Goal: Task Accomplishment & Management: Manage account settings

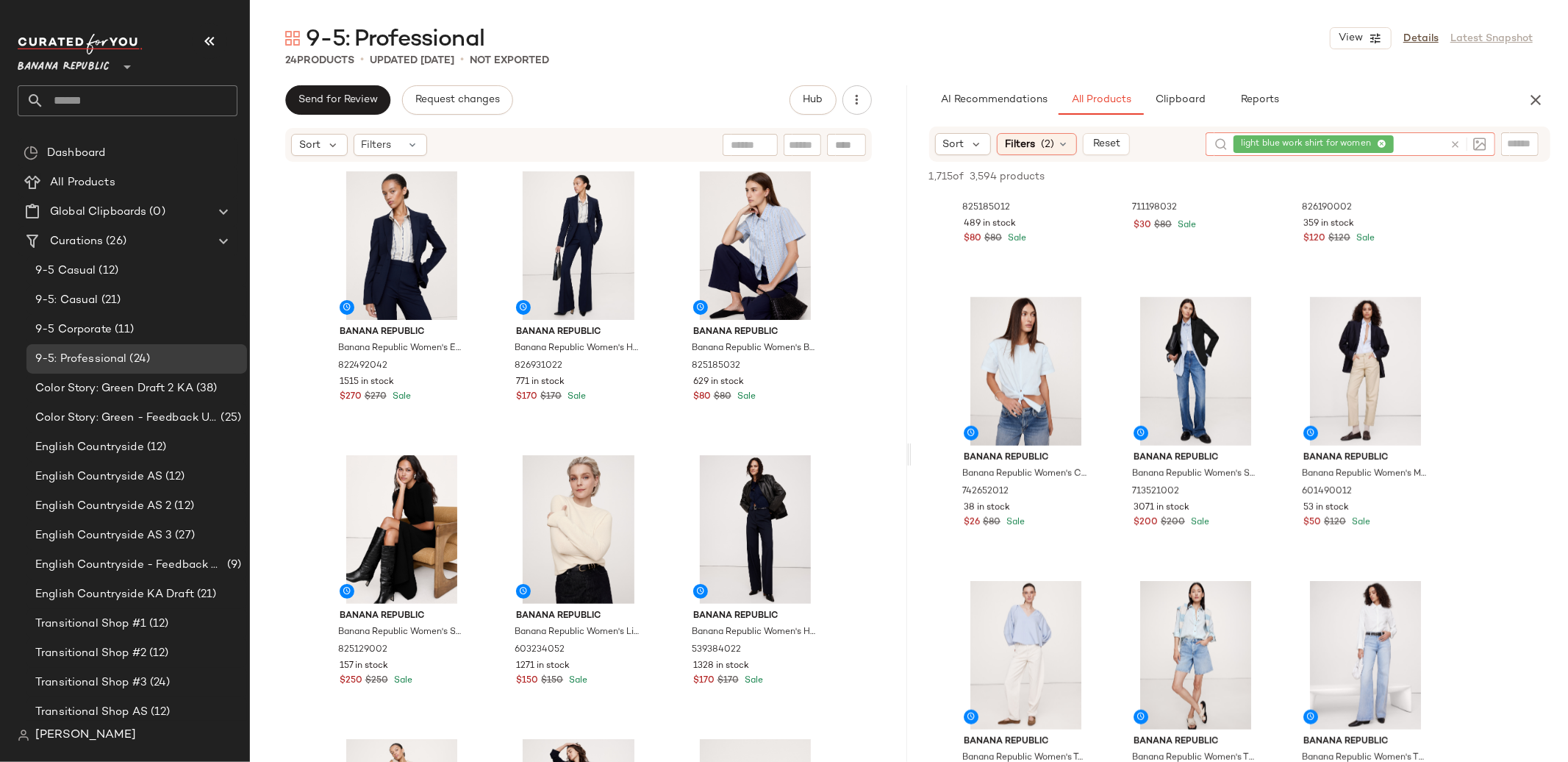
click at [1451, 144] on icon at bounding box center [1455, 145] width 11 height 11
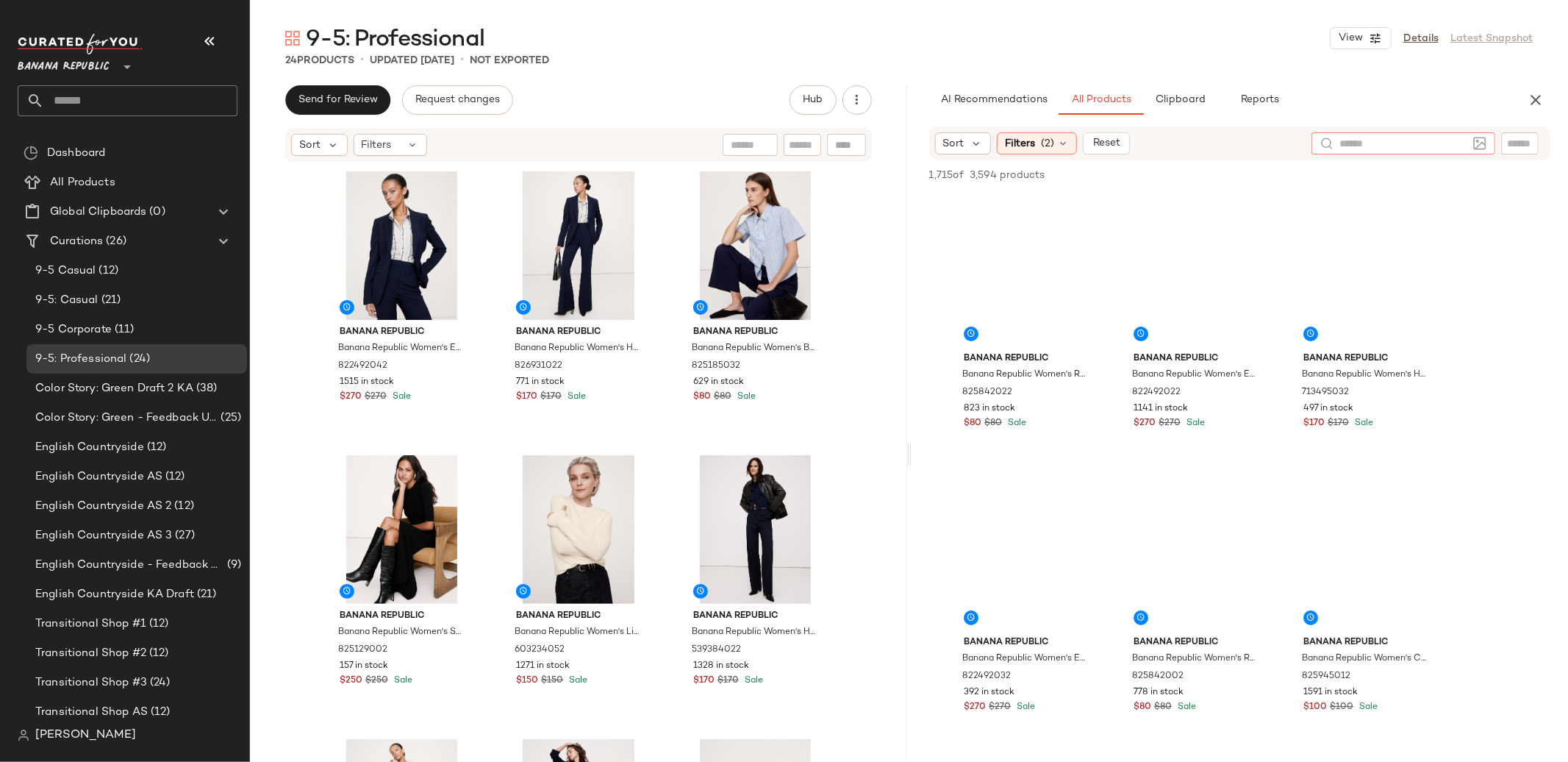
click at [1530, 147] on input "text" at bounding box center [1520, 143] width 26 height 15
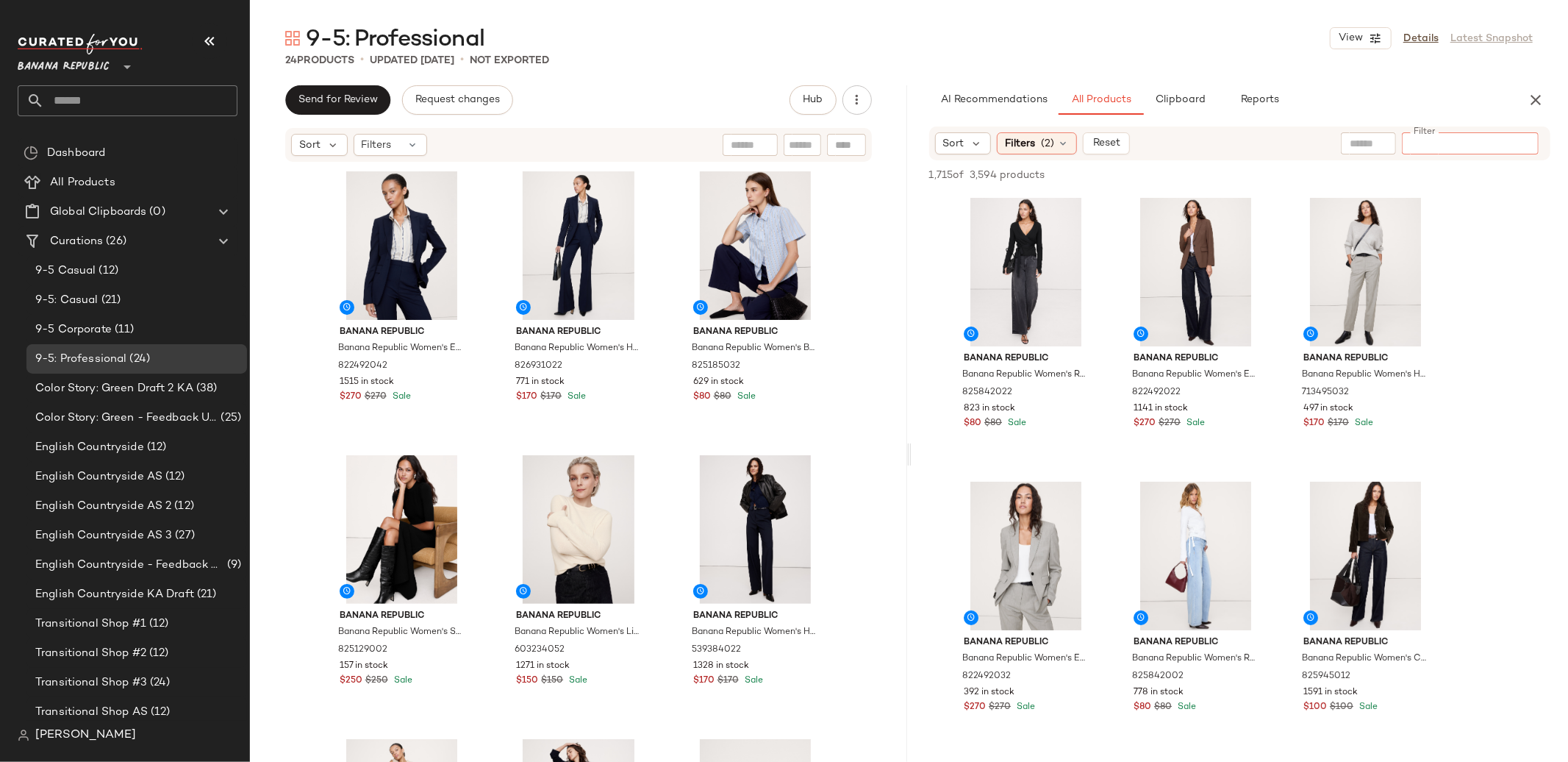
paste input "**********"
type input "**********"
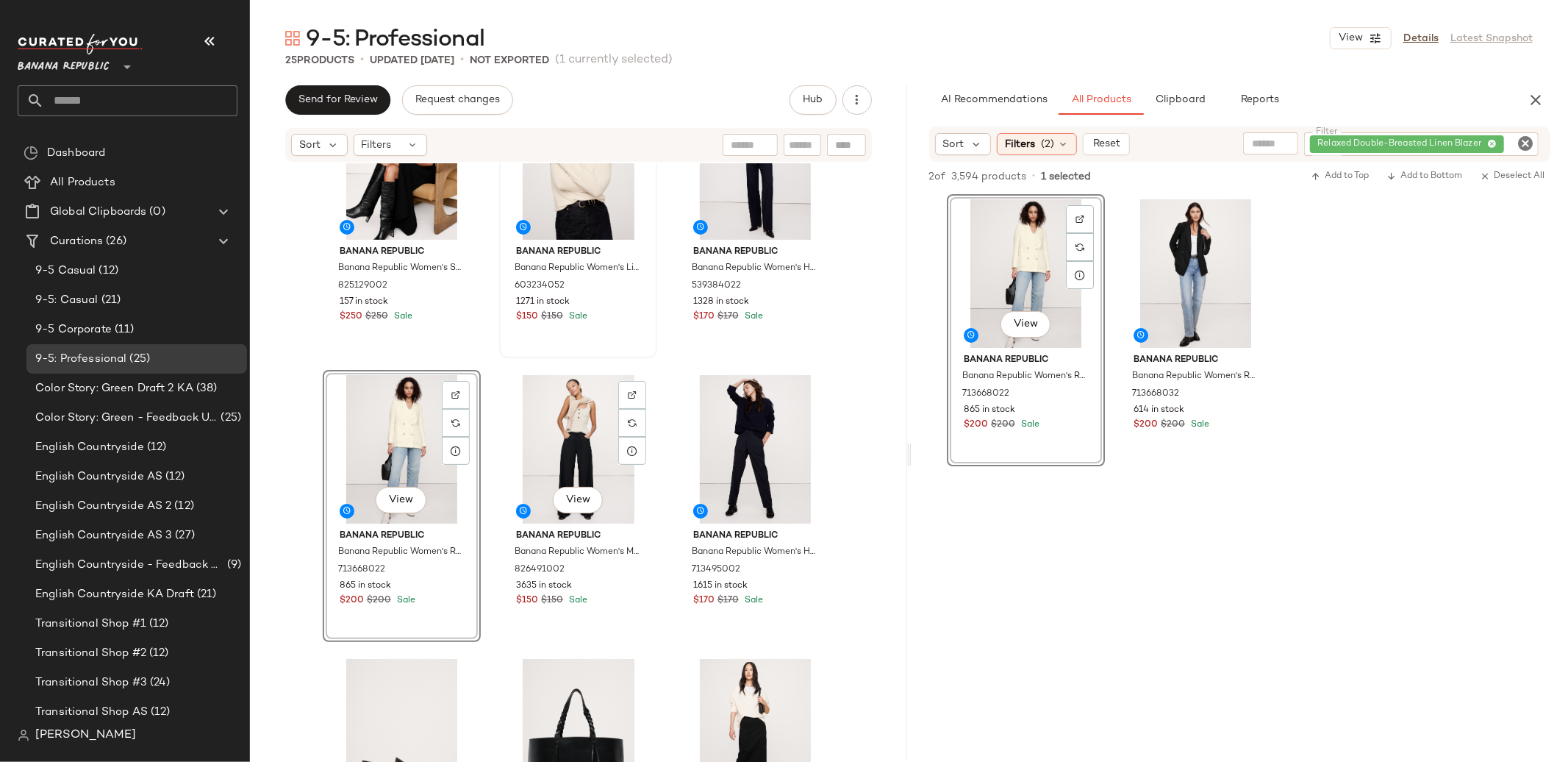
scroll to position [377, 0]
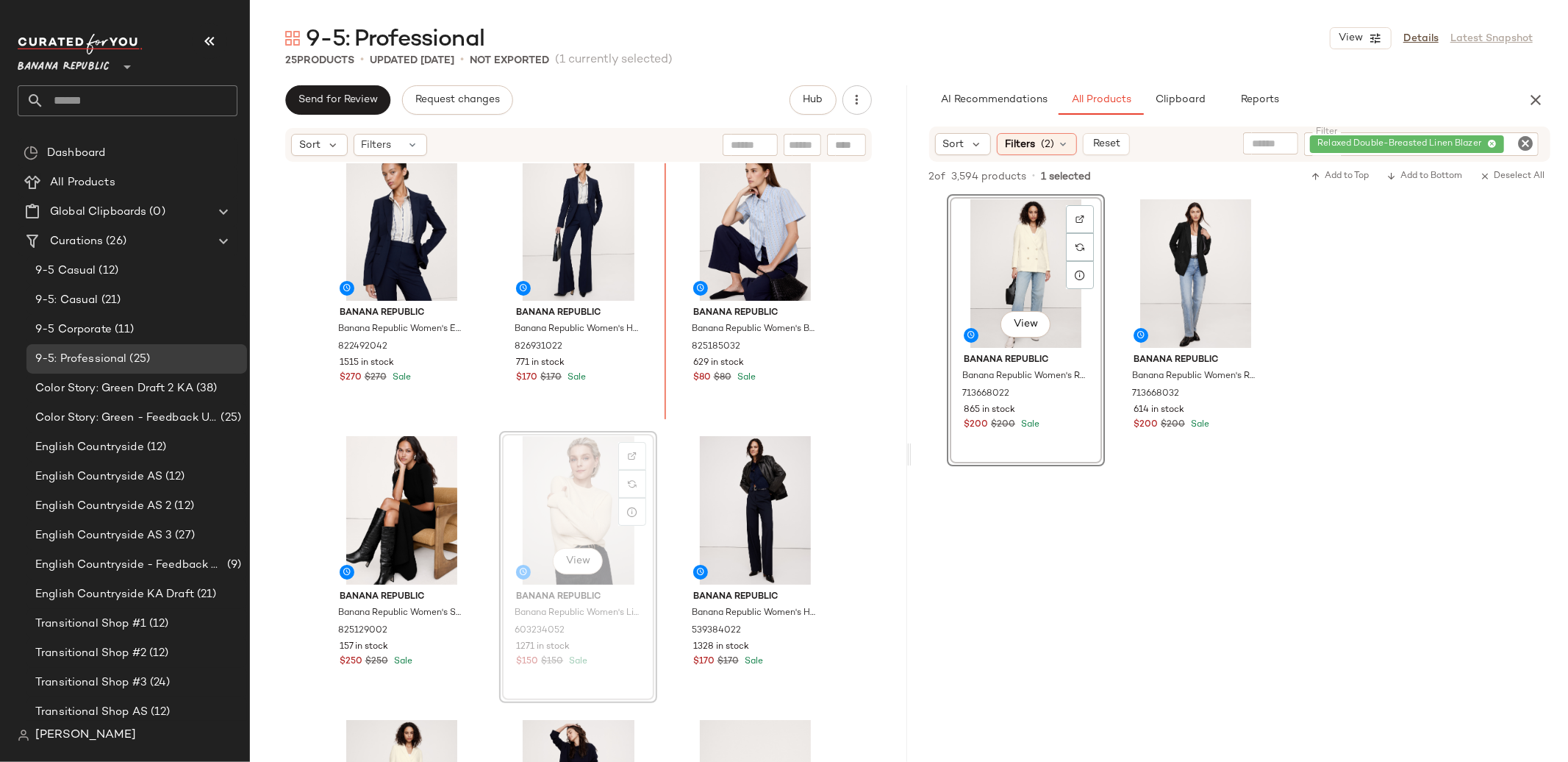
scroll to position [4, 0]
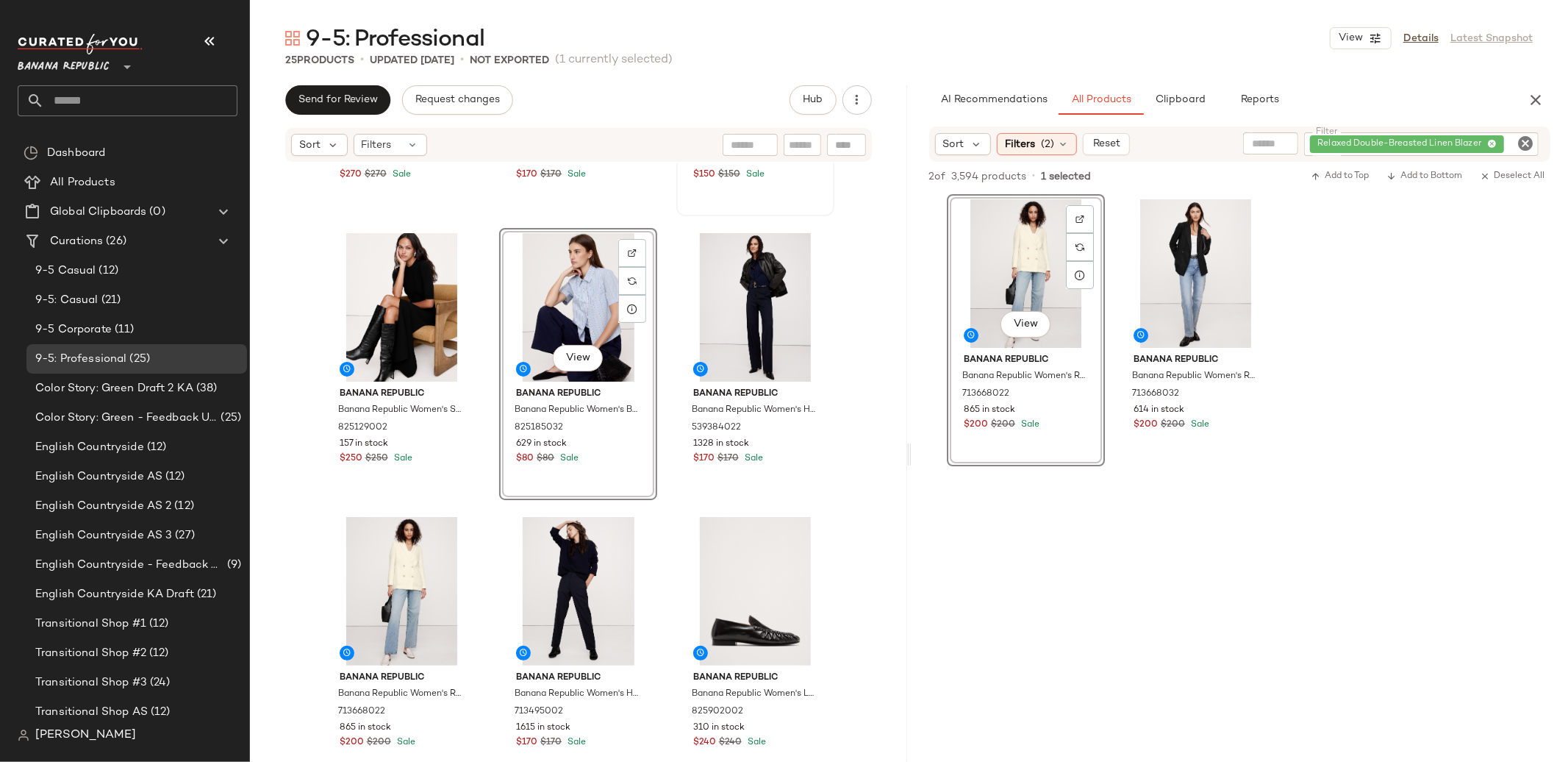
scroll to position [222, 0]
click at [844, 500] on div "Banana Republic Banana Republic Women's Essential Italian Wool Blazer Navy Blue…" at bounding box center [579, 485] width 657 height 643
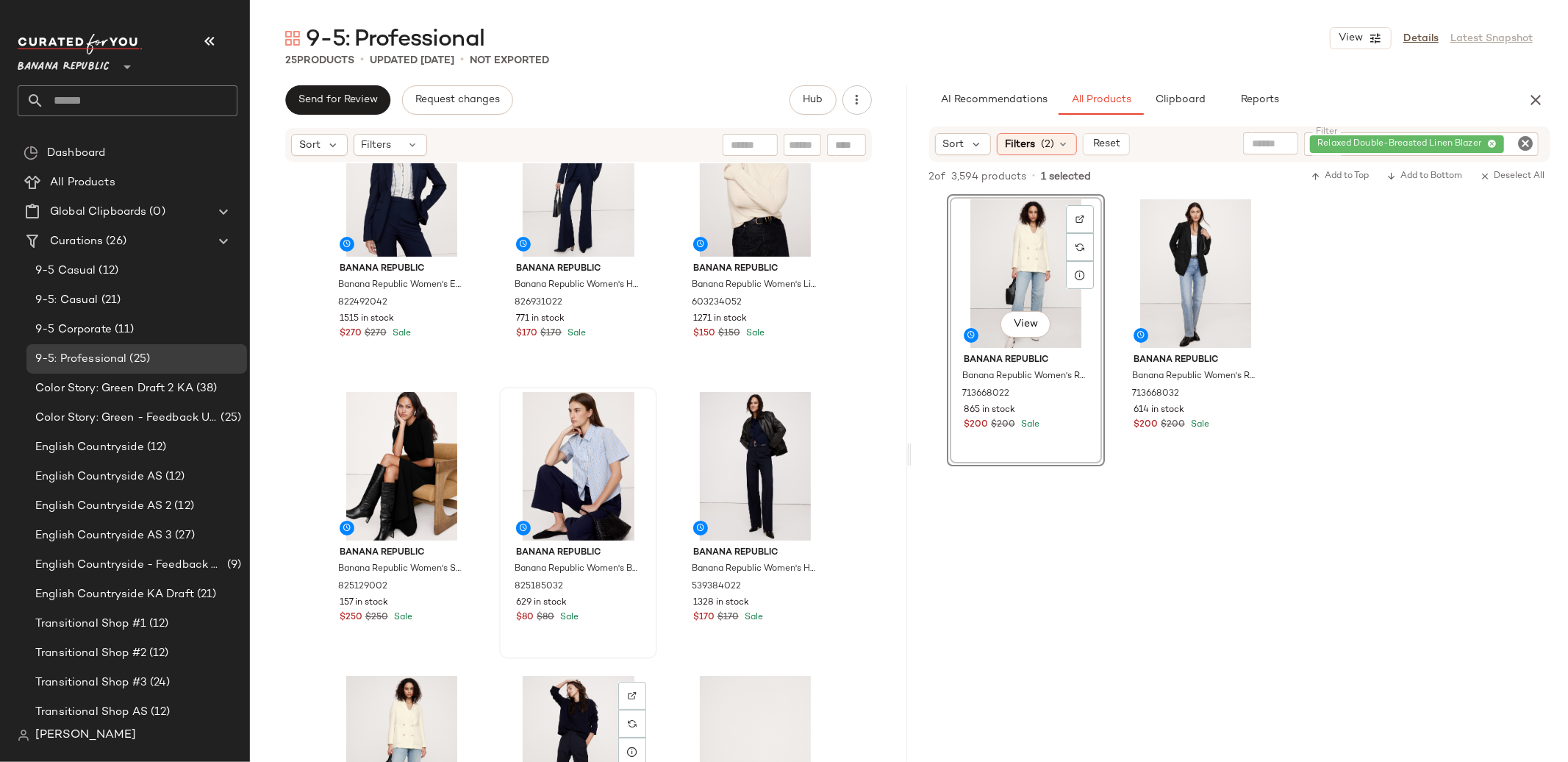
scroll to position [53, 0]
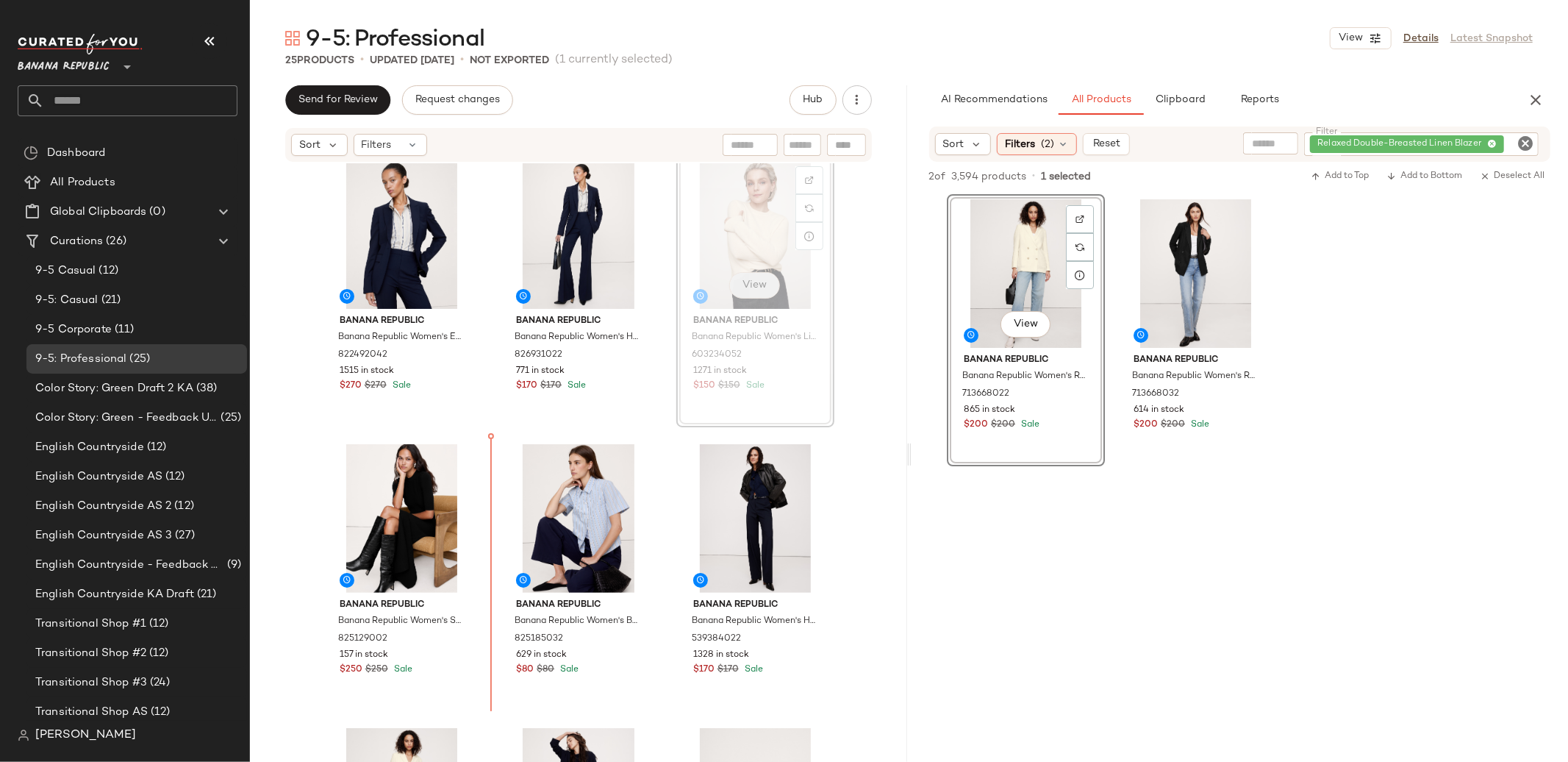
scroll to position [11, 0]
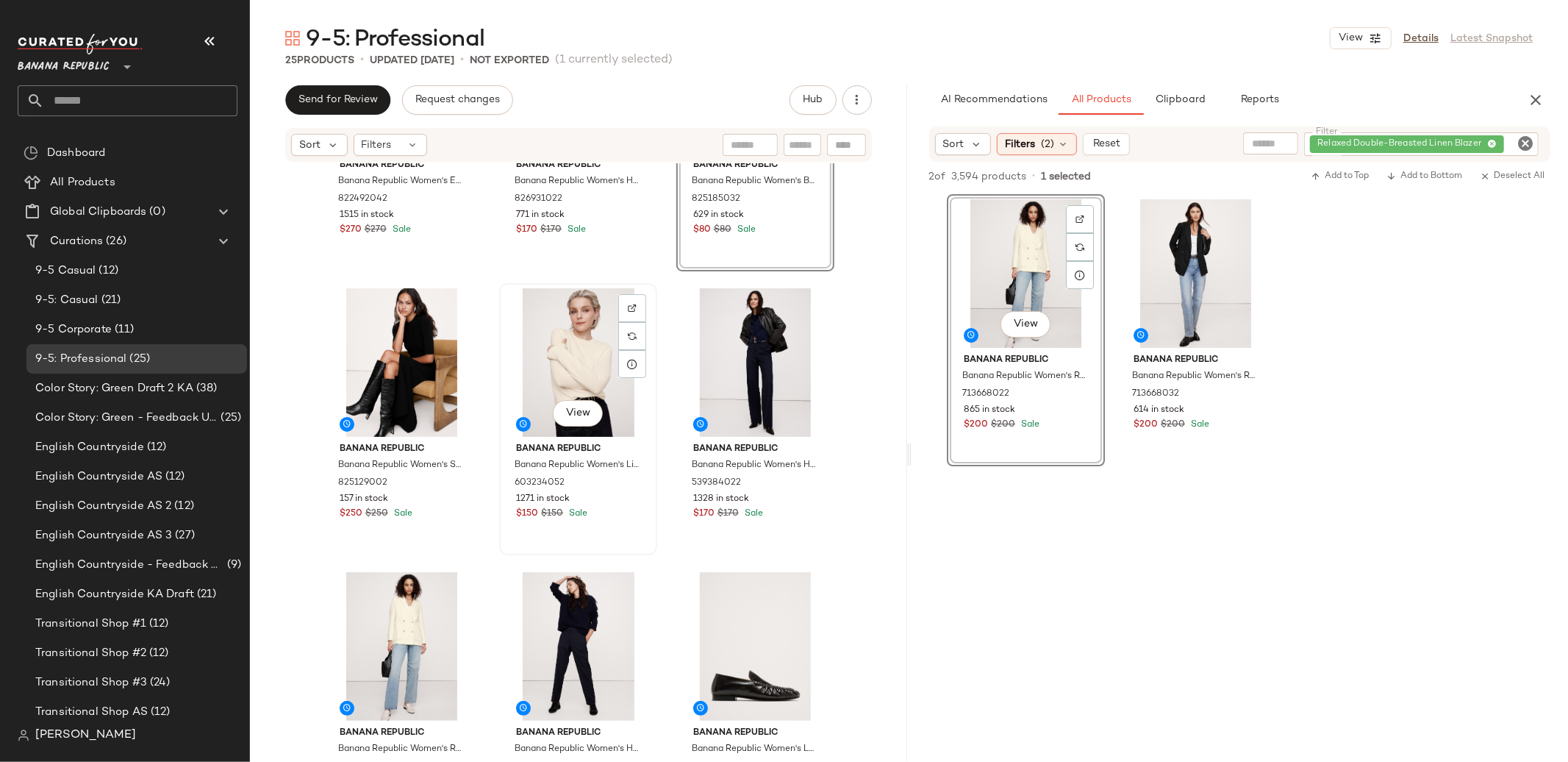
scroll to position [175, 0]
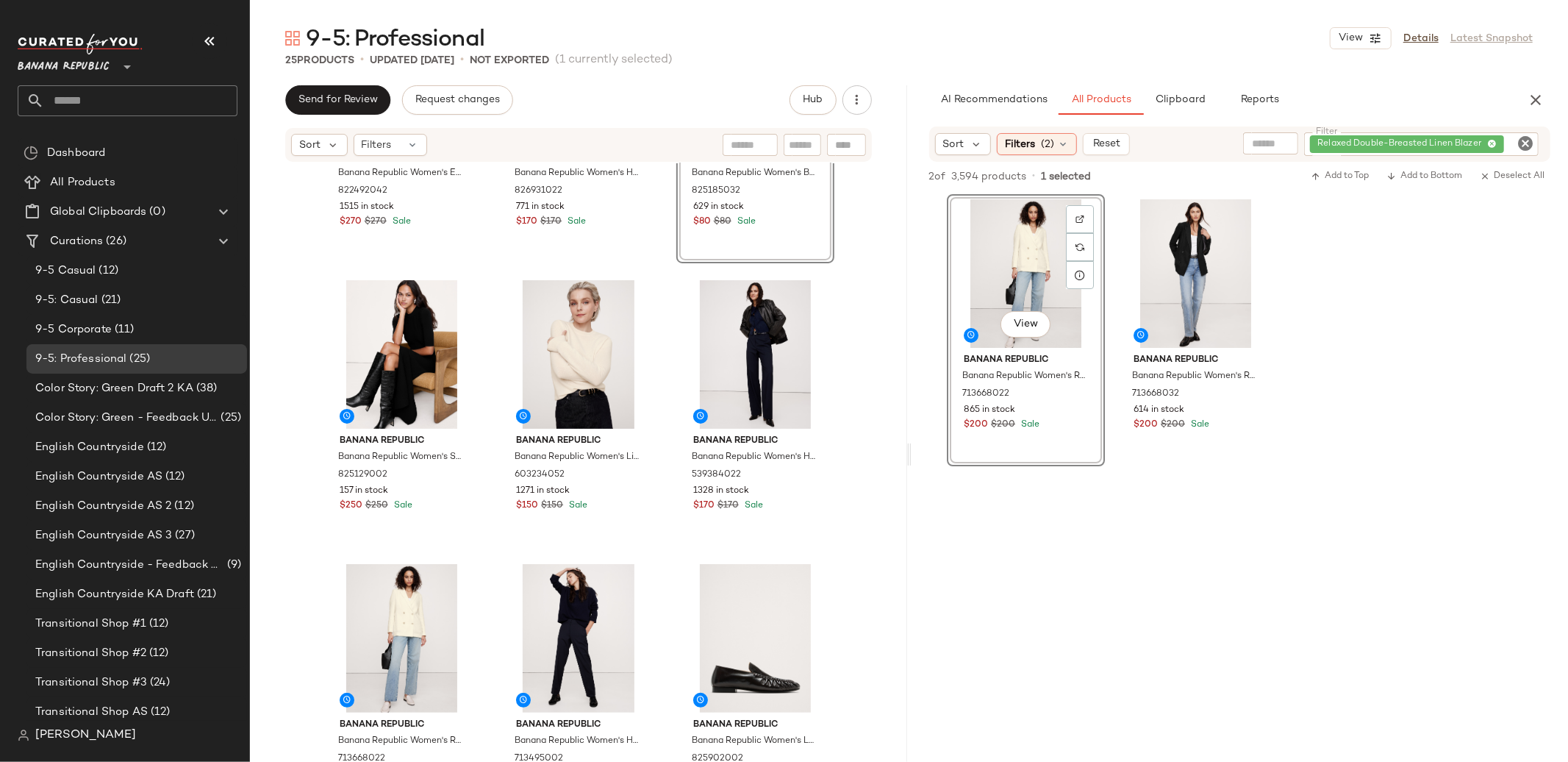
drag, startPoint x: 575, startPoint y: 506, endPoint x: 572, endPoint y: 0, distance: 506.0
click at [1521, 141] on icon "Clear Filter" at bounding box center [1526, 144] width 18 height 18
paste input "******"
type input "******"
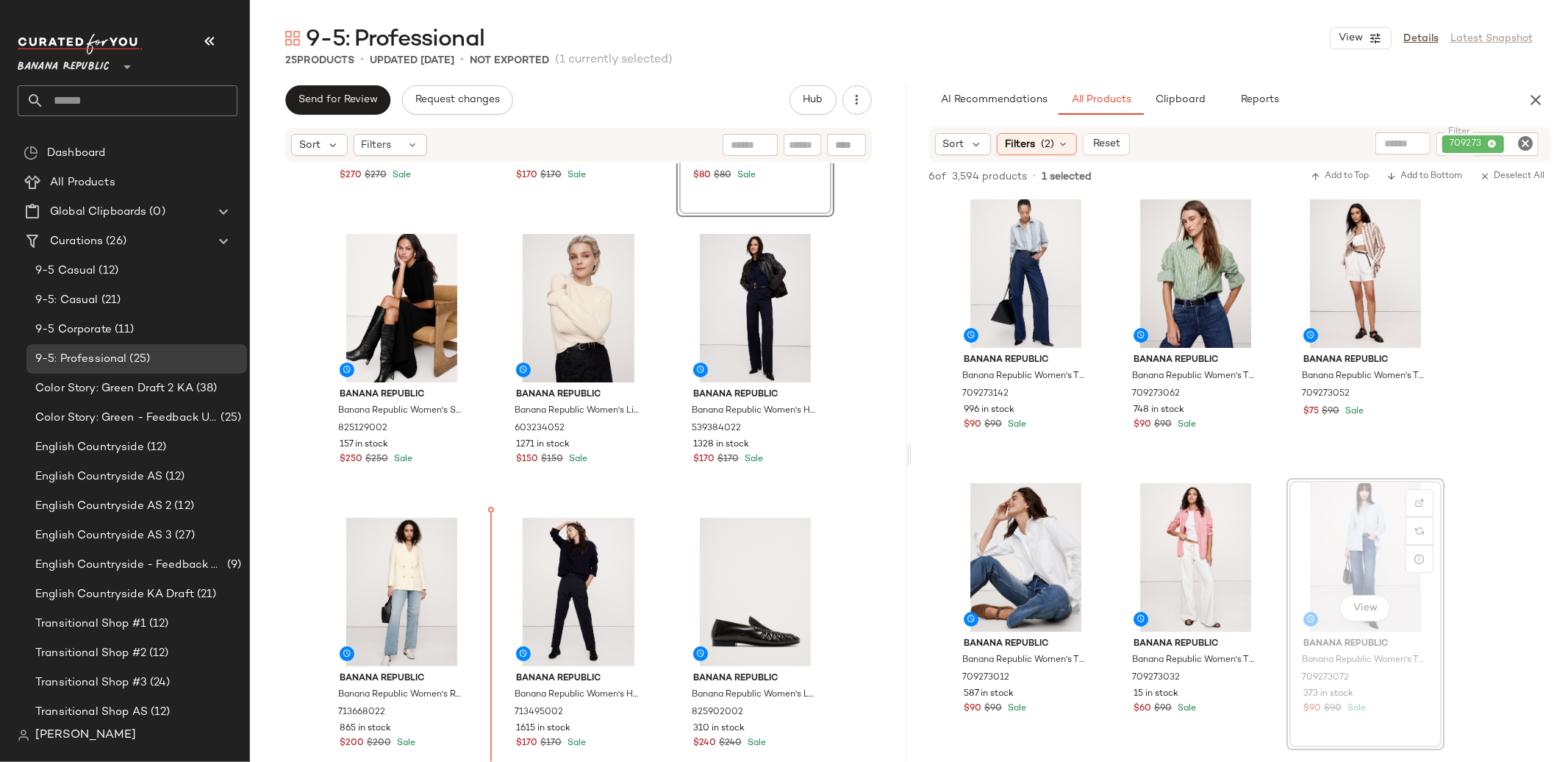
scroll to position [225, 0]
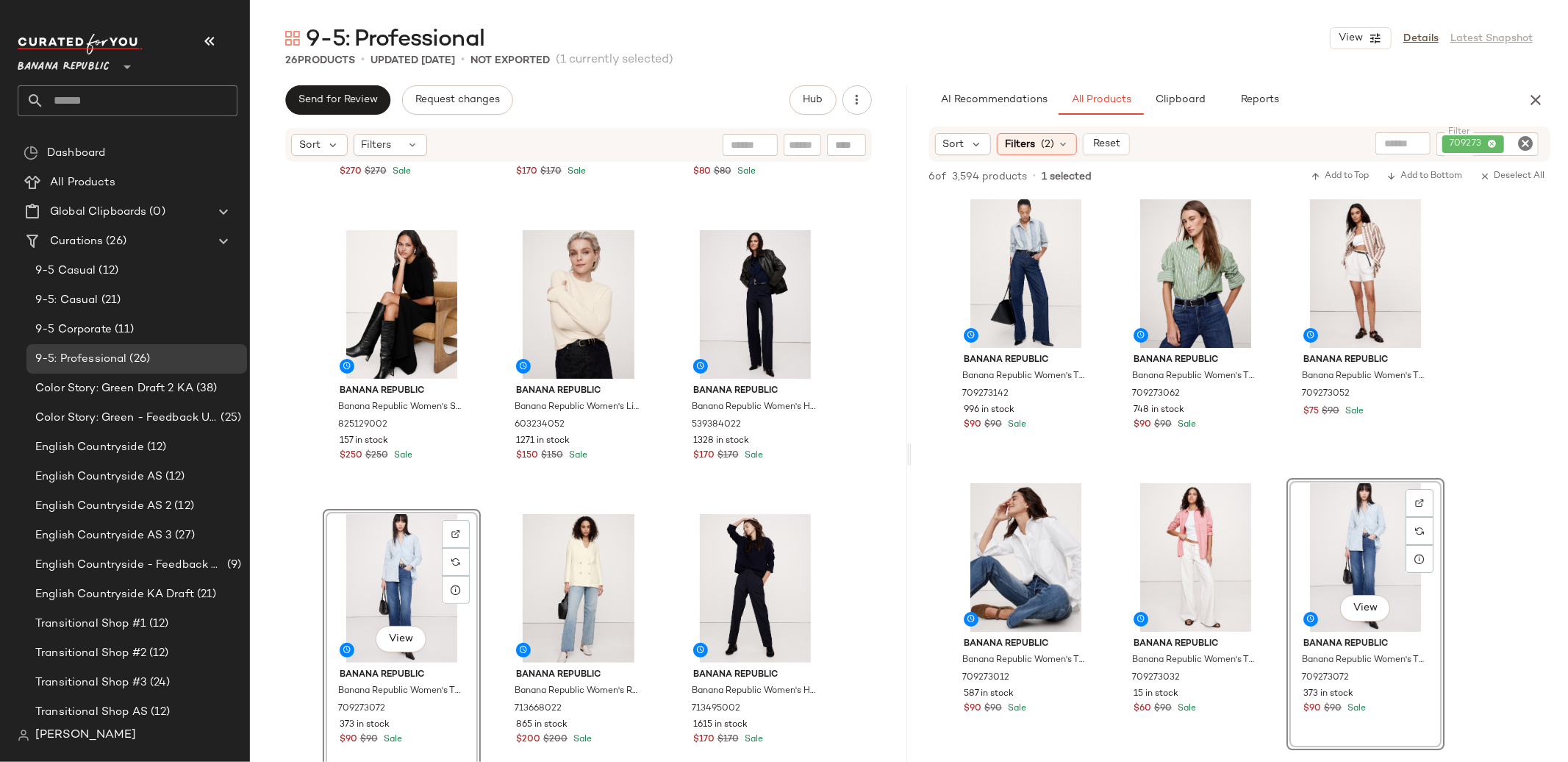
drag, startPoint x: 1331, startPoint y: 526, endPoint x: 1054, endPoint y: 34, distance: 564.6
drag, startPoint x: 1532, startPoint y: 139, endPoint x: 1452, endPoint y: 159, distance: 82.5
click at [1531, 139] on icon "Clear Filter" at bounding box center [1526, 144] width 18 height 18
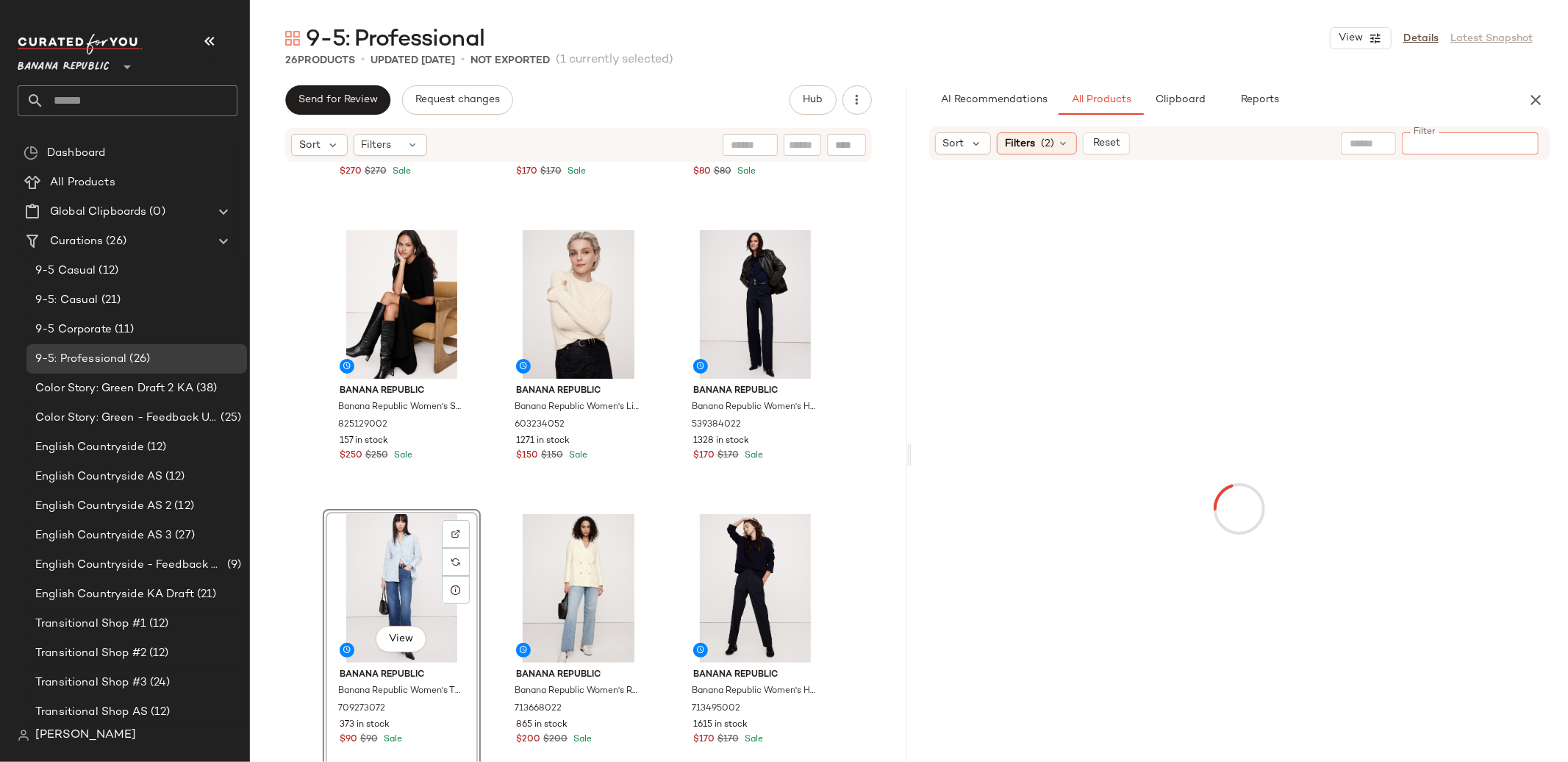
paste input "******"
type input "******"
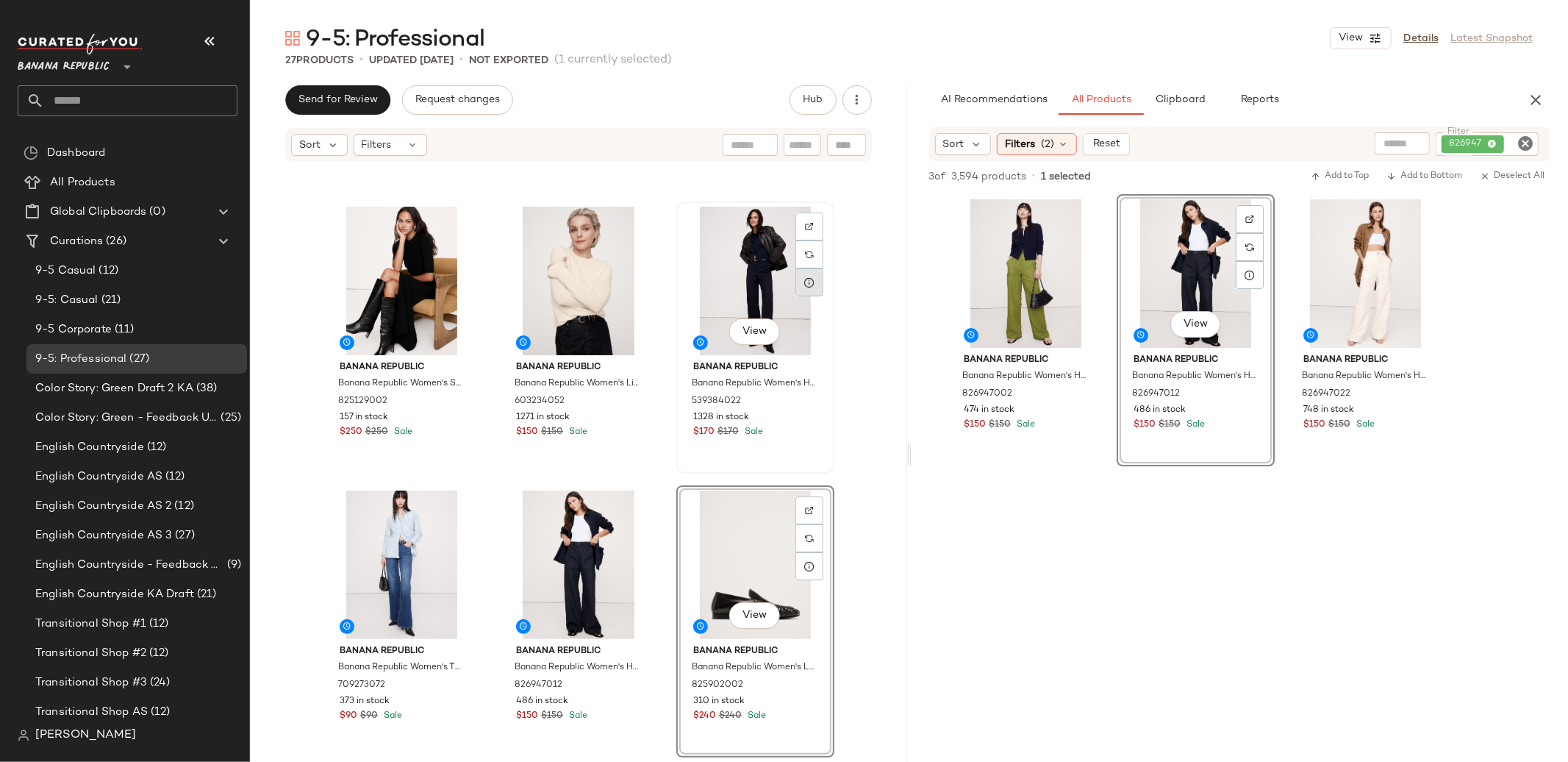
scroll to position [254, 0]
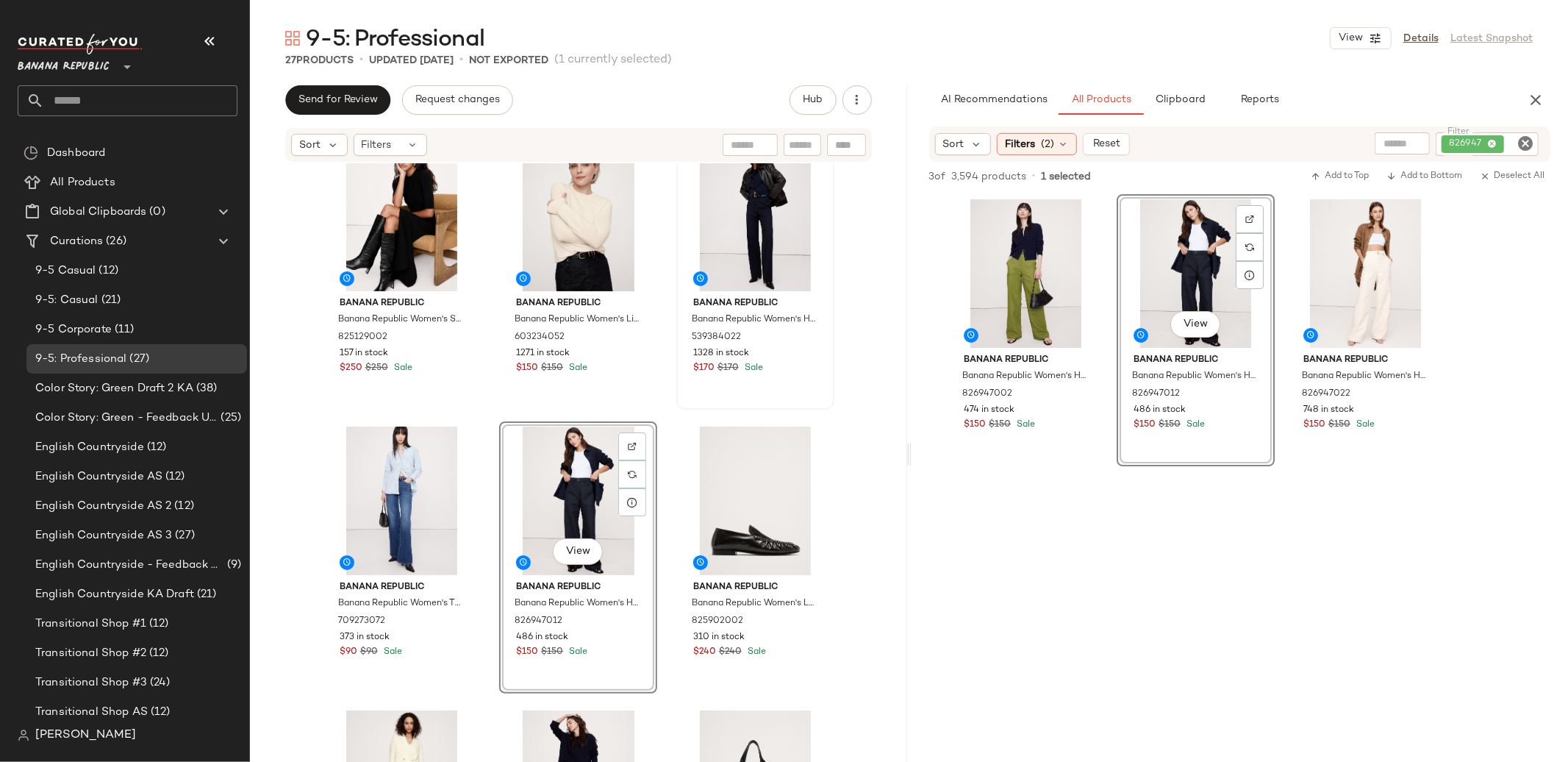
scroll to position [312, 0]
drag, startPoint x: 575, startPoint y: 544, endPoint x: 470, endPoint y: 13, distance: 541.3
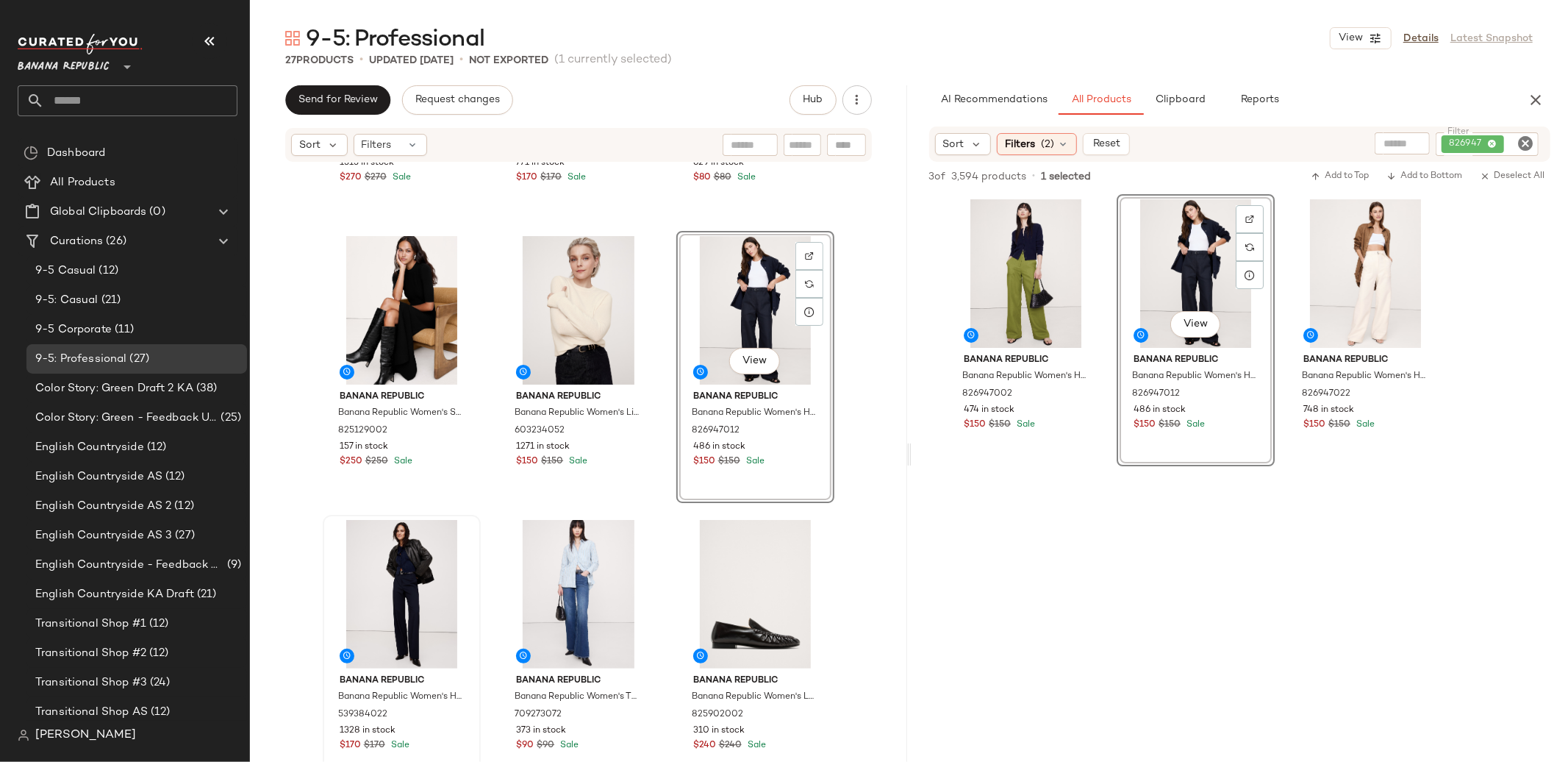
scroll to position [236, 0]
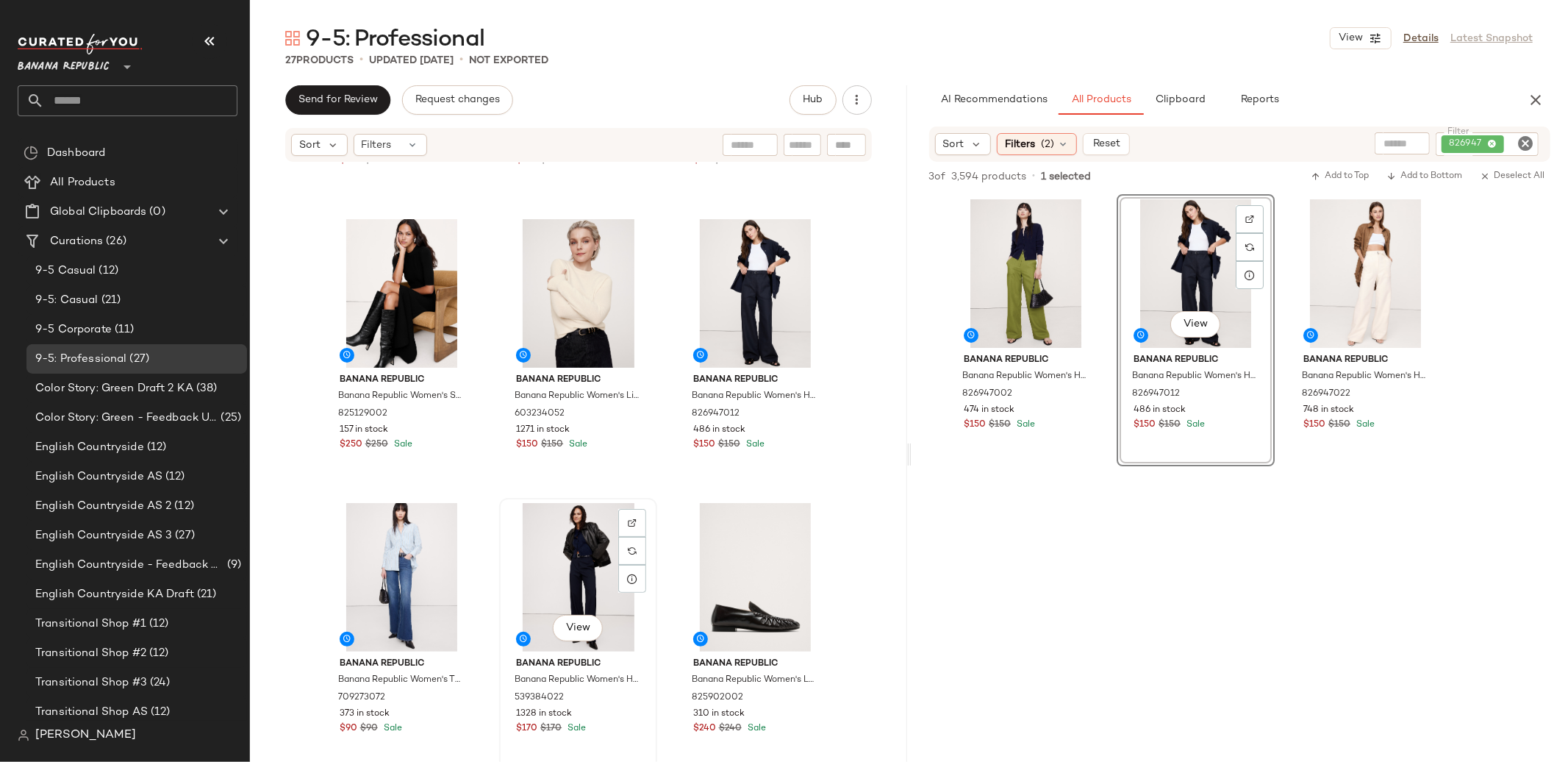
click at [577, 587] on div "View" at bounding box center [578, 577] width 147 height 148
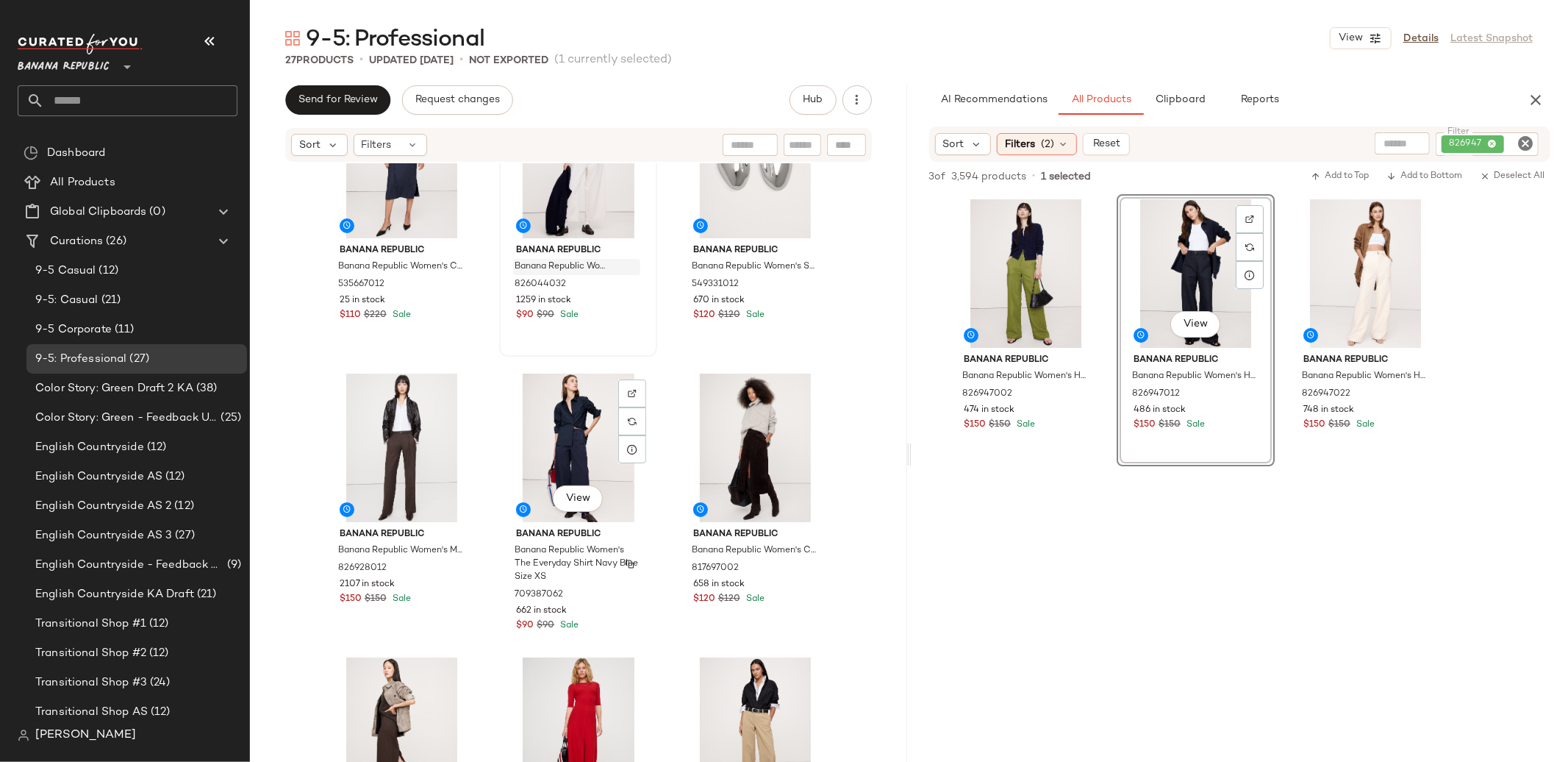
scroll to position [1914, 0]
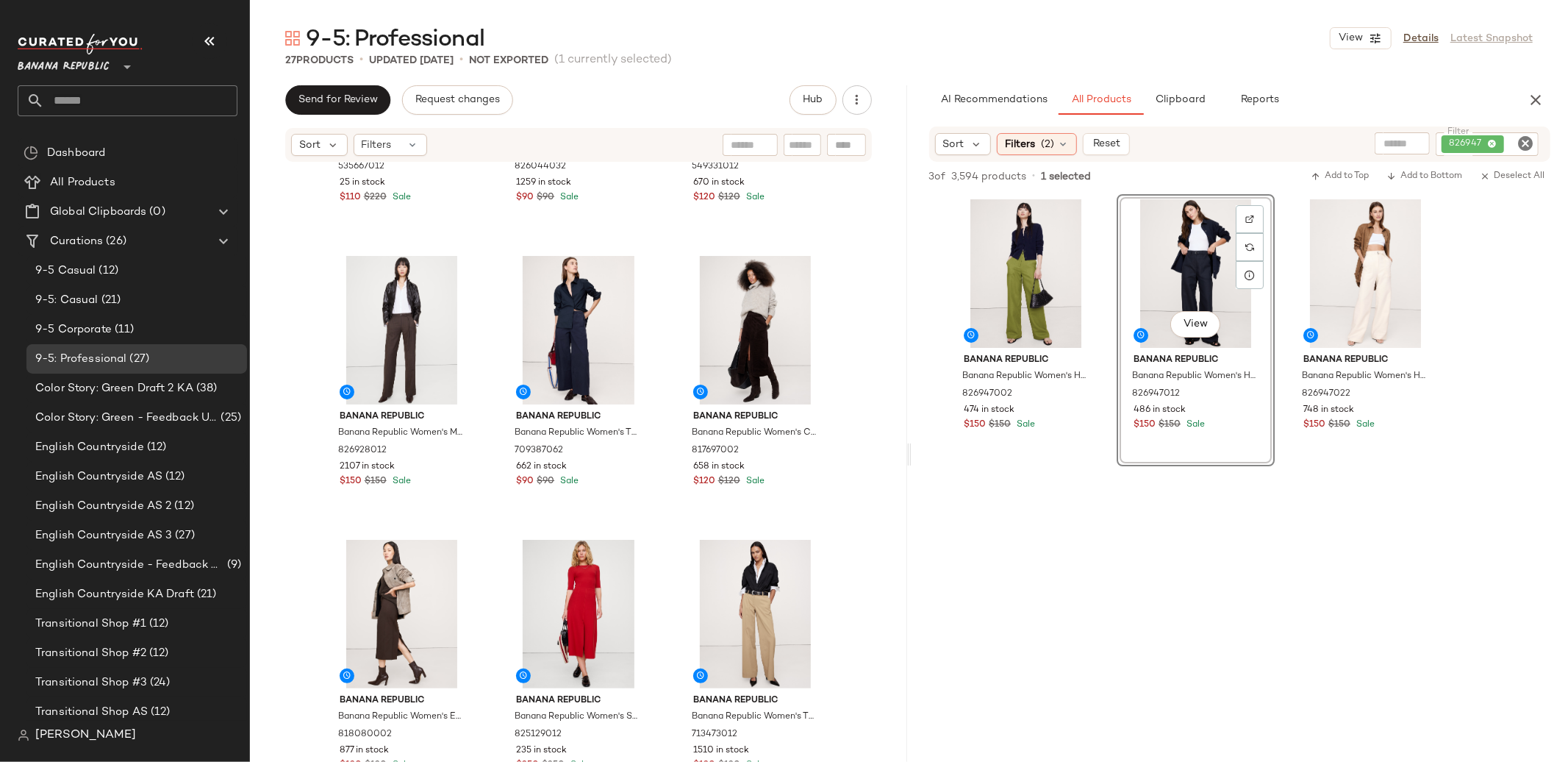
click at [1521, 140] on icon "Clear Filter" at bounding box center [1526, 144] width 18 height 18
click at [1367, 149] on input "text" at bounding box center [1369, 143] width 38 height 15
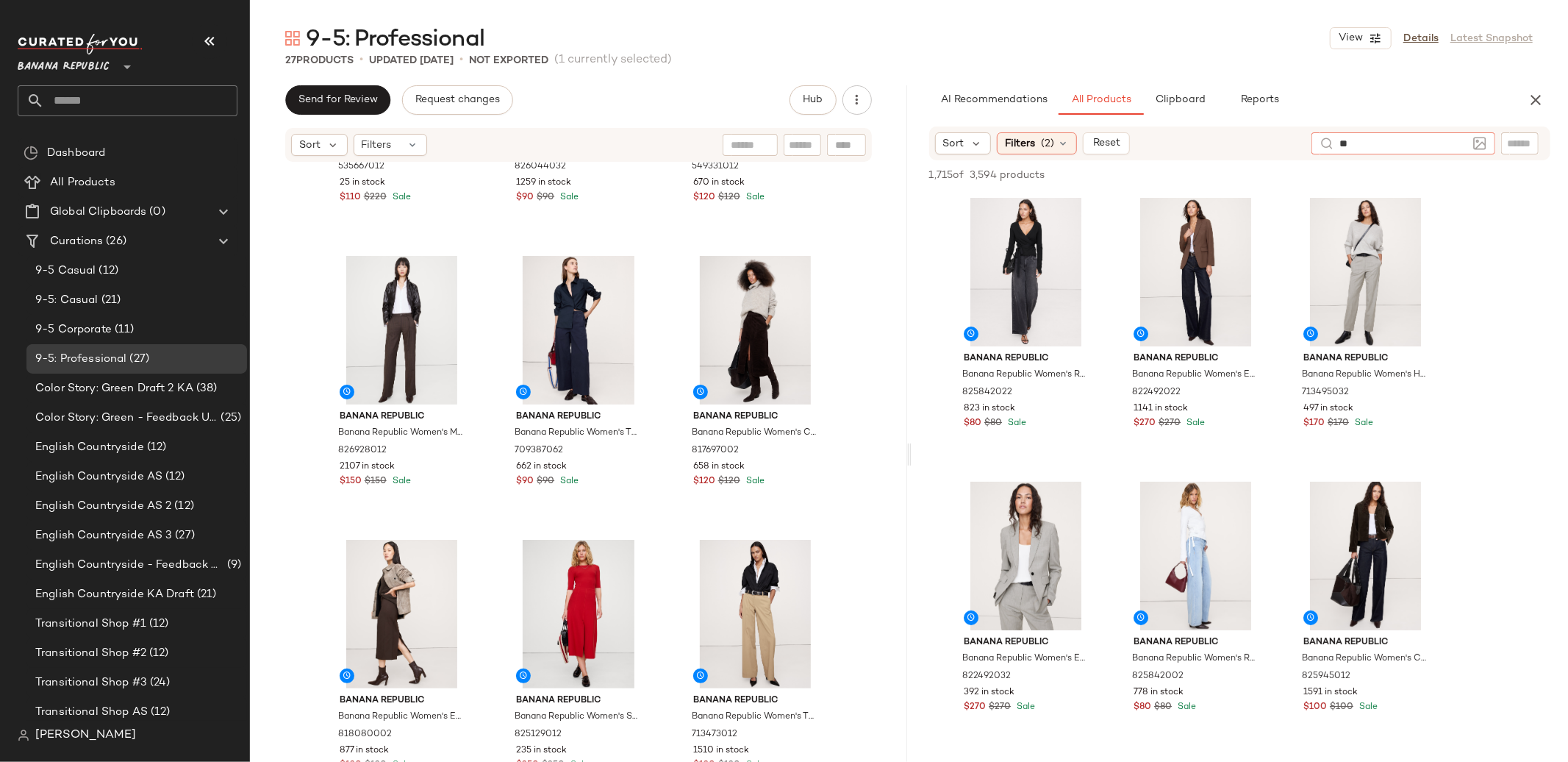
type input "*"
type input "**********"
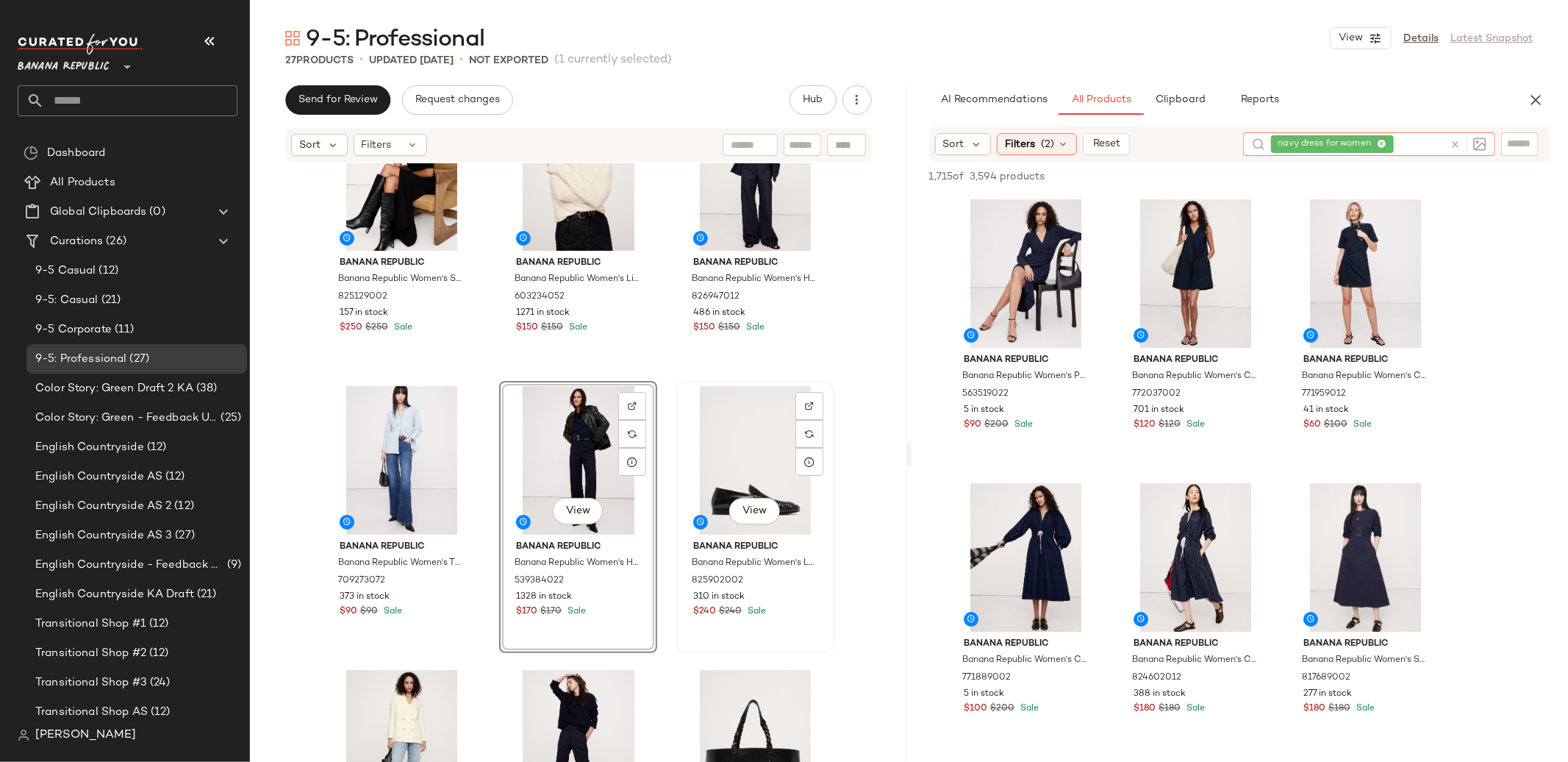
scroll to position [359, 0]
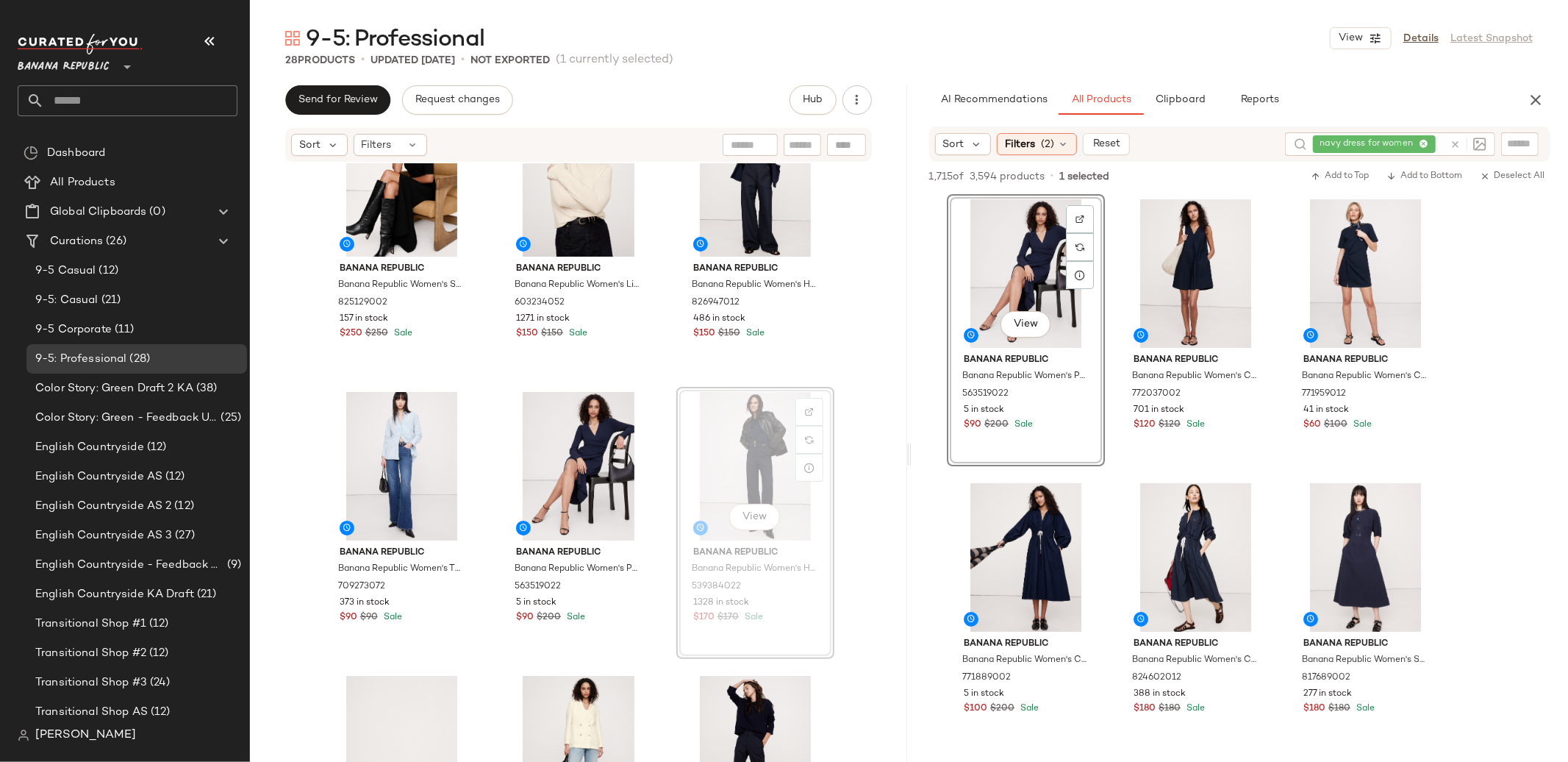
scroll to position [476, 0]
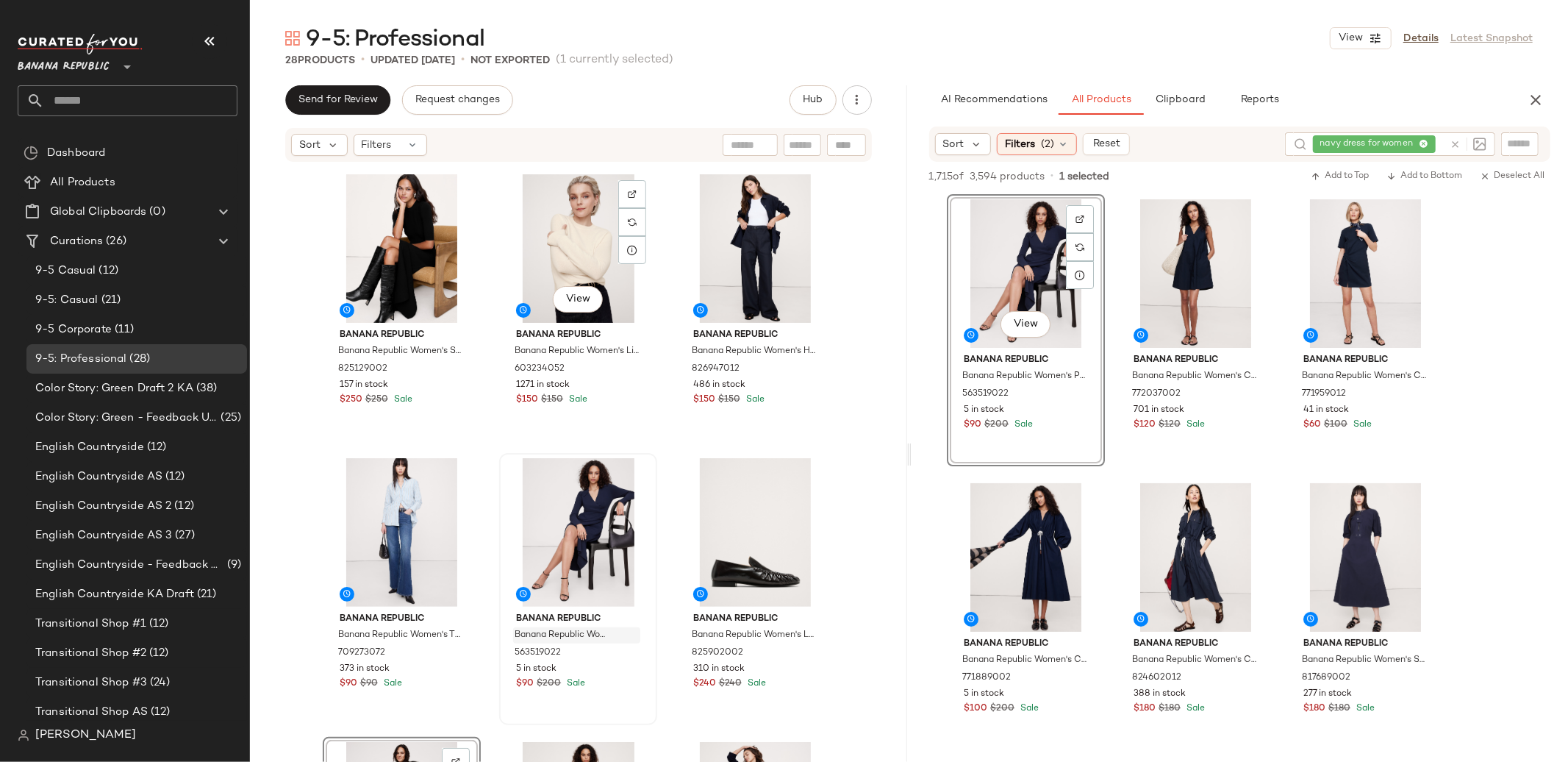
scroll to position [285, 0]
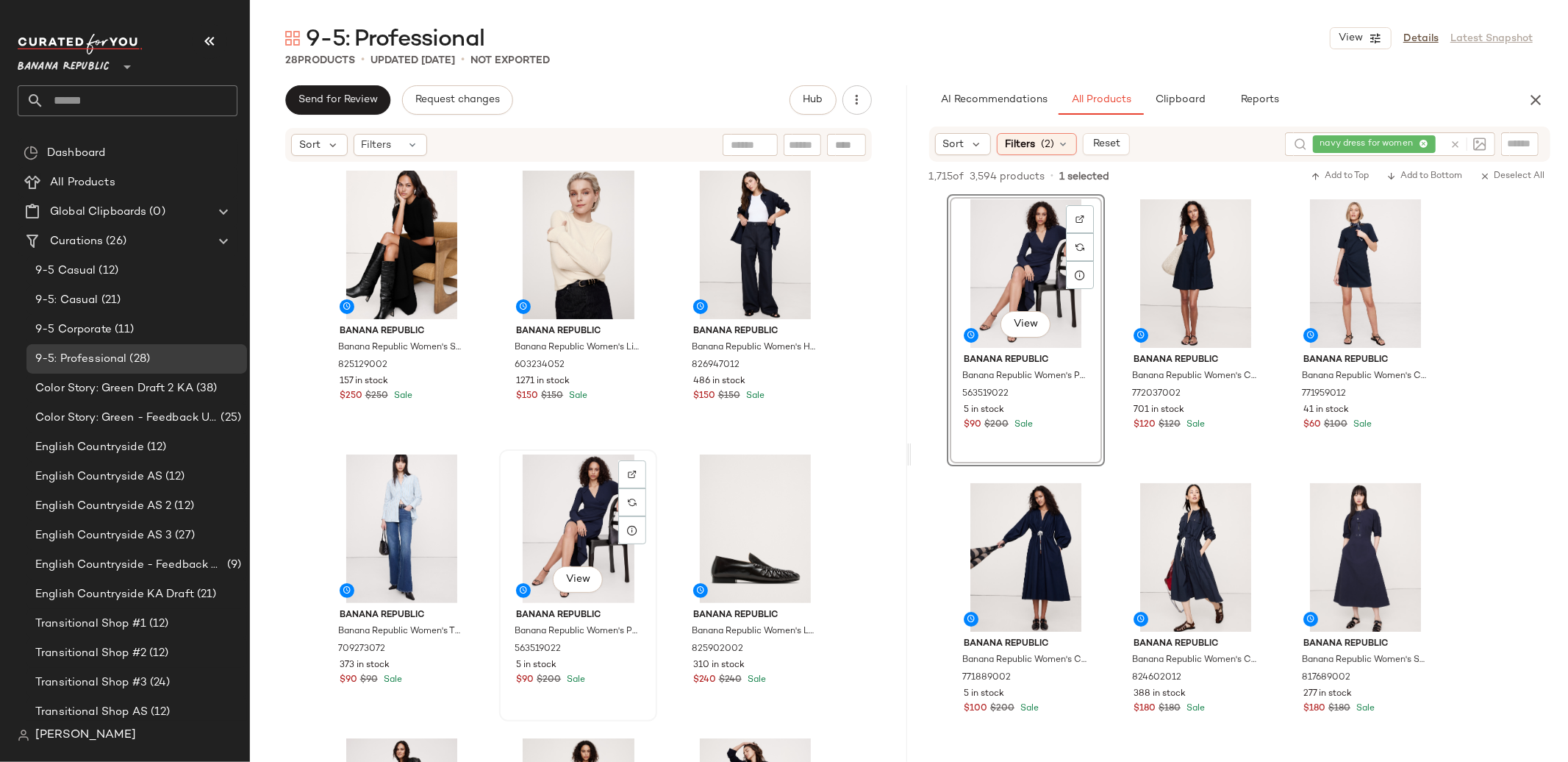
click at [583, 548] on div "View" at bounding box center [578, 529] width 147 height 148
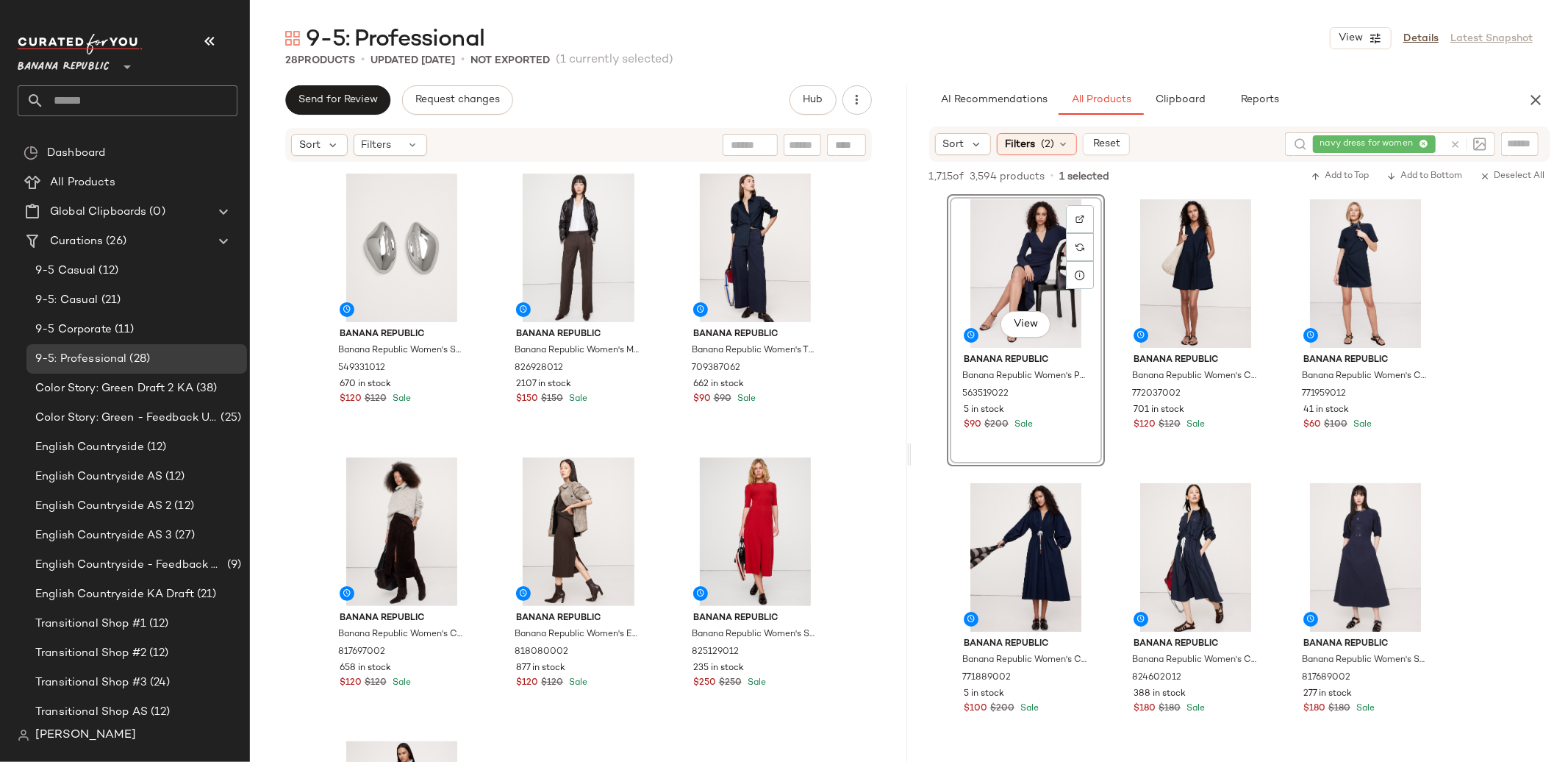
scroll to position [2001, 0]
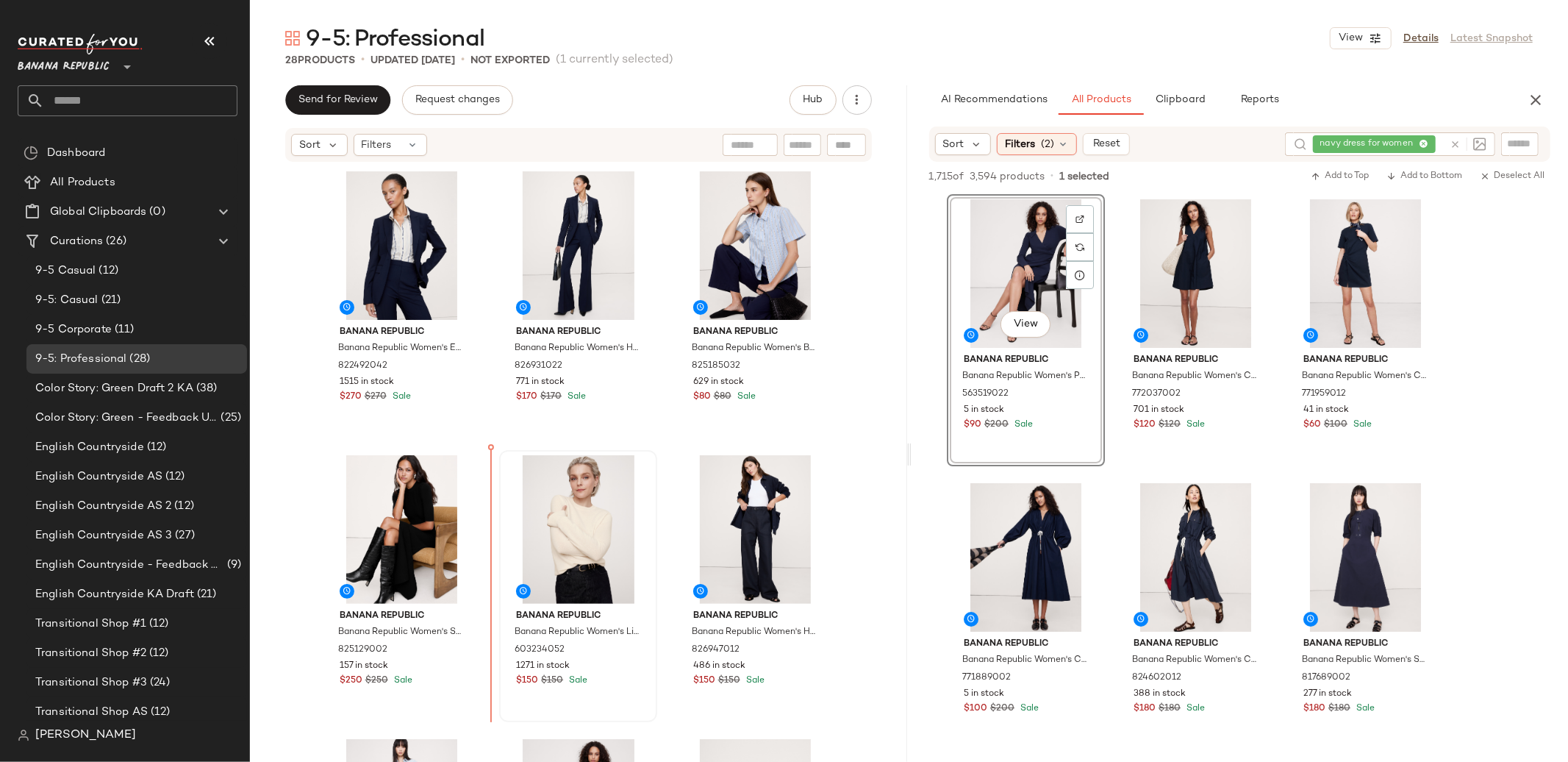
scroll to position [4, 0]
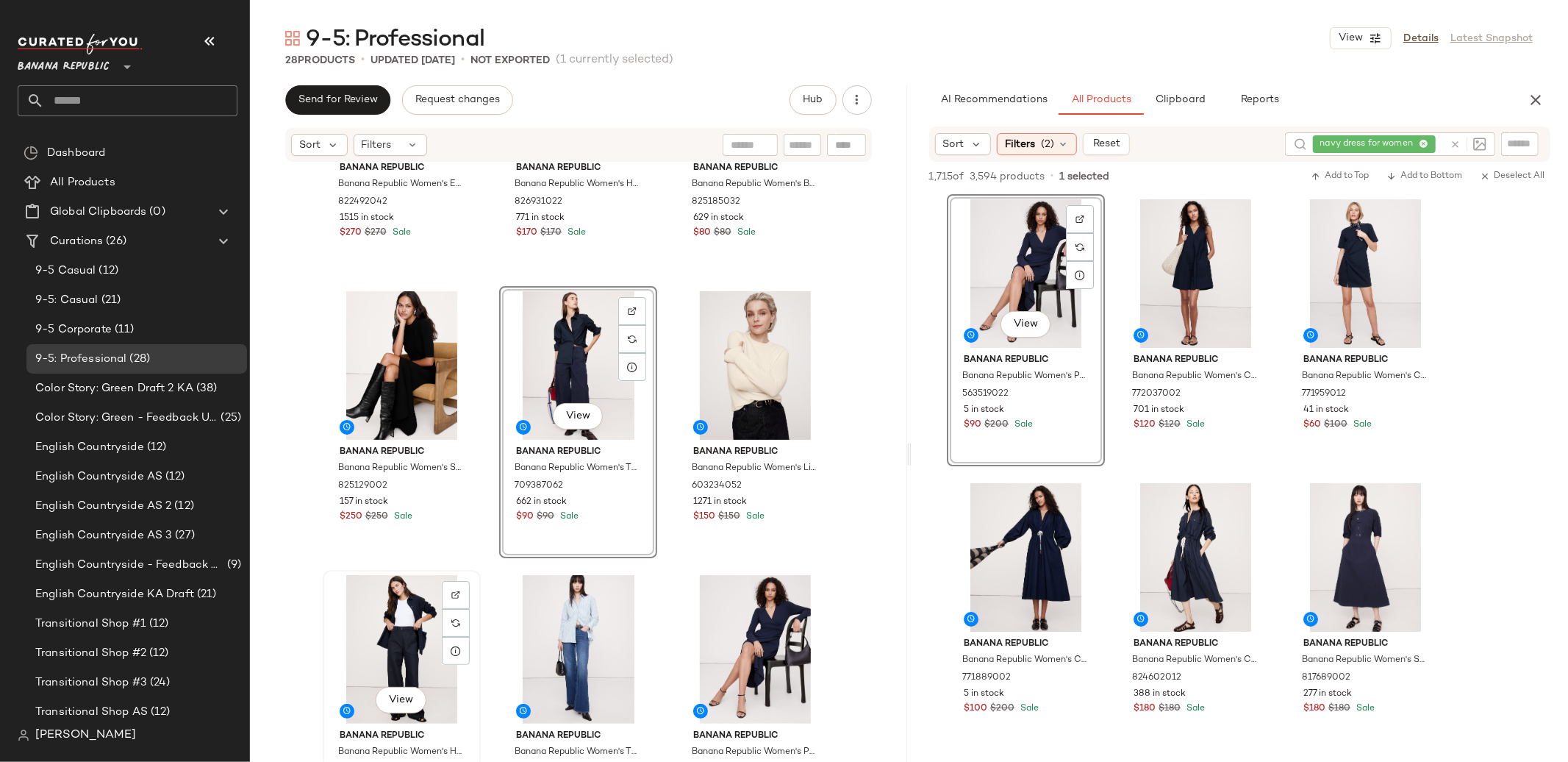
scroll to position [167, 0]
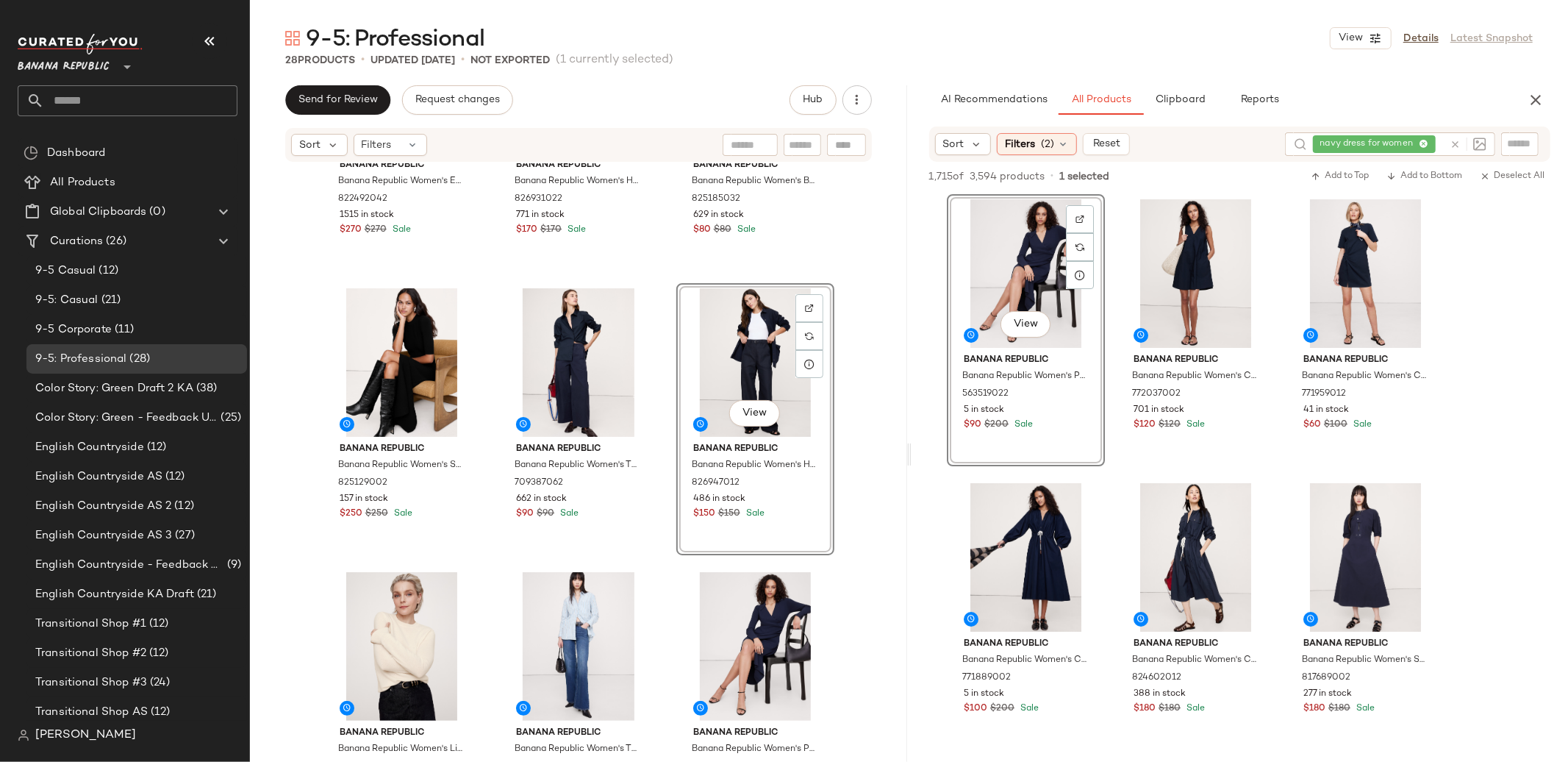
click at [858, 346] on div "Banana Republic Banana Republic Women's Essential Italian Wool Blazer Navy Blue…" at bounding box center [579, 485] width 657 height 643
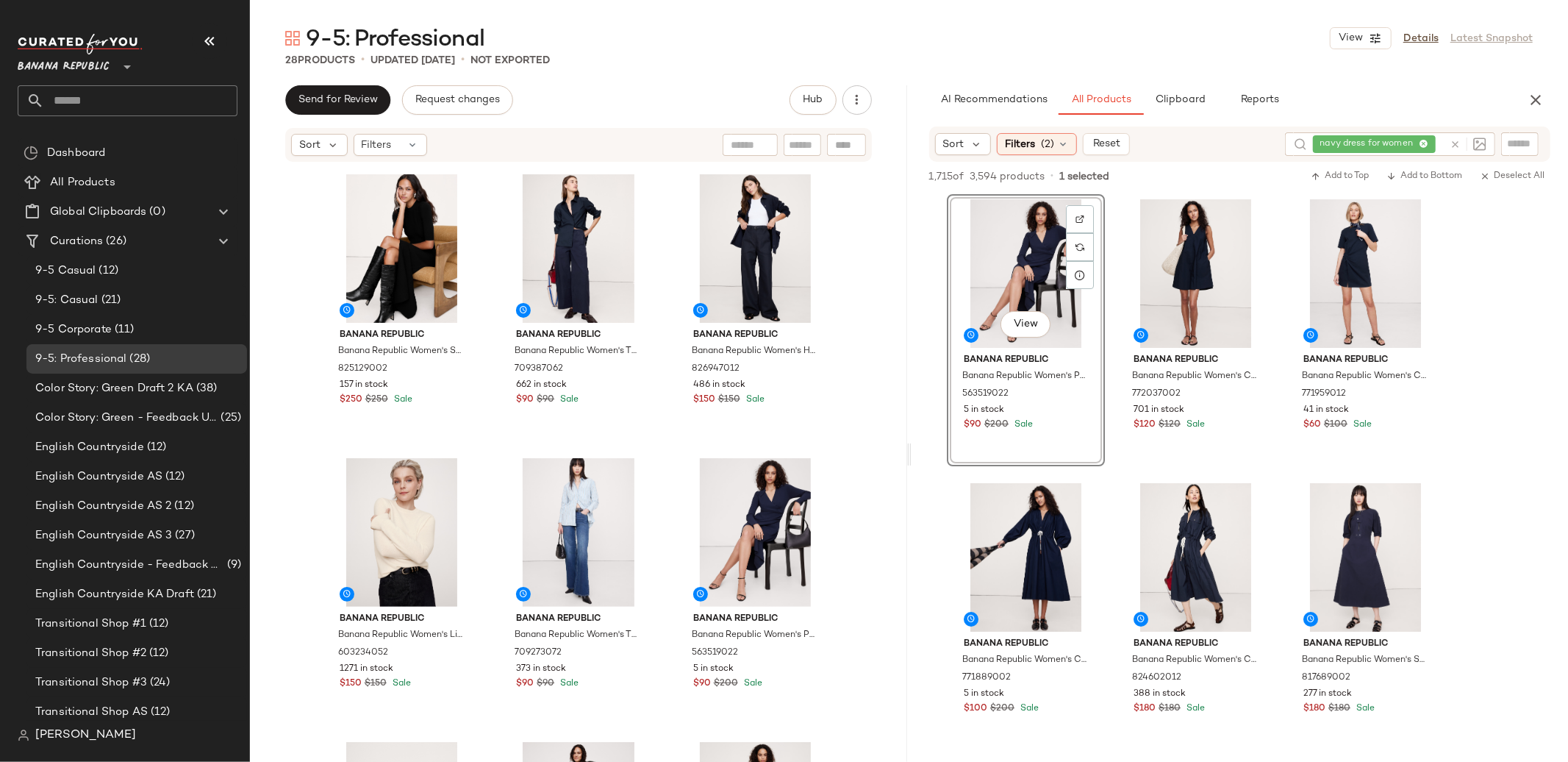
scroll to position [278, 0]
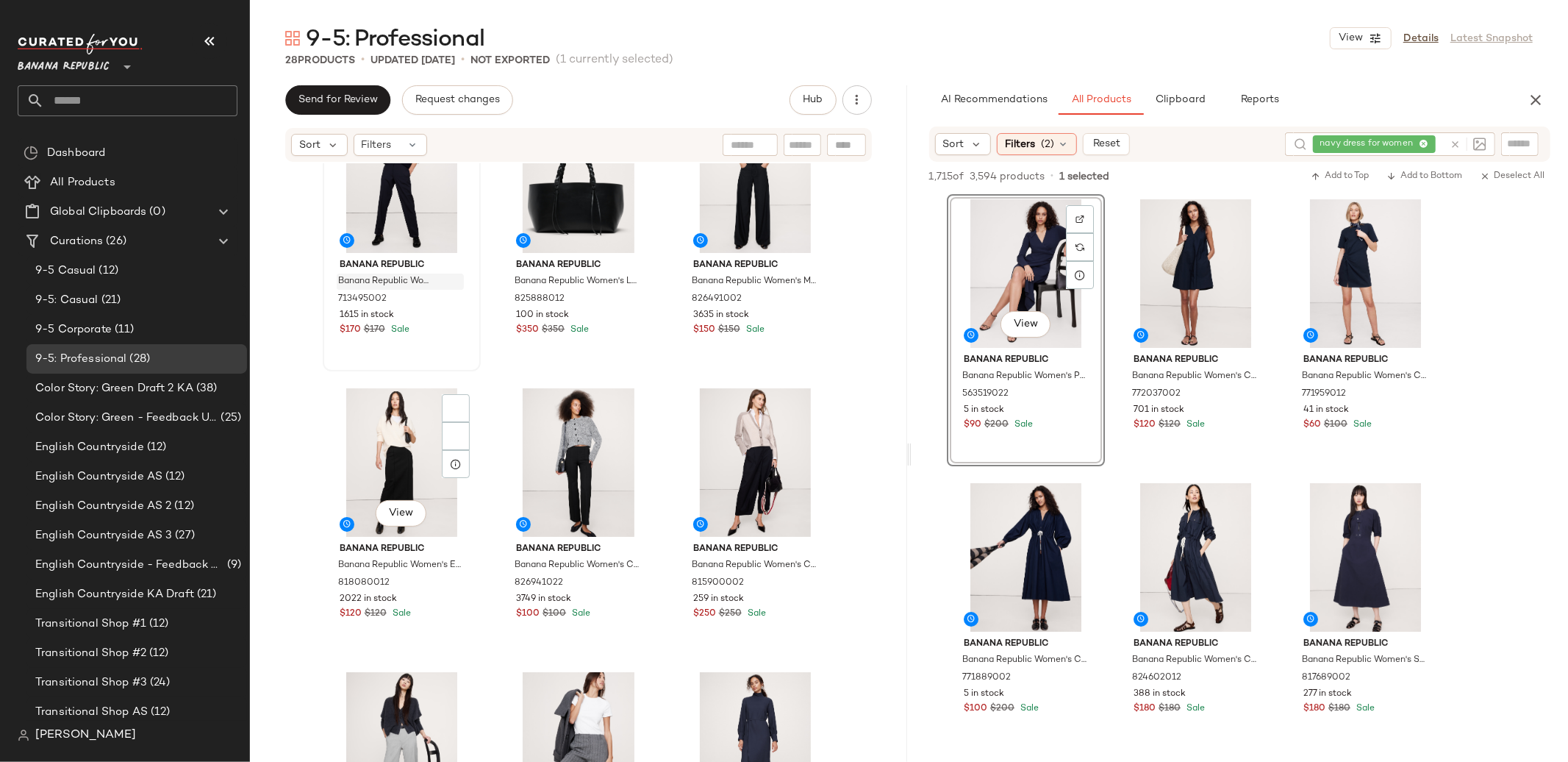
scroll to position [1219, 0]
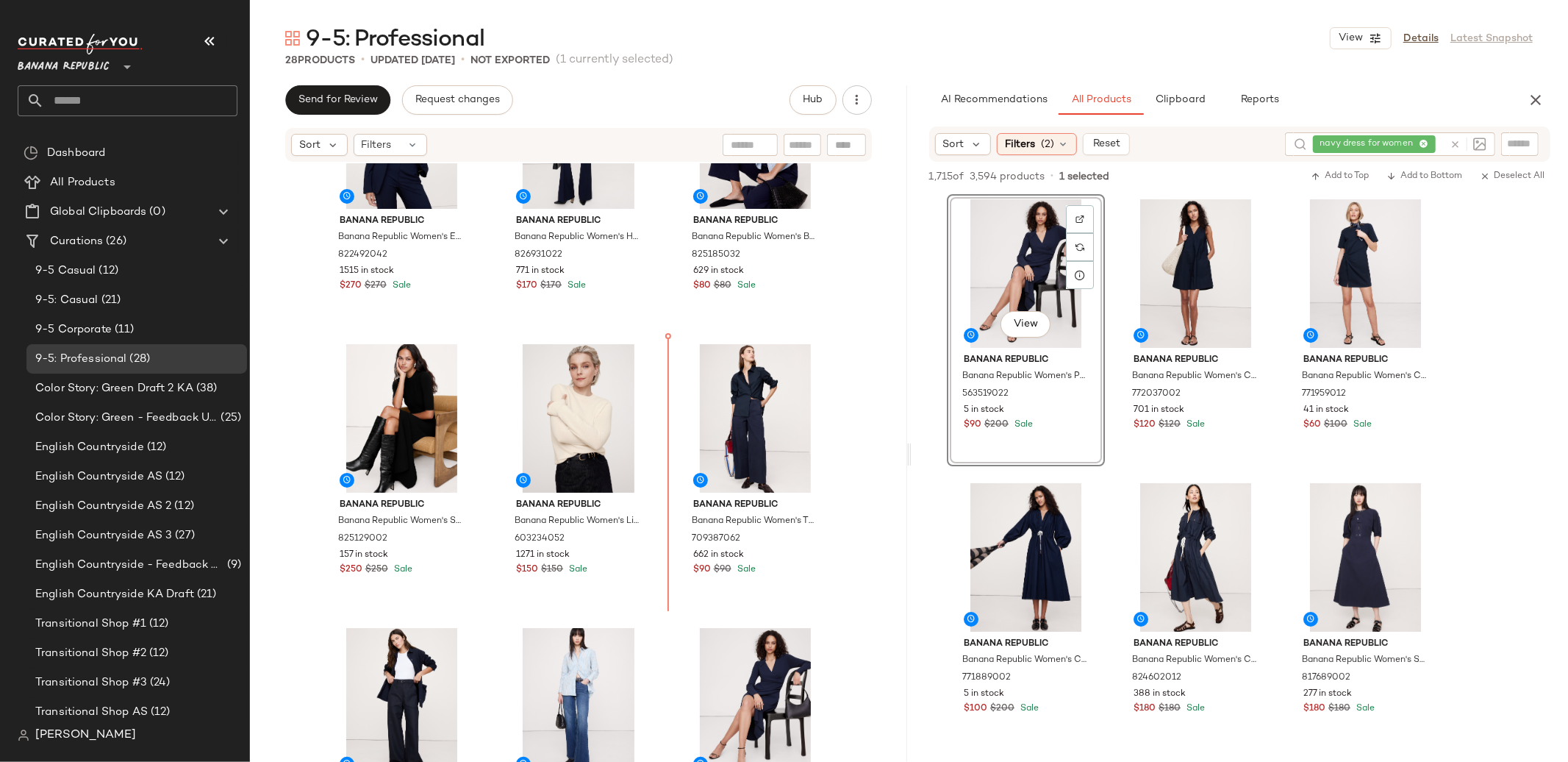
scroll to position [111, 0]
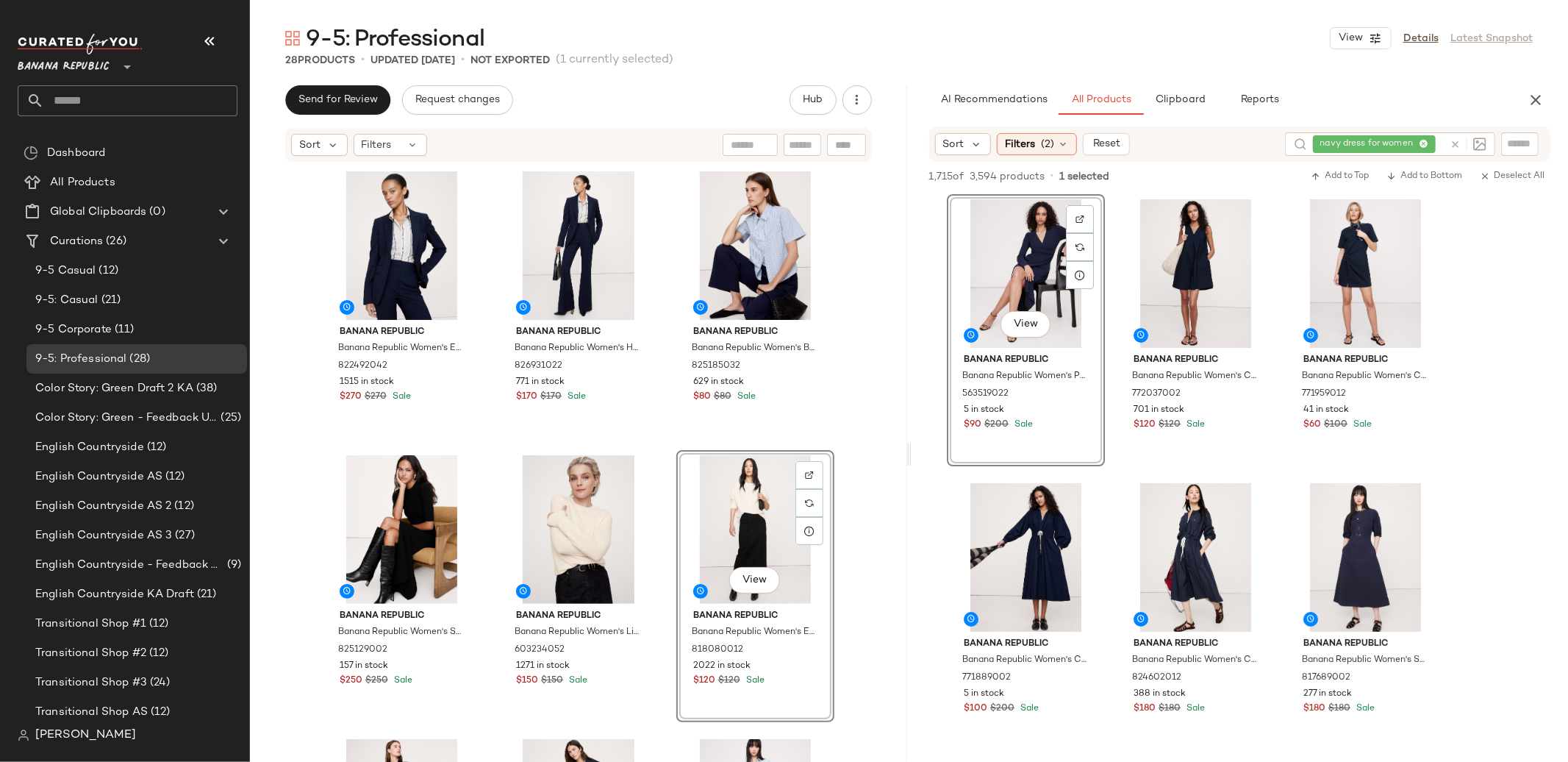
click at [859, 388] on div "Banana Republic Banana Republic Women's Essential Italian Wool Blazer Navy Blue…" at bounding box center [579, 485] width 657 height 643
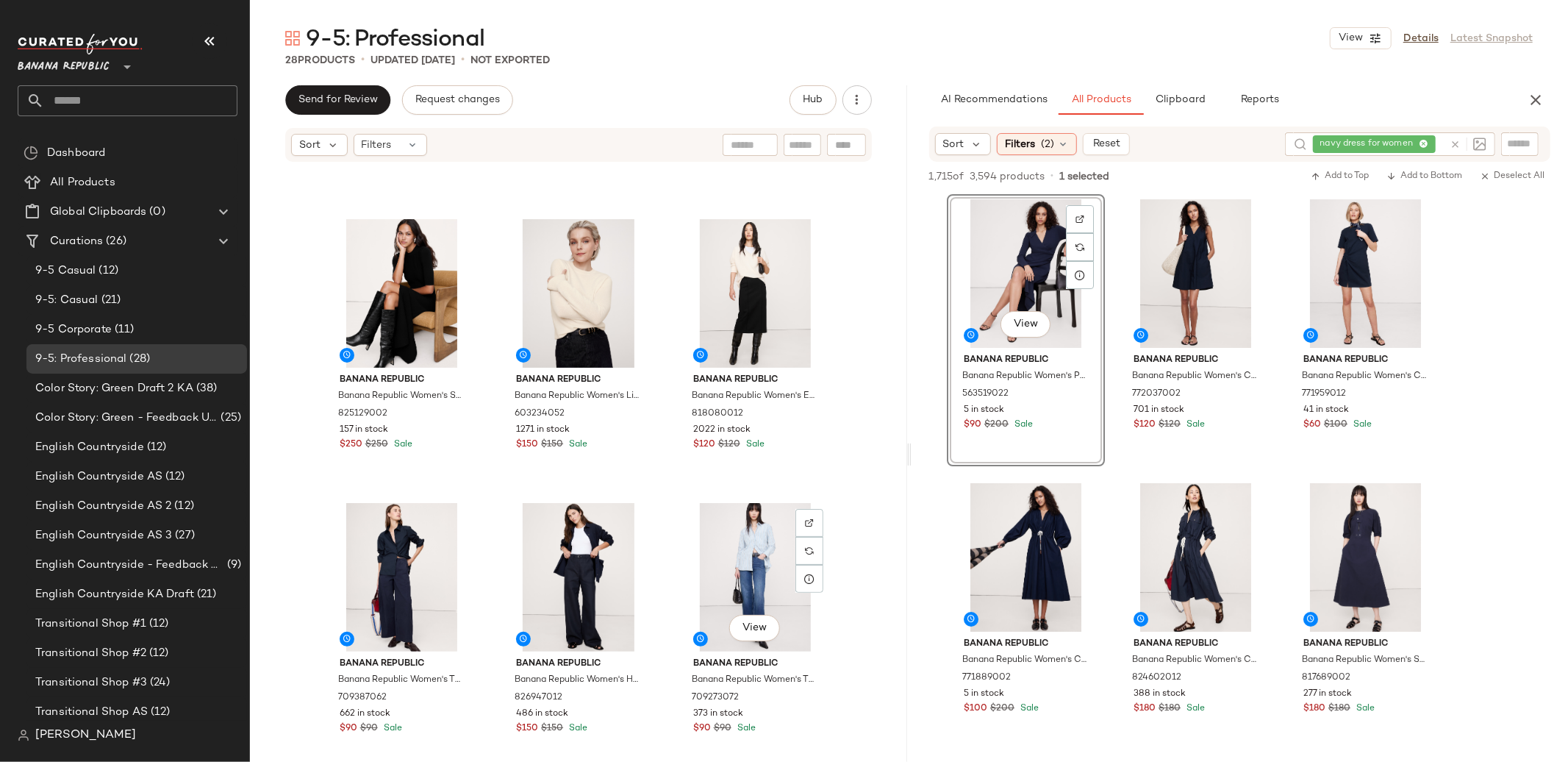
scroll to position [247, 0]
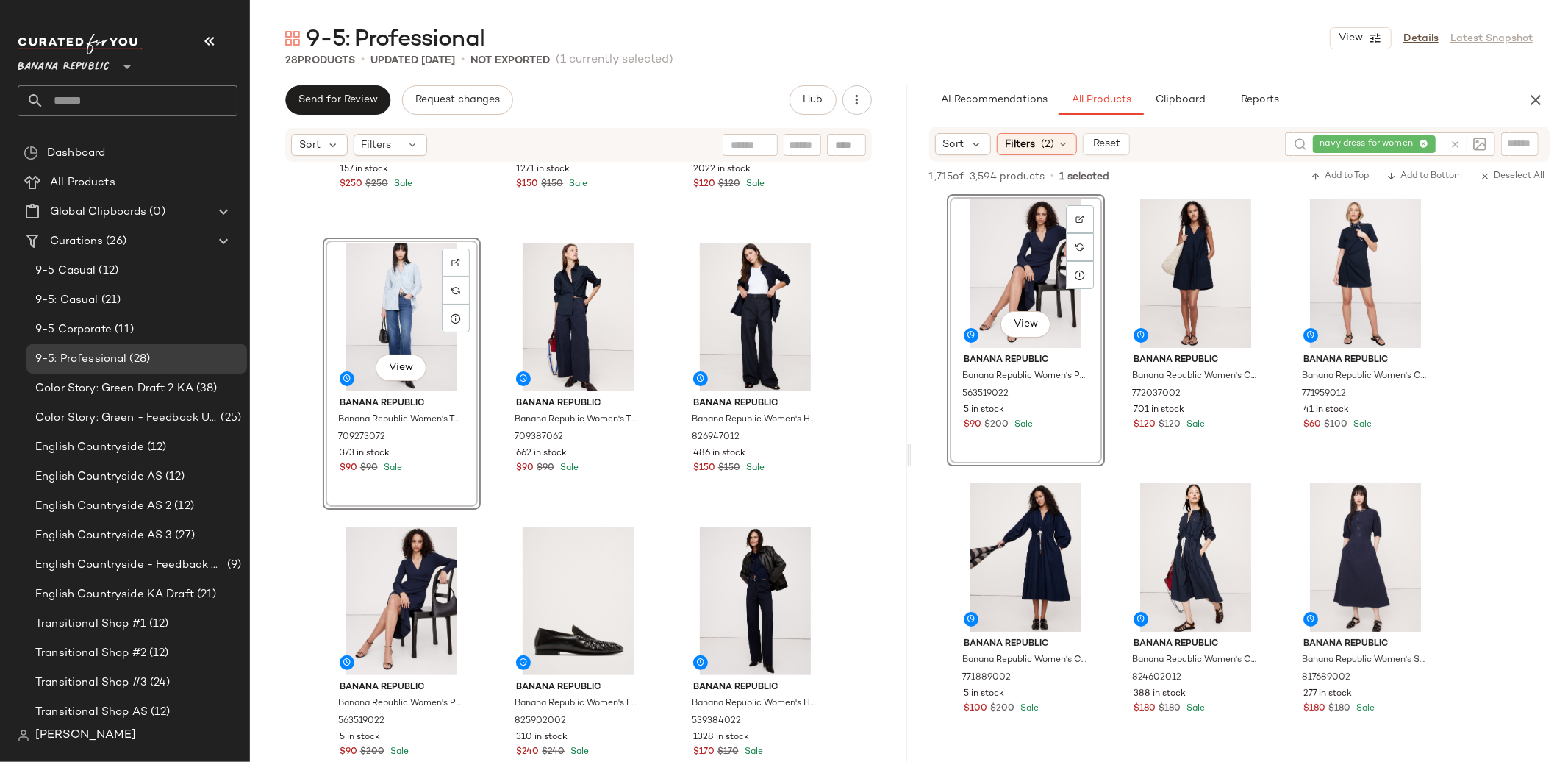
scroll to position [521, 0]
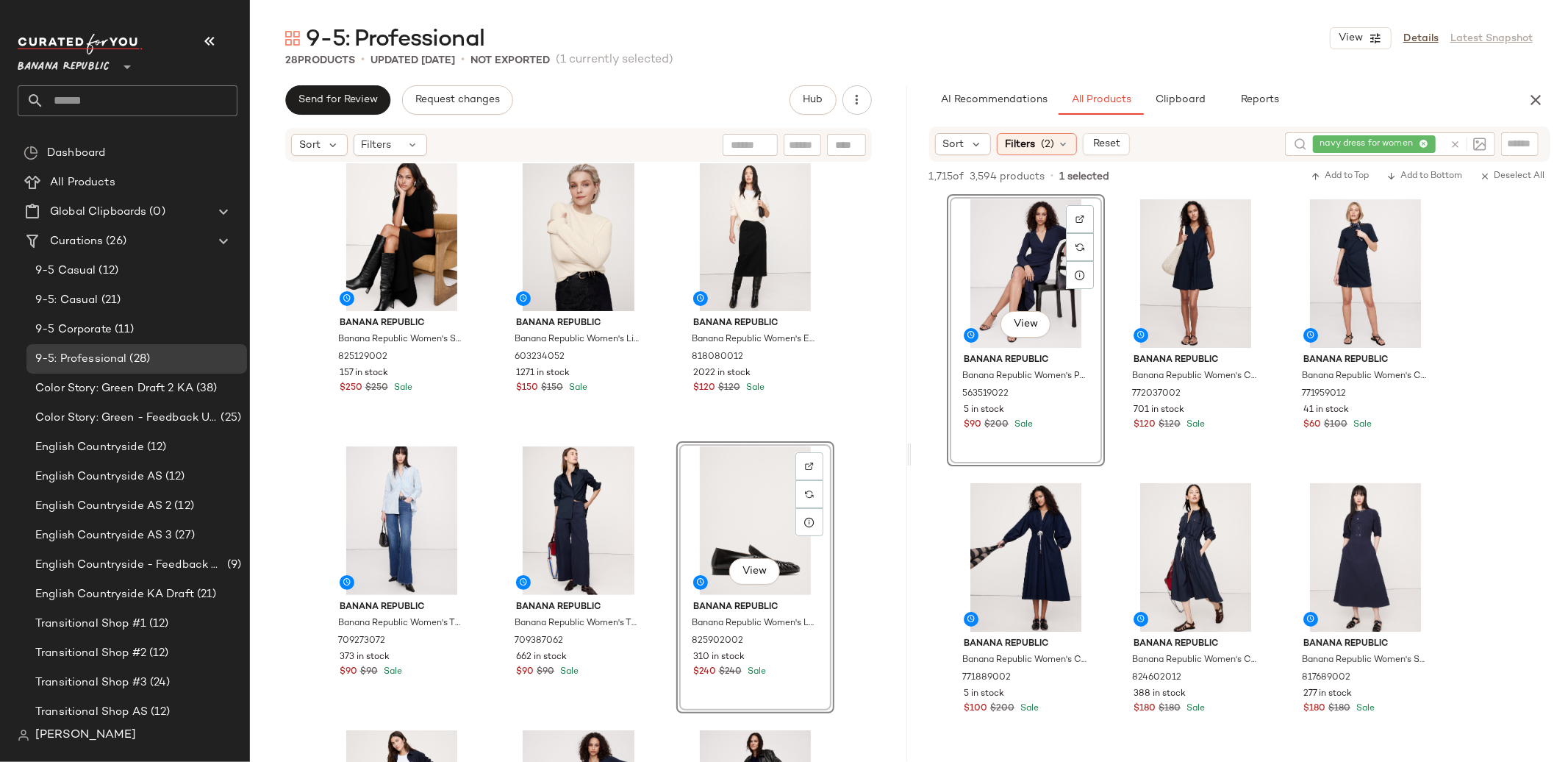
scroll to position [31, 0]
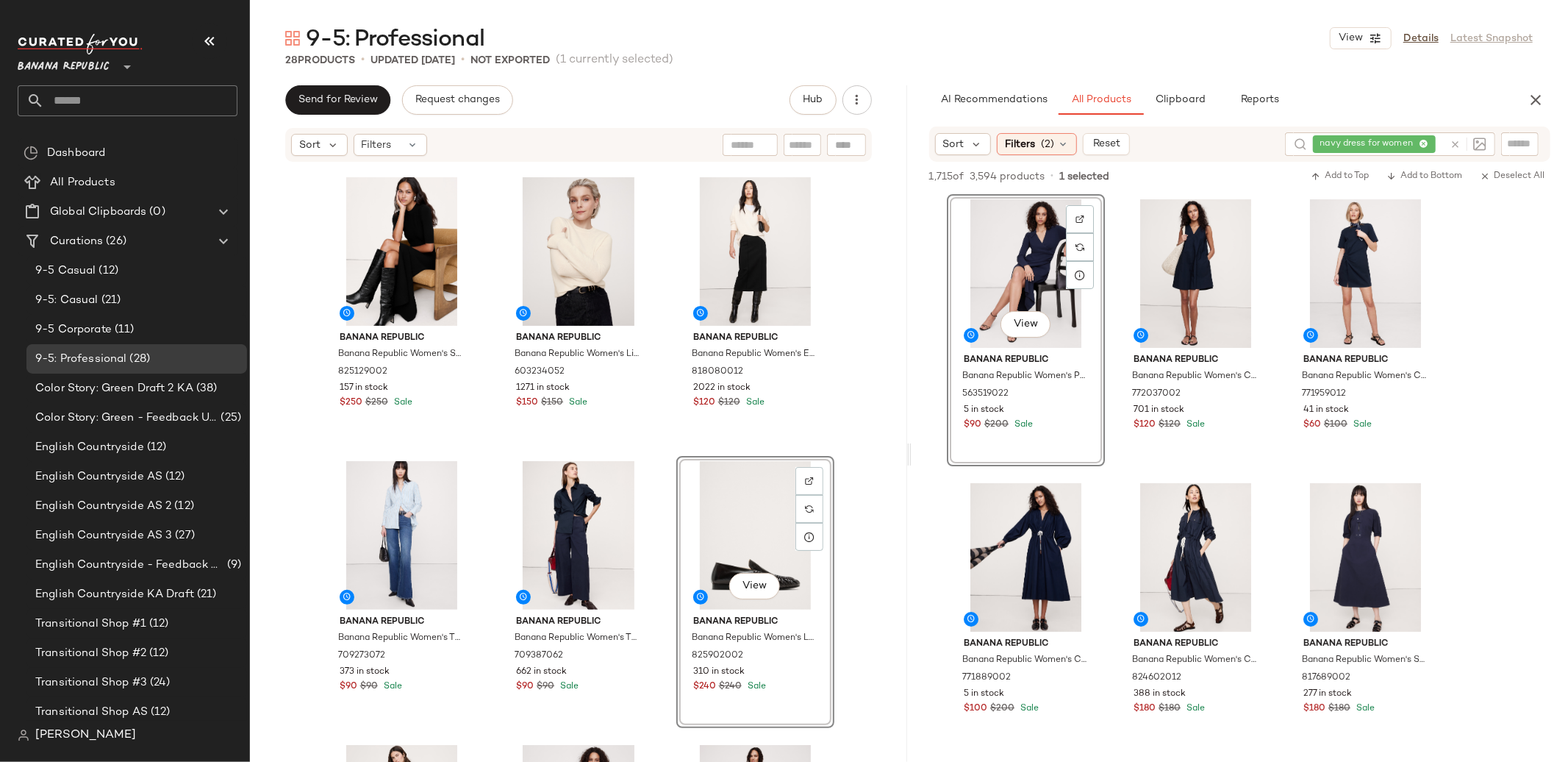
click at [849, 518] on div "Banana Republic Banana Republic Women's Essential Italian Wool Blazer Navy Blue…" at bounding box center [579, 485] width 657 height 643
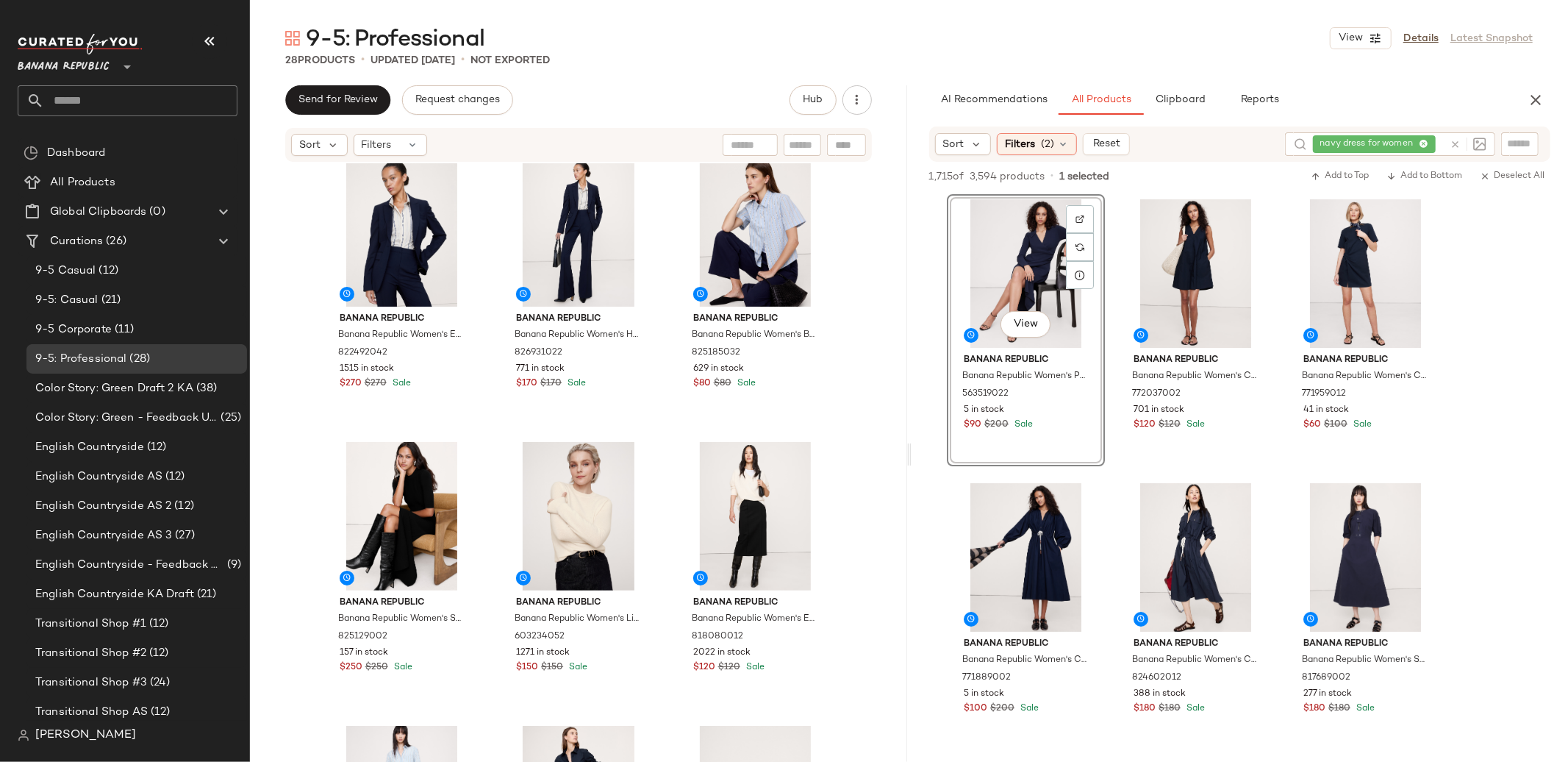
scroll to position [0, 0]
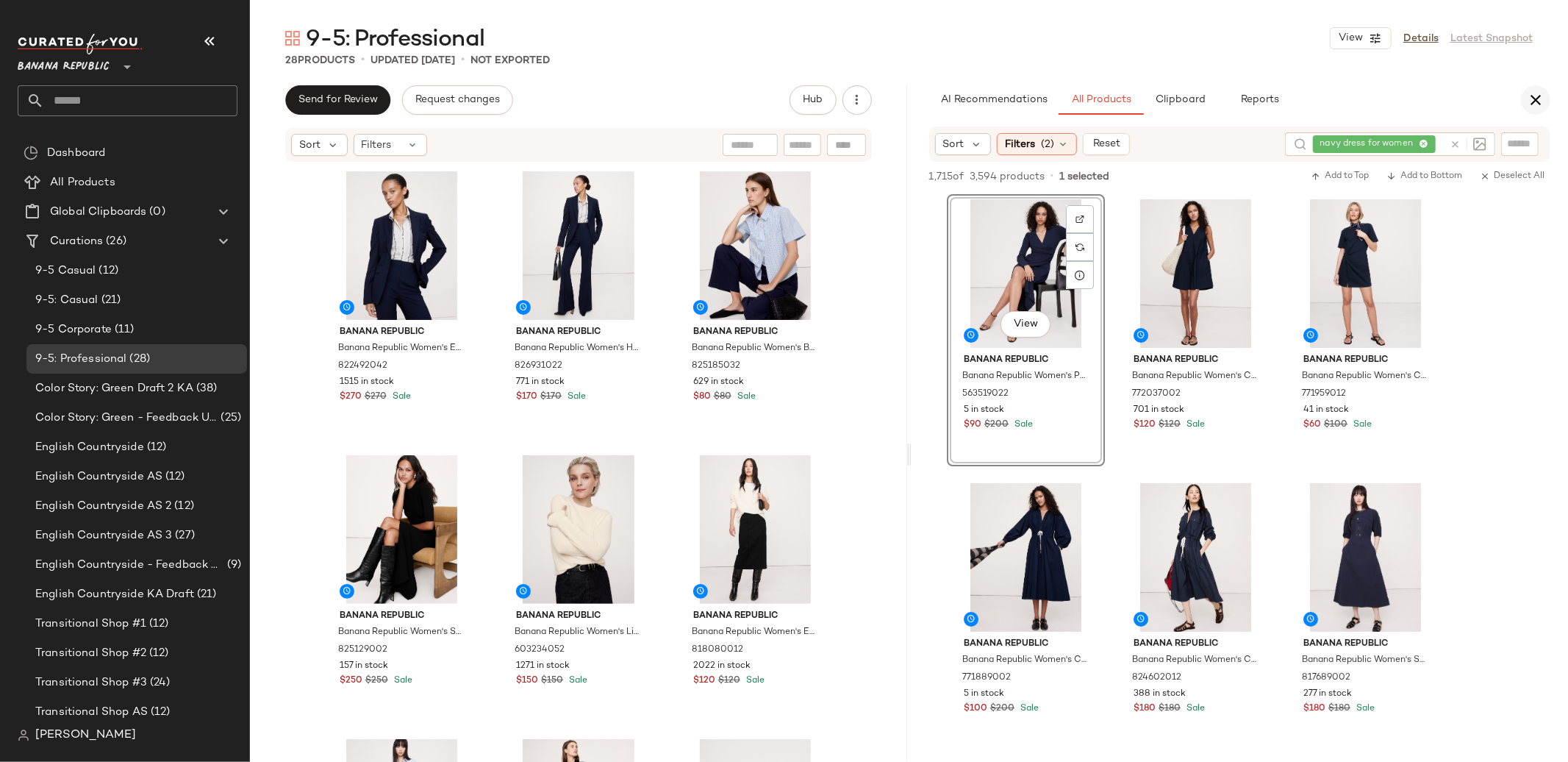
click at [1543, 104] on icon "button" at bounding box center [1536, 100] width 18 height 18
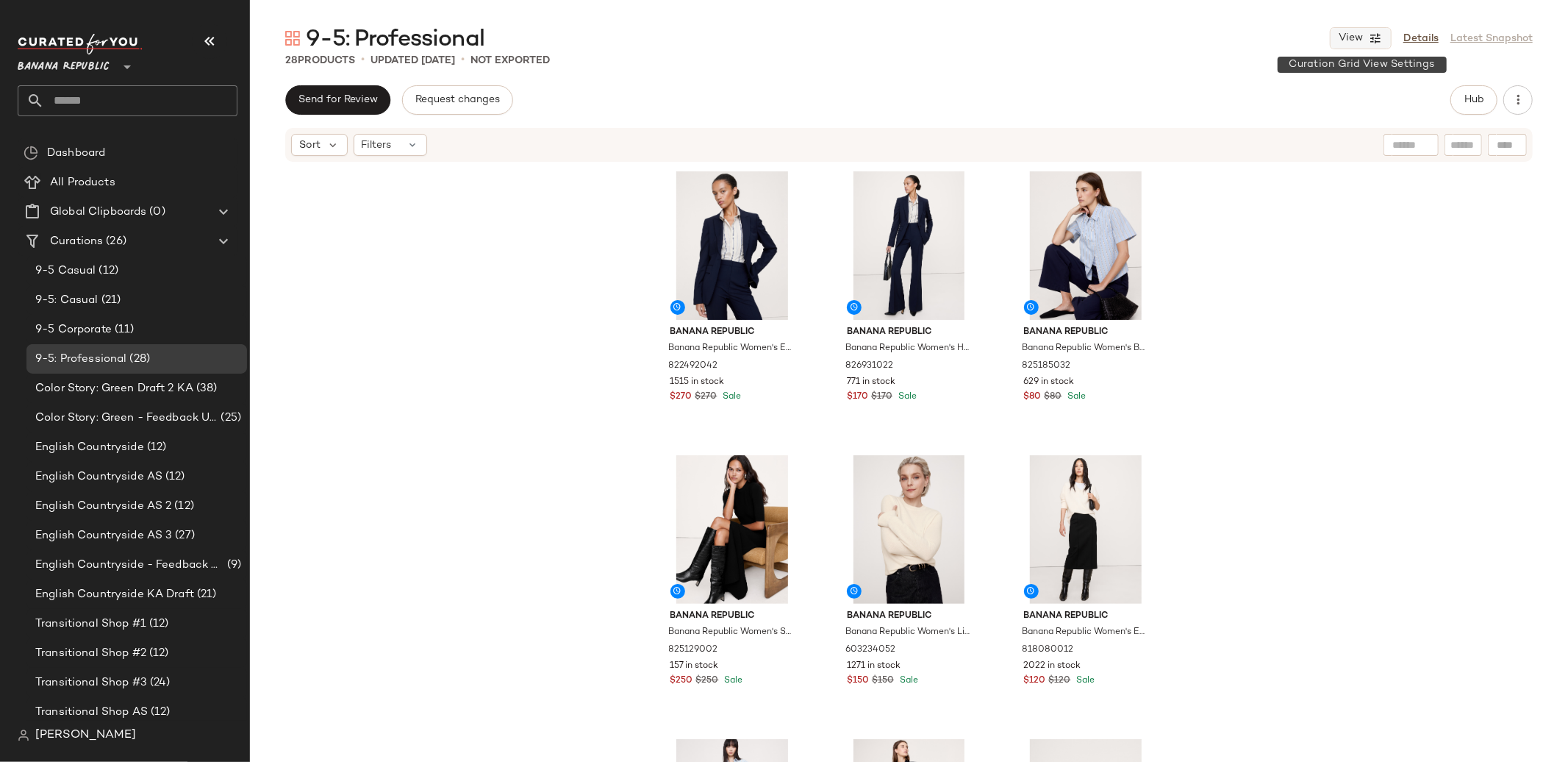
click at [1363, 39] on span "View" at bounding box center [1350, 38] width 25 height 12
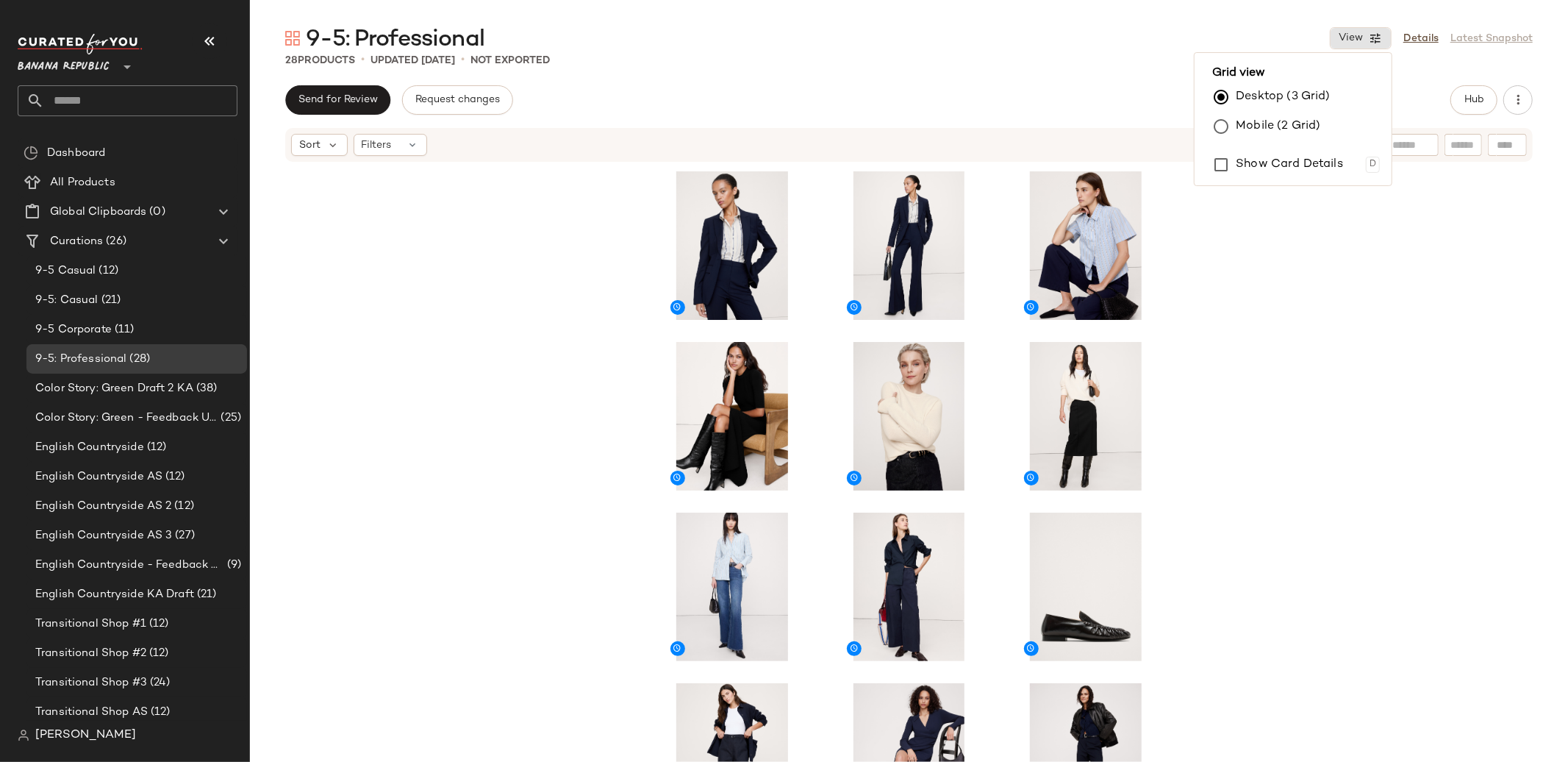
click at [1384, 370] on div at bounding box center [909, 485] width 1318 height 643
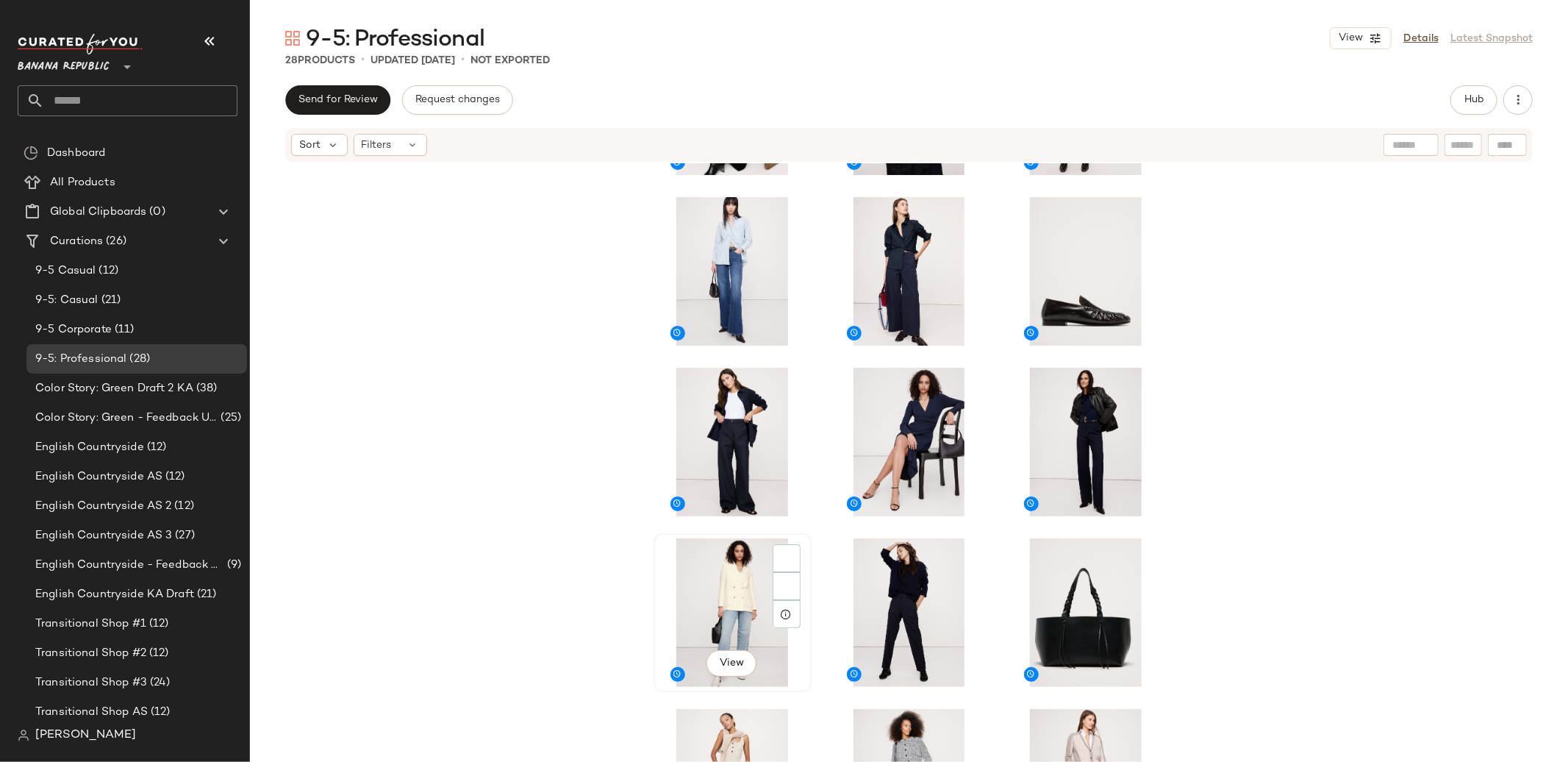
scroll to position [333, 0]
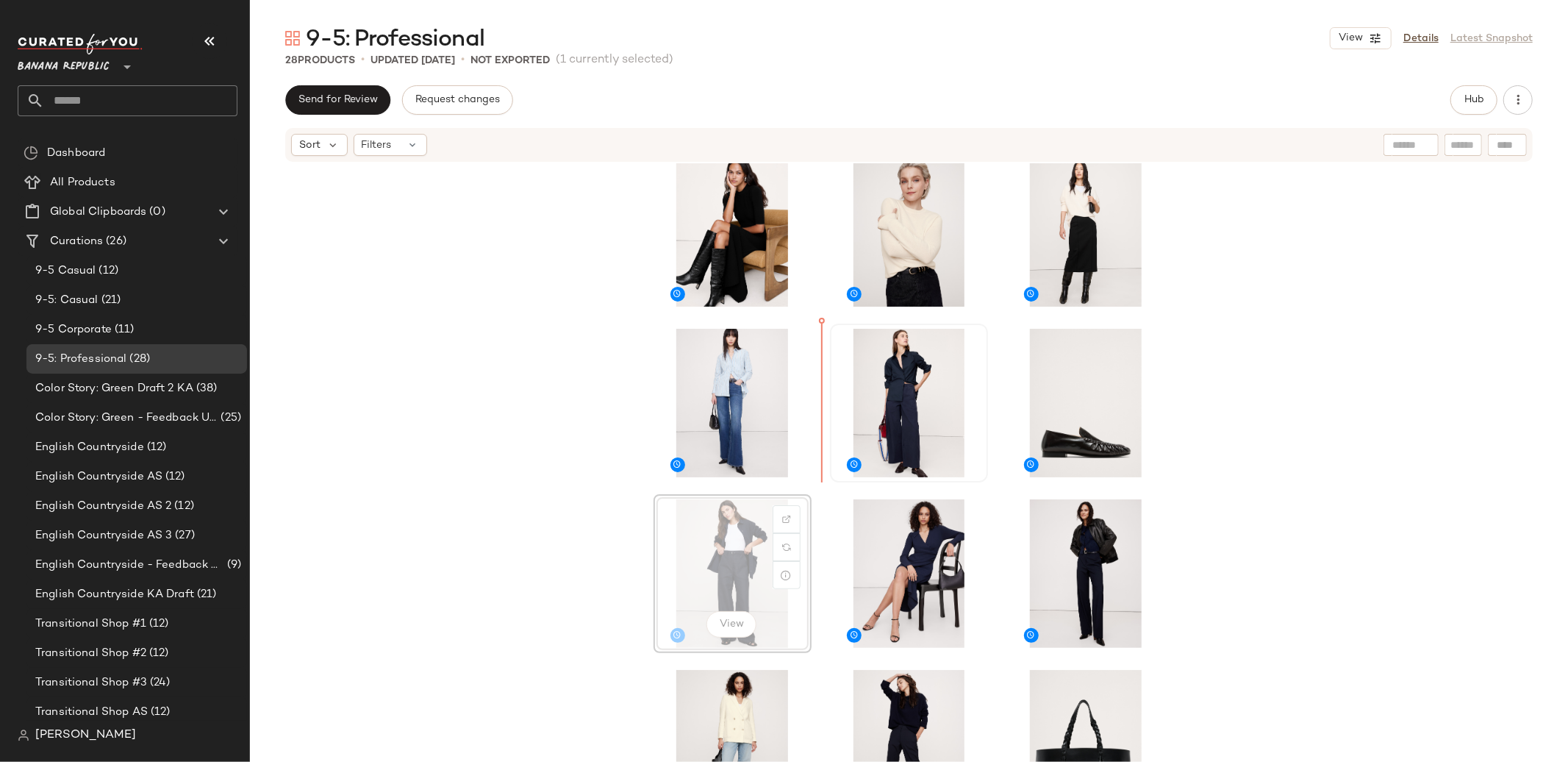
drag, startPoint x: 721, startPoint y: 559, endPoint x: 868, endPoint y: 398, distance: 218.0
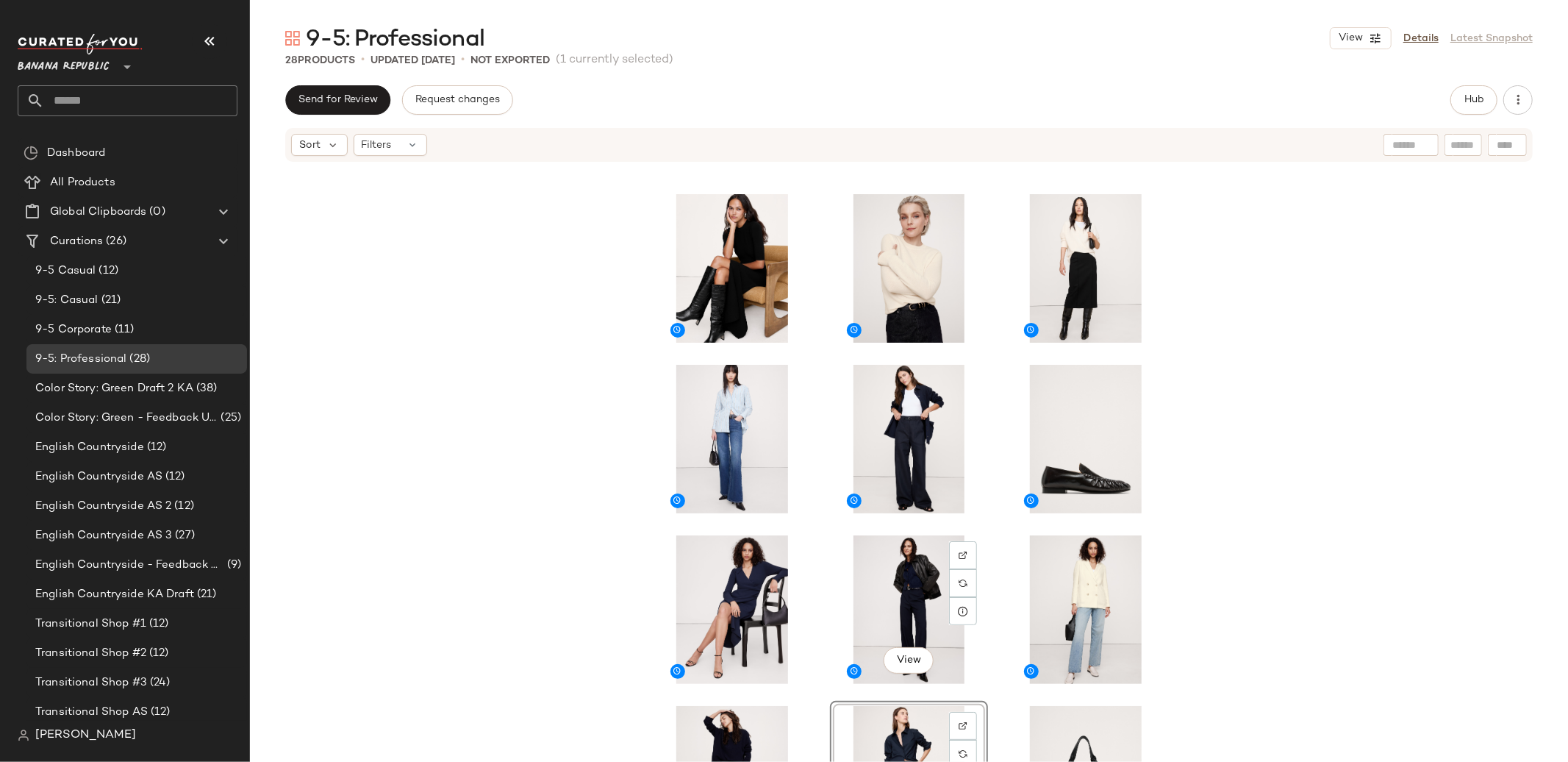
scroll to position [155, 0]
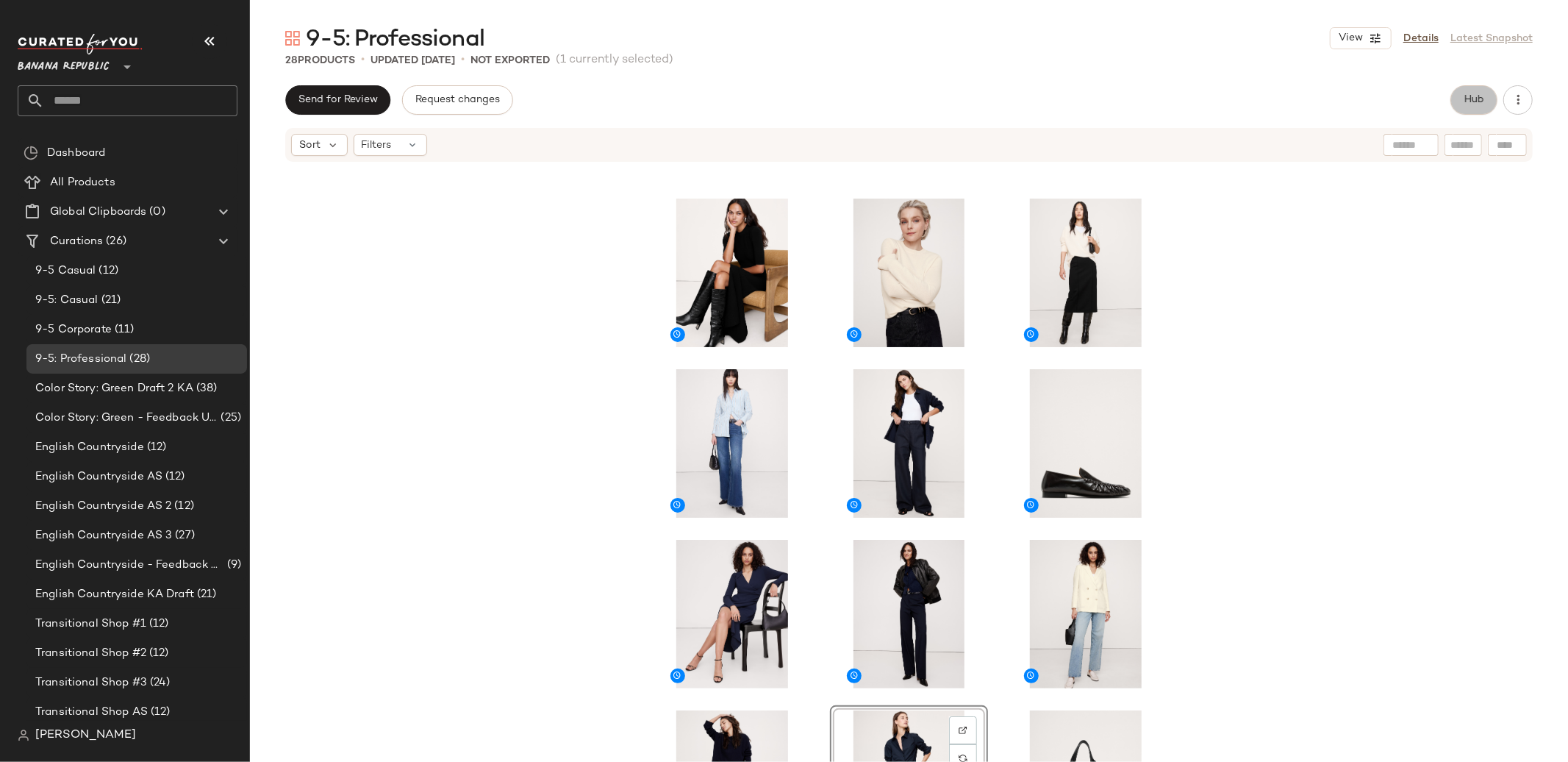
click at [1464, 107] on button "Hub" at bounding box center [1473, 100] width 47 height 29
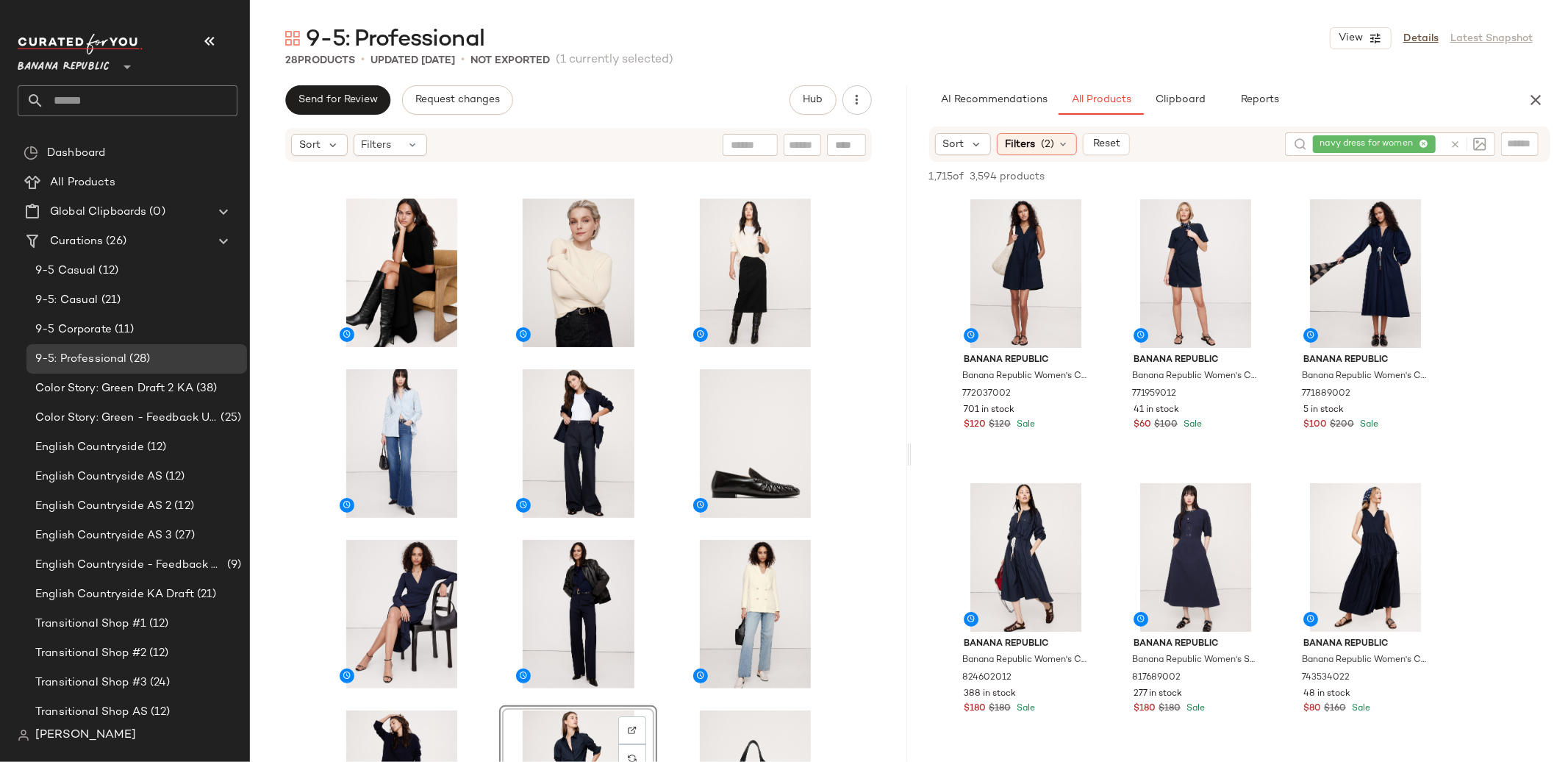
click at [1455, 144] on icon at bounding box center [1455, 145] width 11 height 11
click at [1515, 143] on input "text" at bounding box center [1520, 143] width 26 height 15
paste input "*******"
type input "*******"
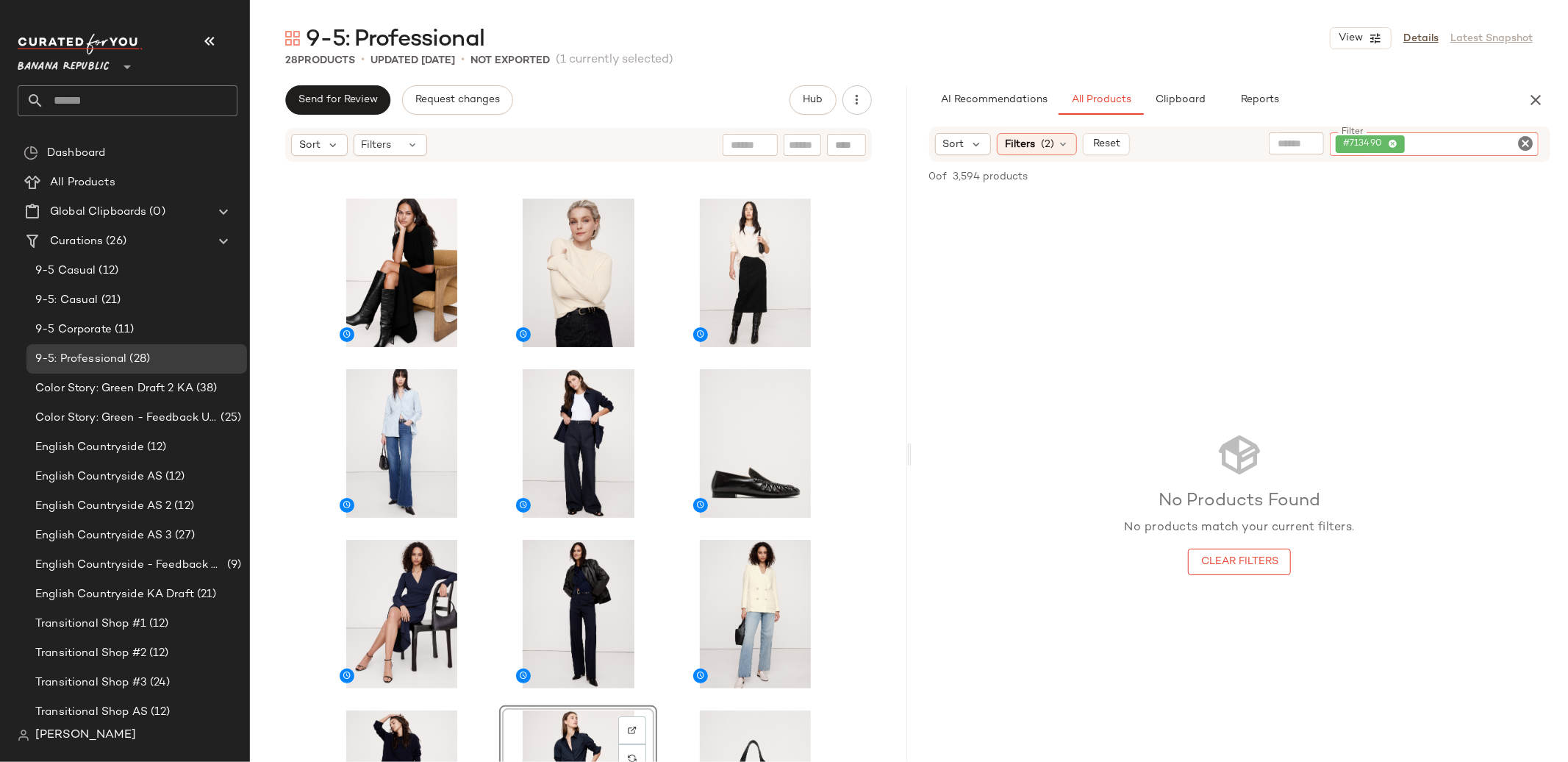
click at [1528, 144] on icon "Clear Filter" at bounding box center [1526, 144] width 18 height 18
paste input "*******"
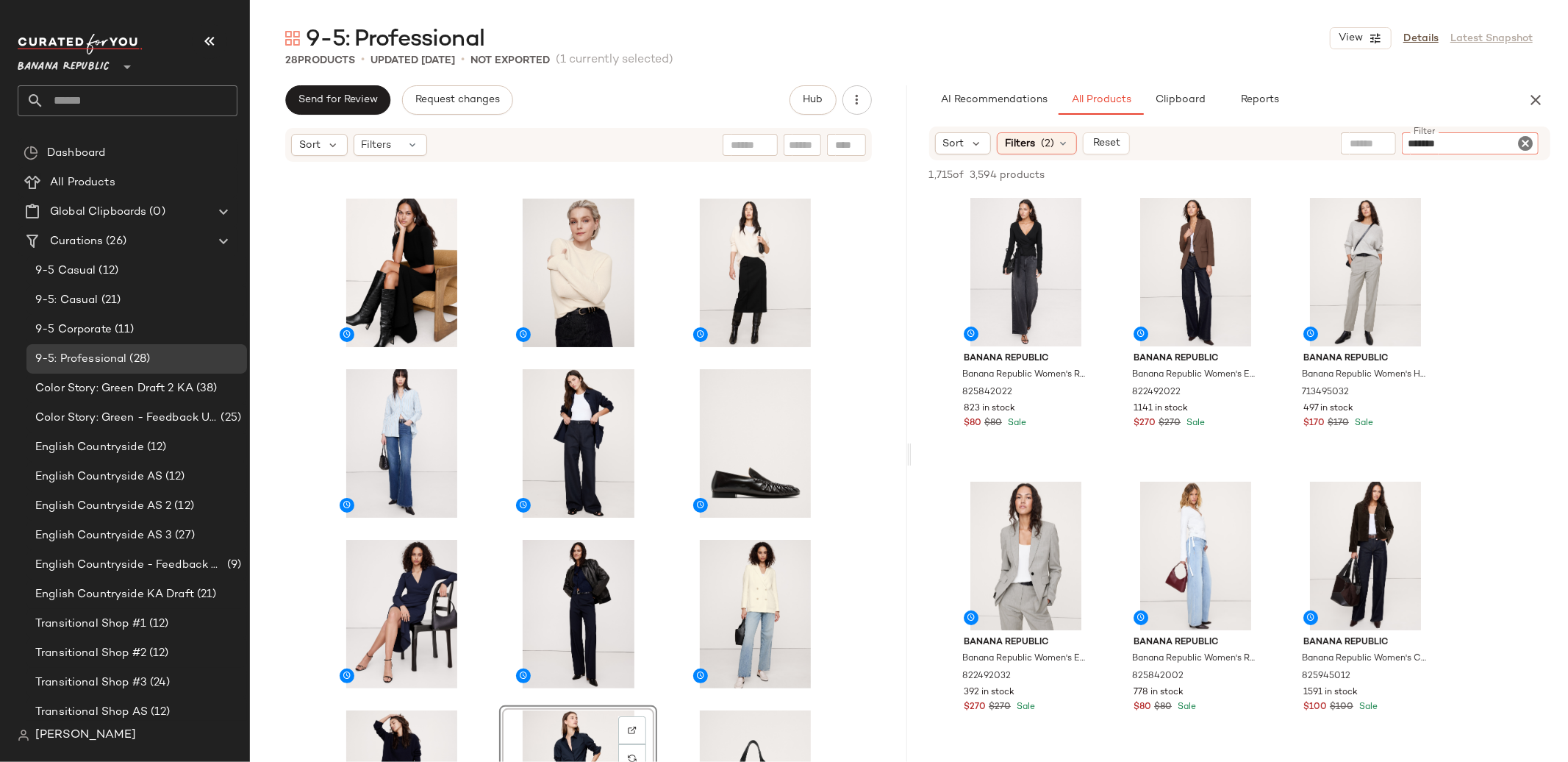
drag, startPoint x: 1417, startPoint y: 144, endPoint x: 1392, endPoint y: 145, distance: 25.0
click at [1392, 145] on div "Filter ******* Filter" at bounding box center [1443, 143] width 204 height 22
type input "******"
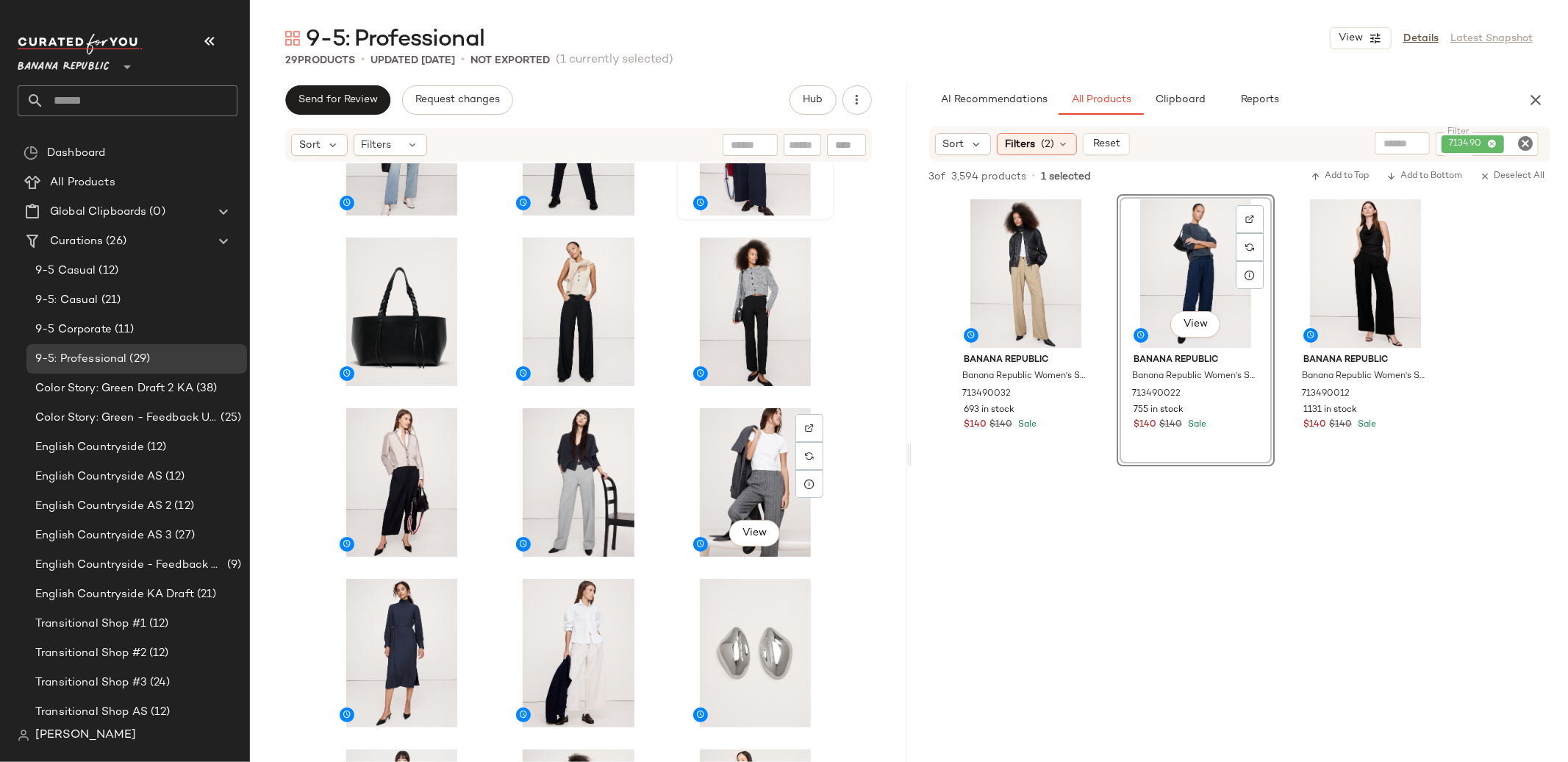
scroll to position [800, 0]
drag, startPoint x: 751, startPoint y: 297, endPoint x: 433, endPoint y: 13, distance: 426.4
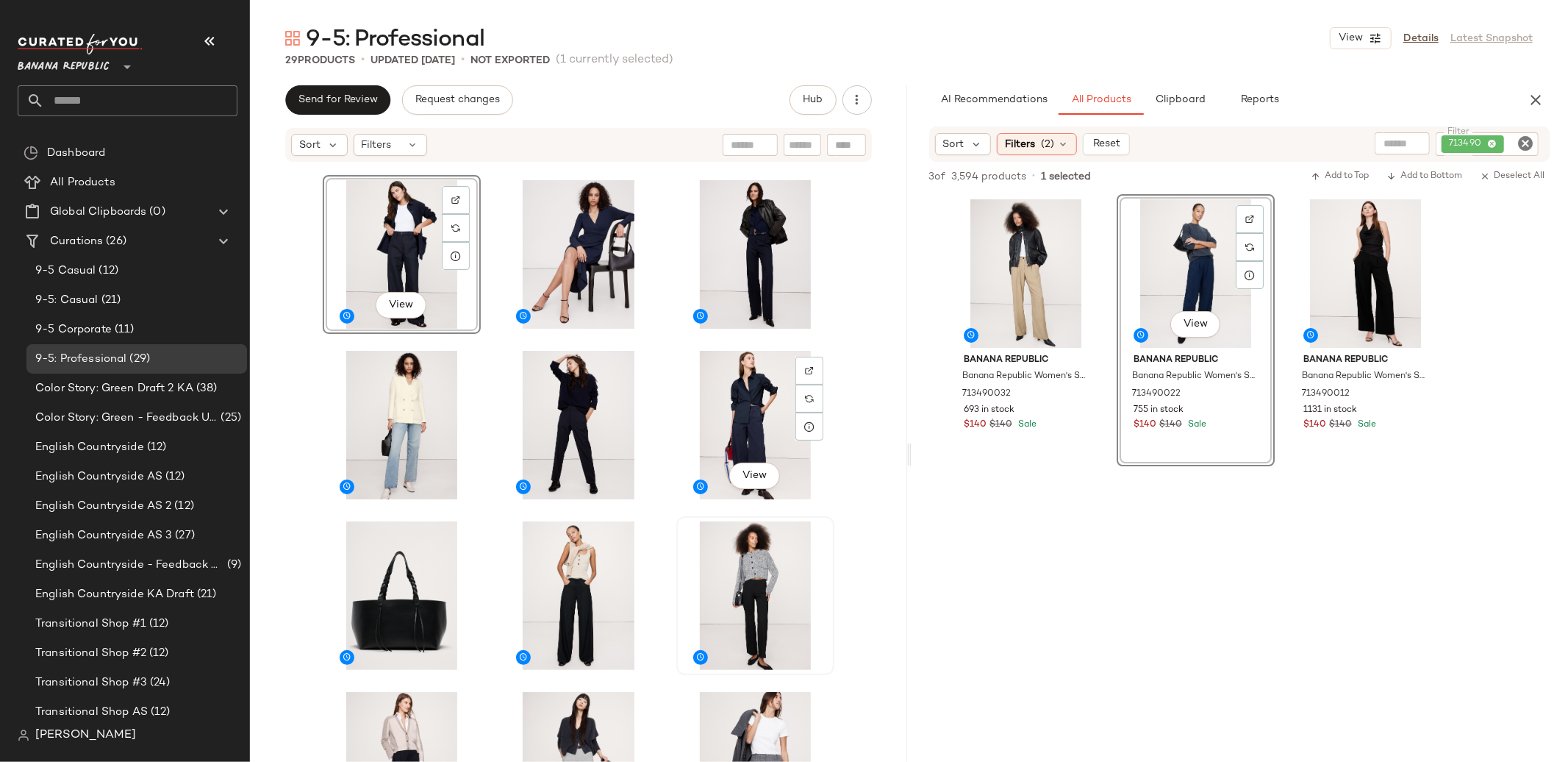
scroll to position [618, 0]
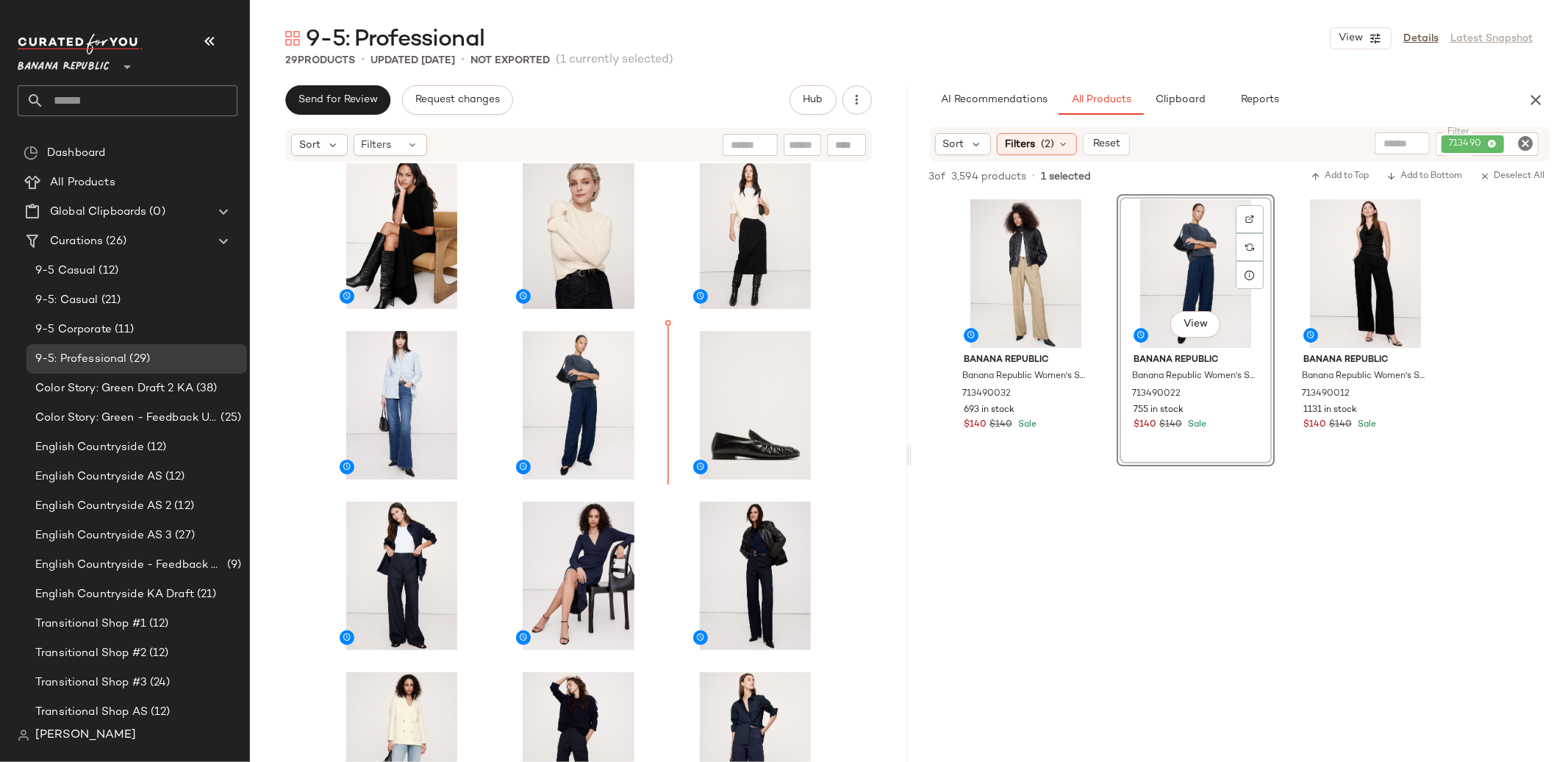
scroll to position [200, 0]
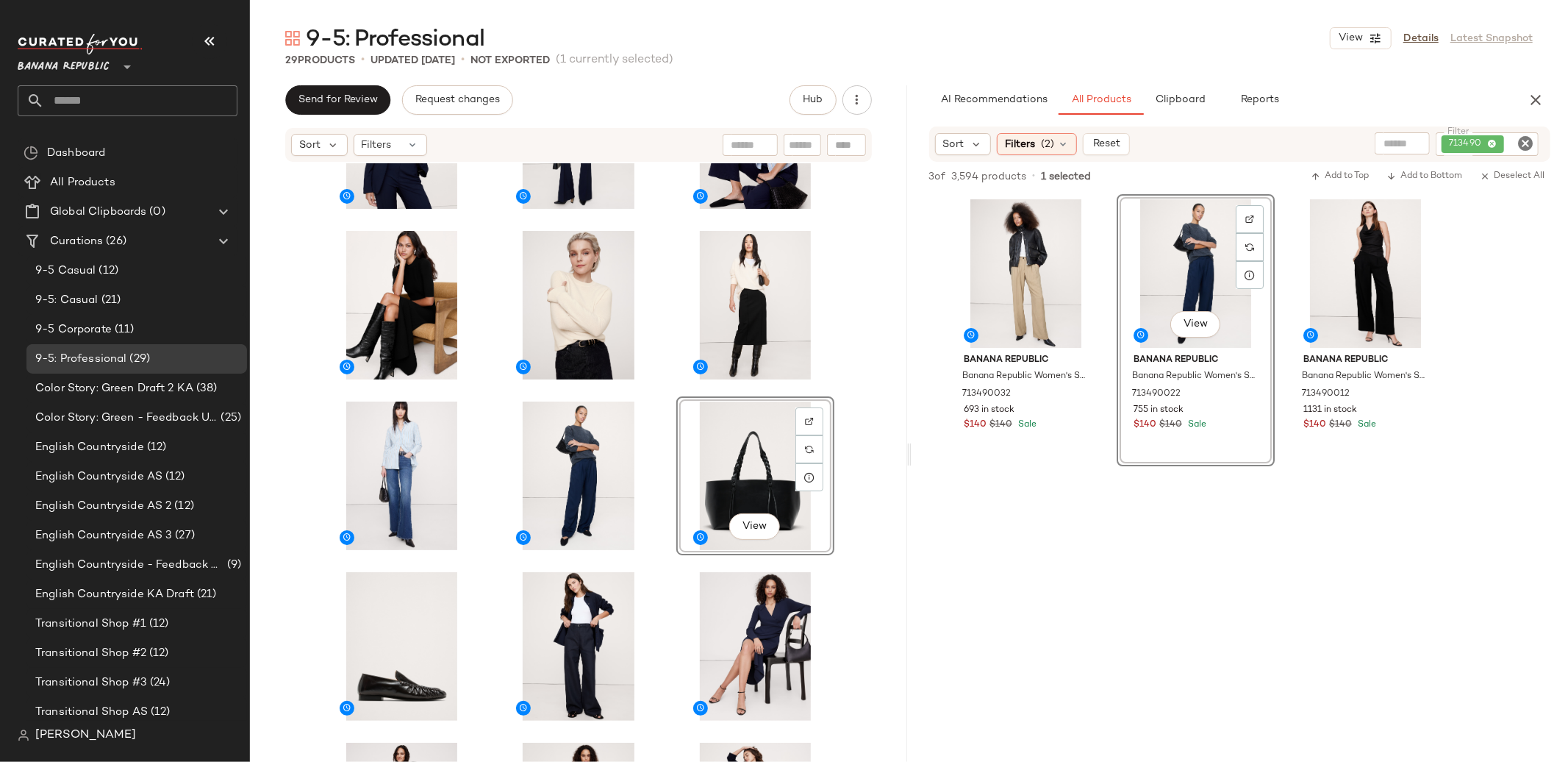
scroll to position [98, 0]
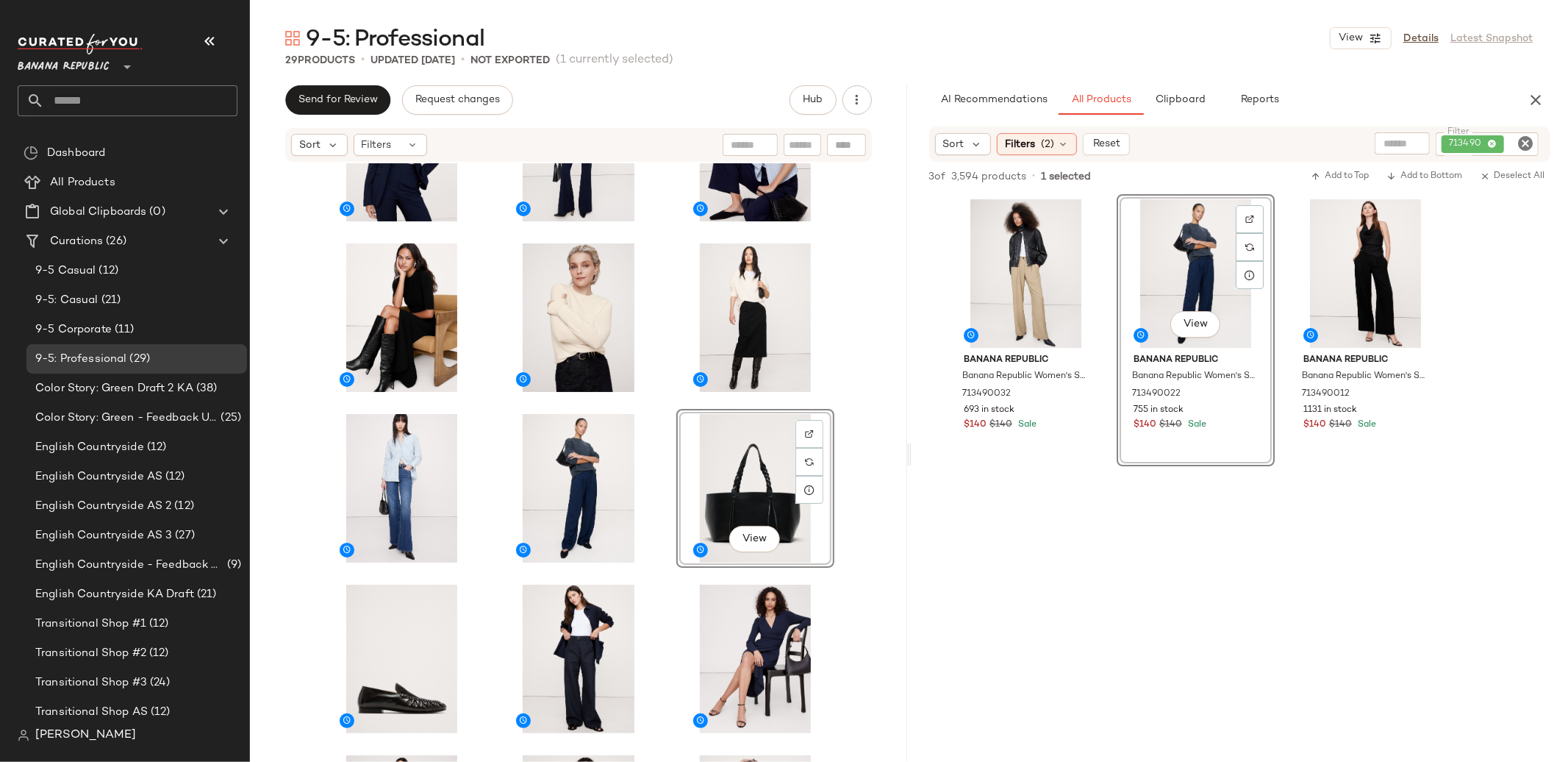
click at [863, 530] on div "View" at bounding box center [579, 485] width 657 height 643
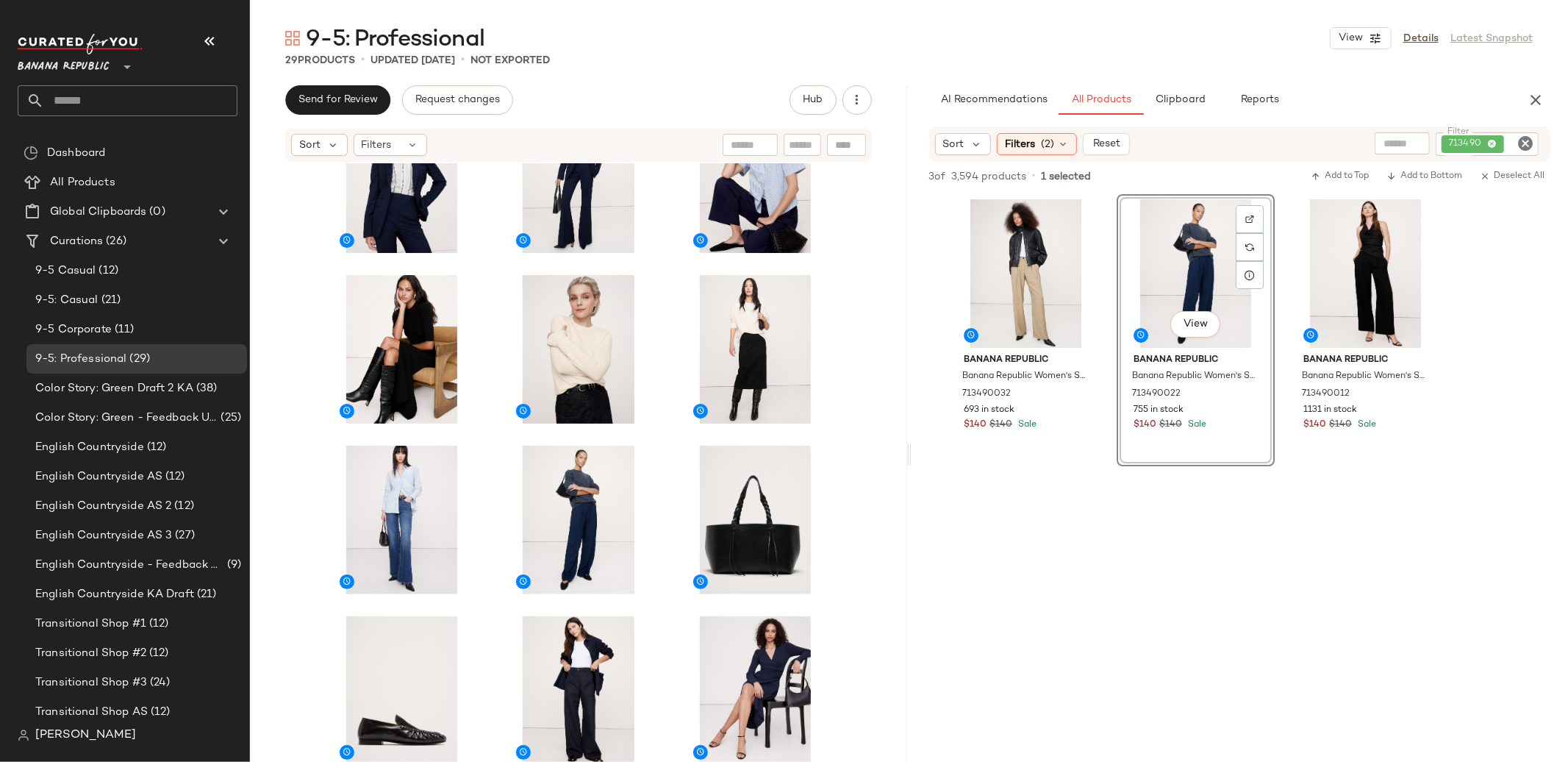
scroll to position [55, 0]
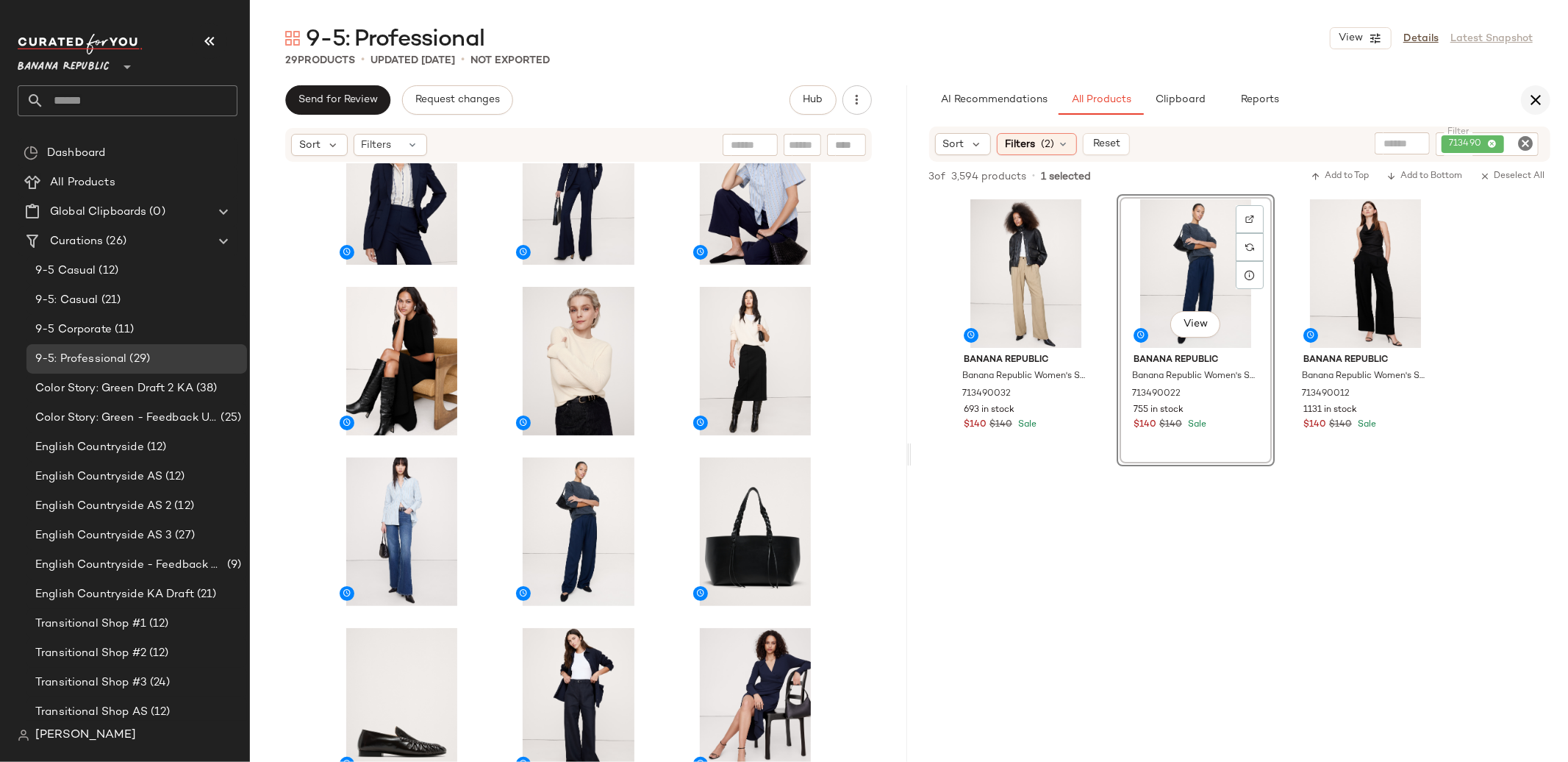
click at [1533, 111] on button "button" at bounding box center [1535, 100] width 29 height 29
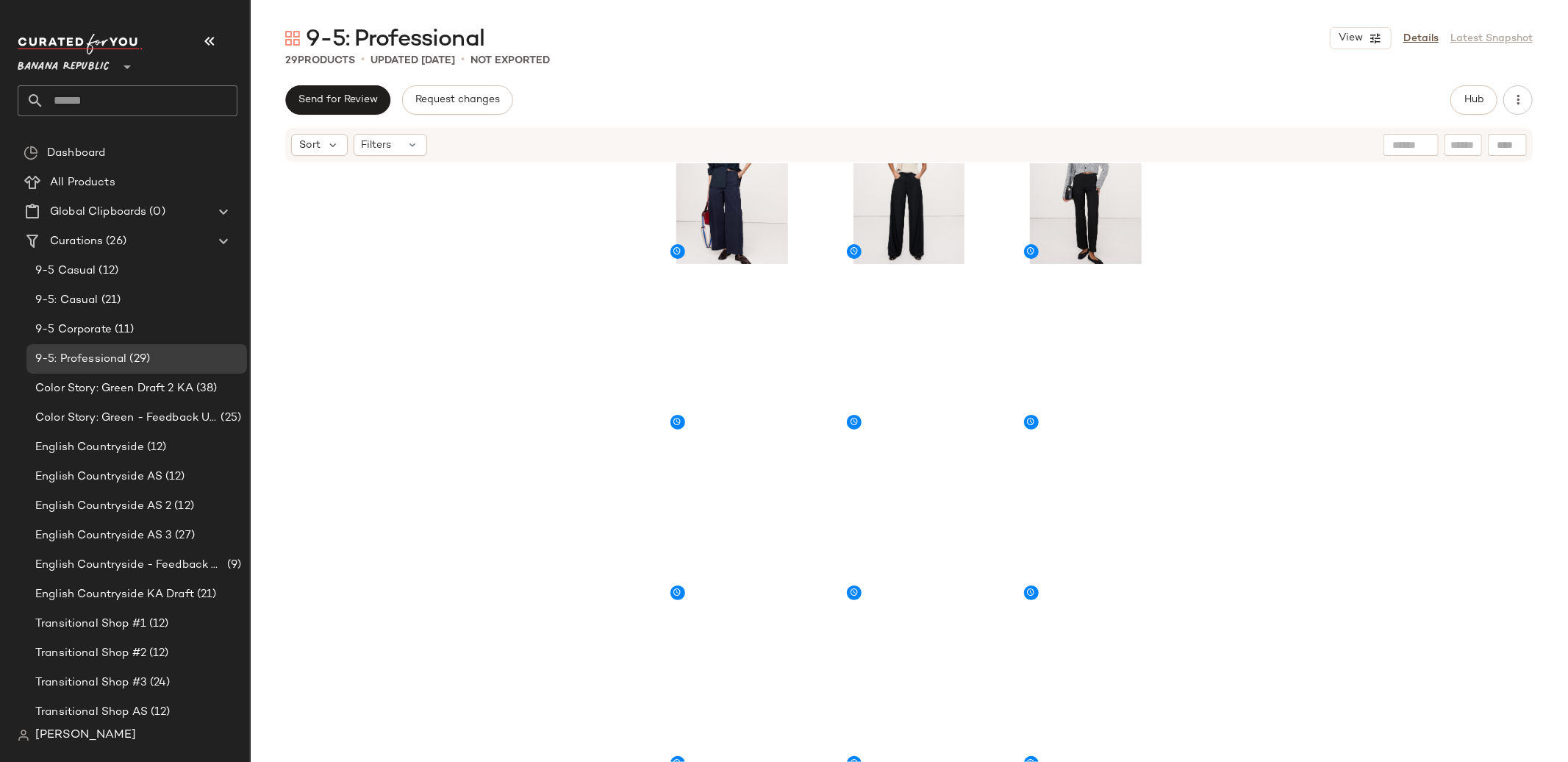
scroll to position [960, 0]
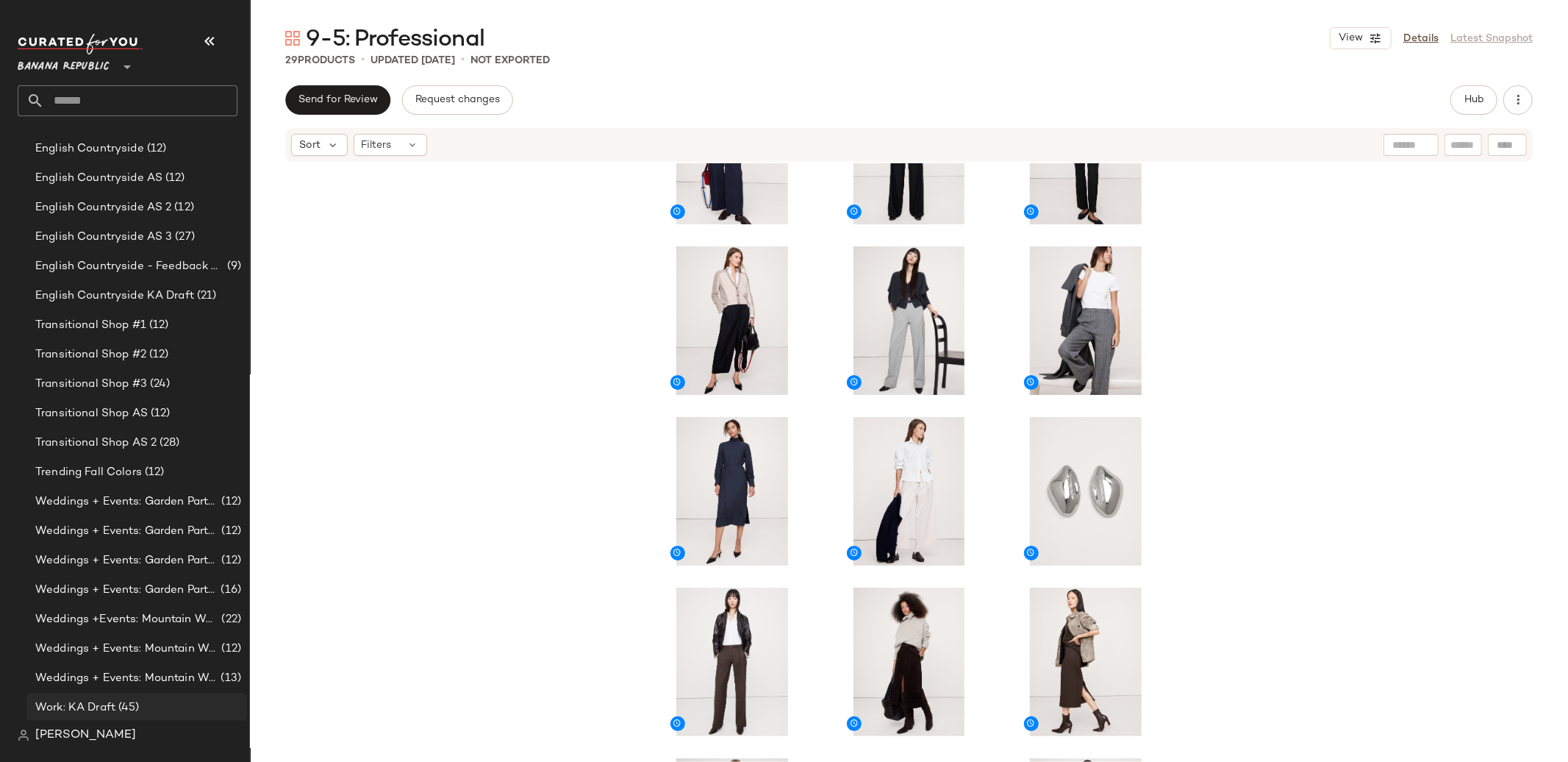
click at [139, 704] on span "(45)" at bounding box center [127, 708] width 24 height 17
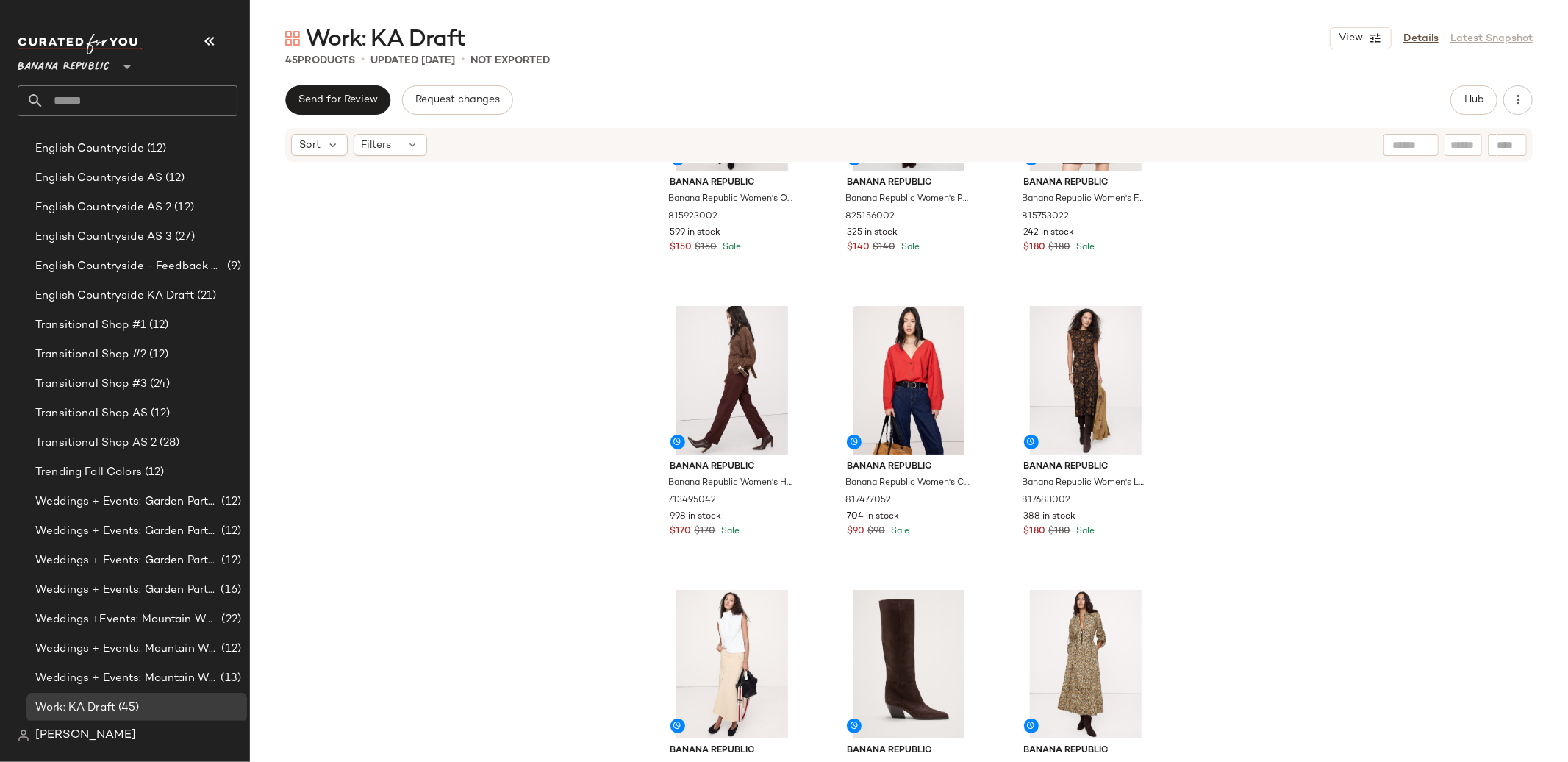
scroll to position [155, 0]
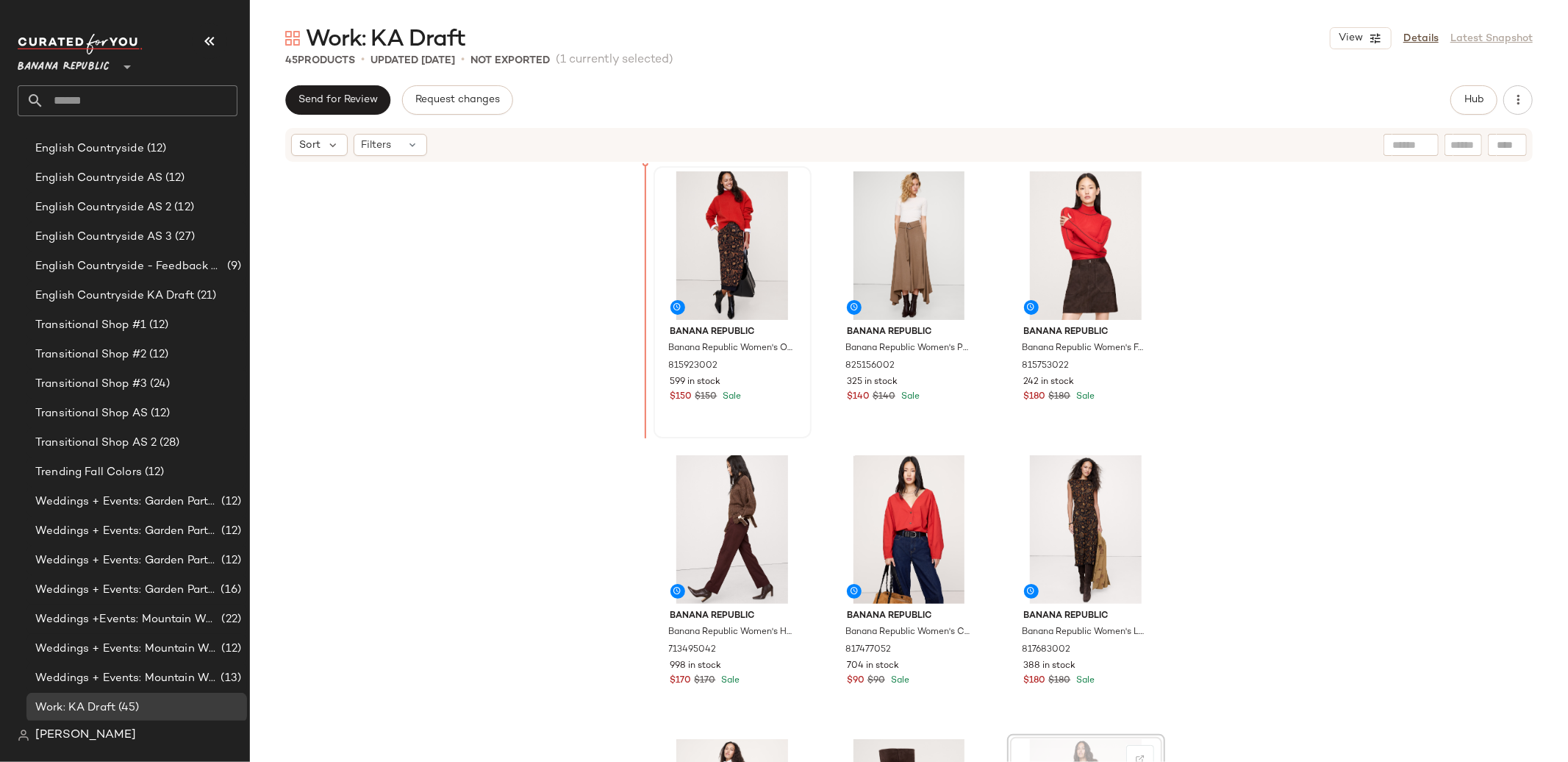
scroll to position [2, 0]
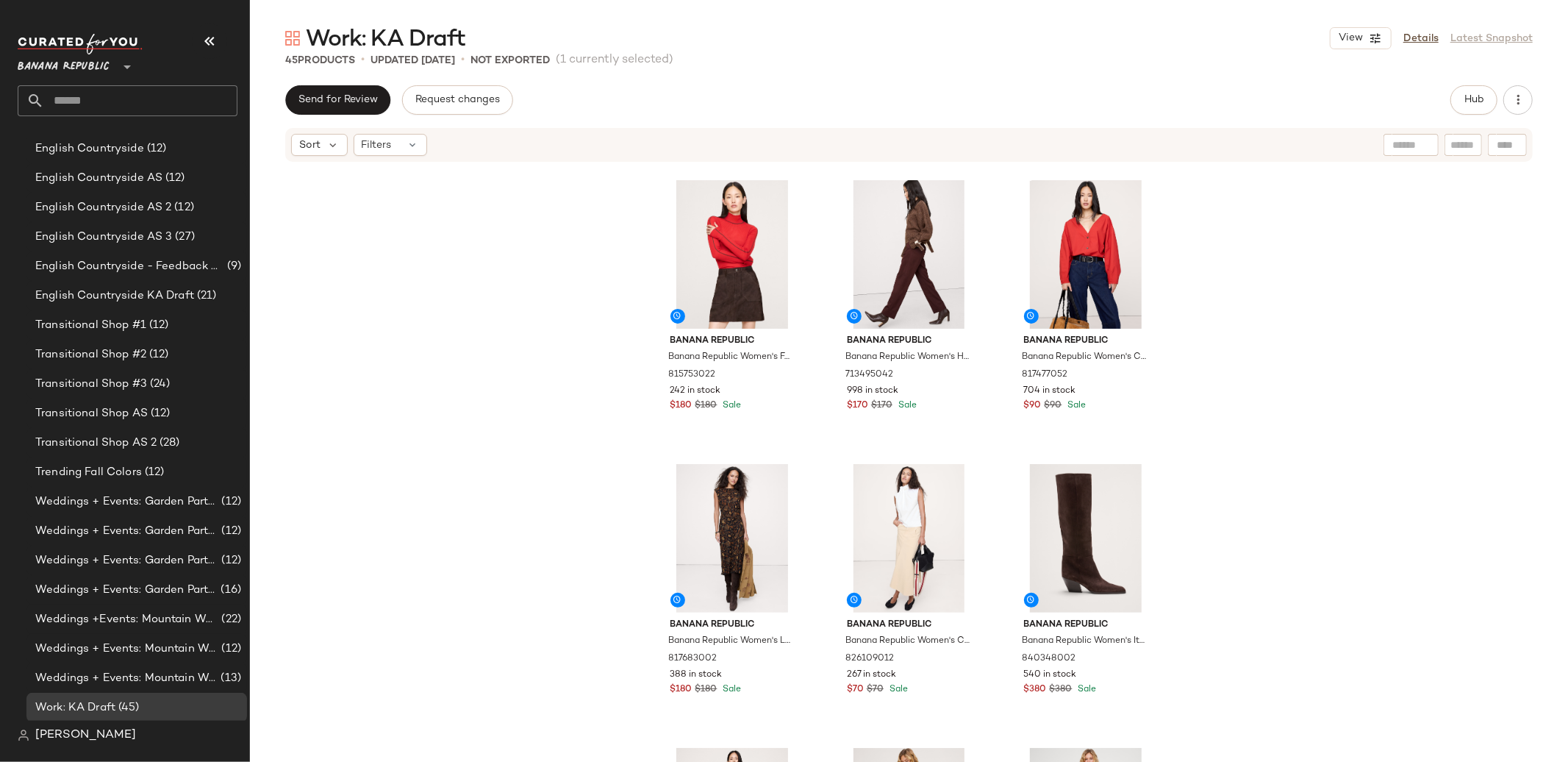
scroll to position [277, 0]
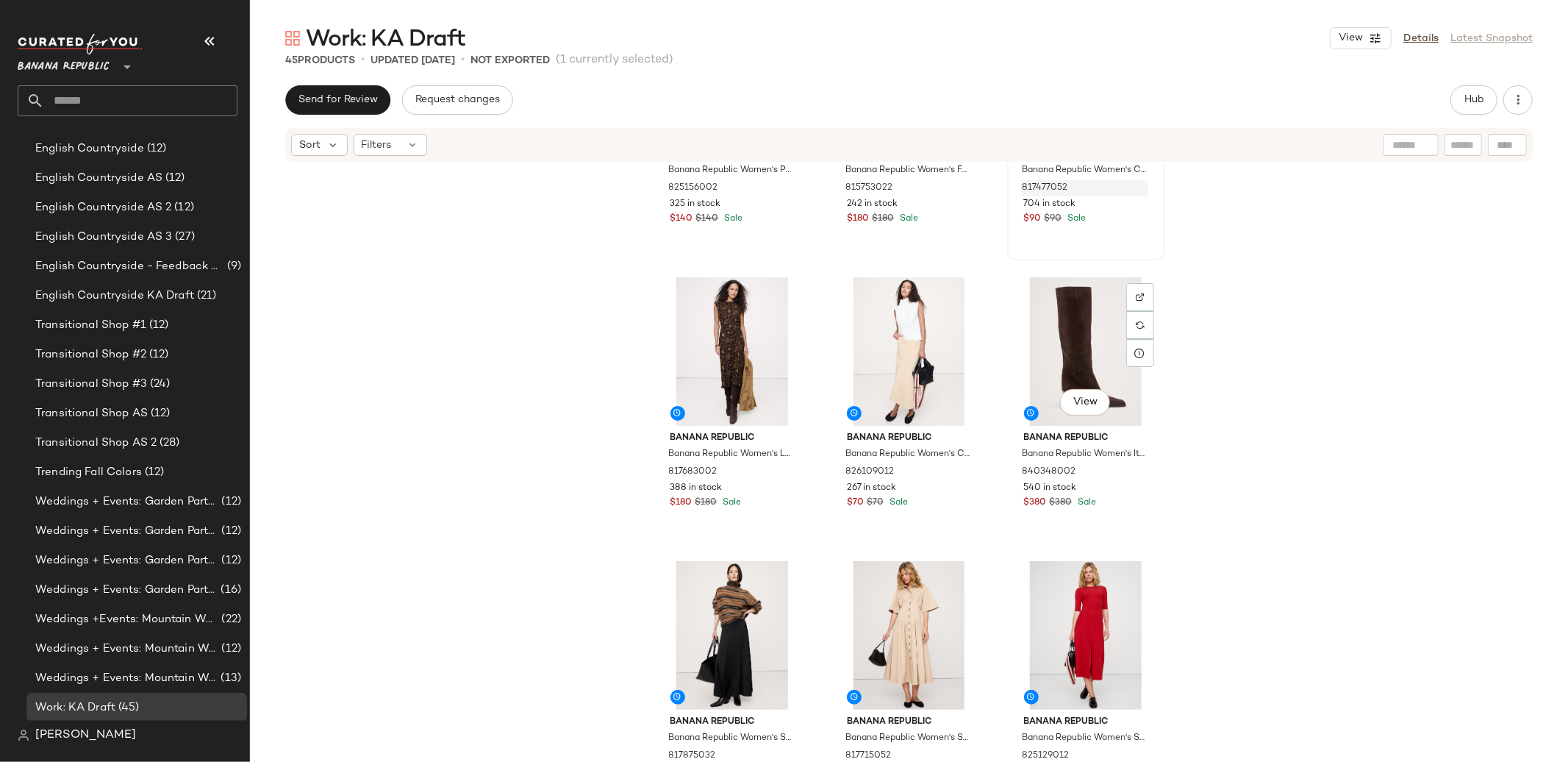
scroll to position [475, 0]
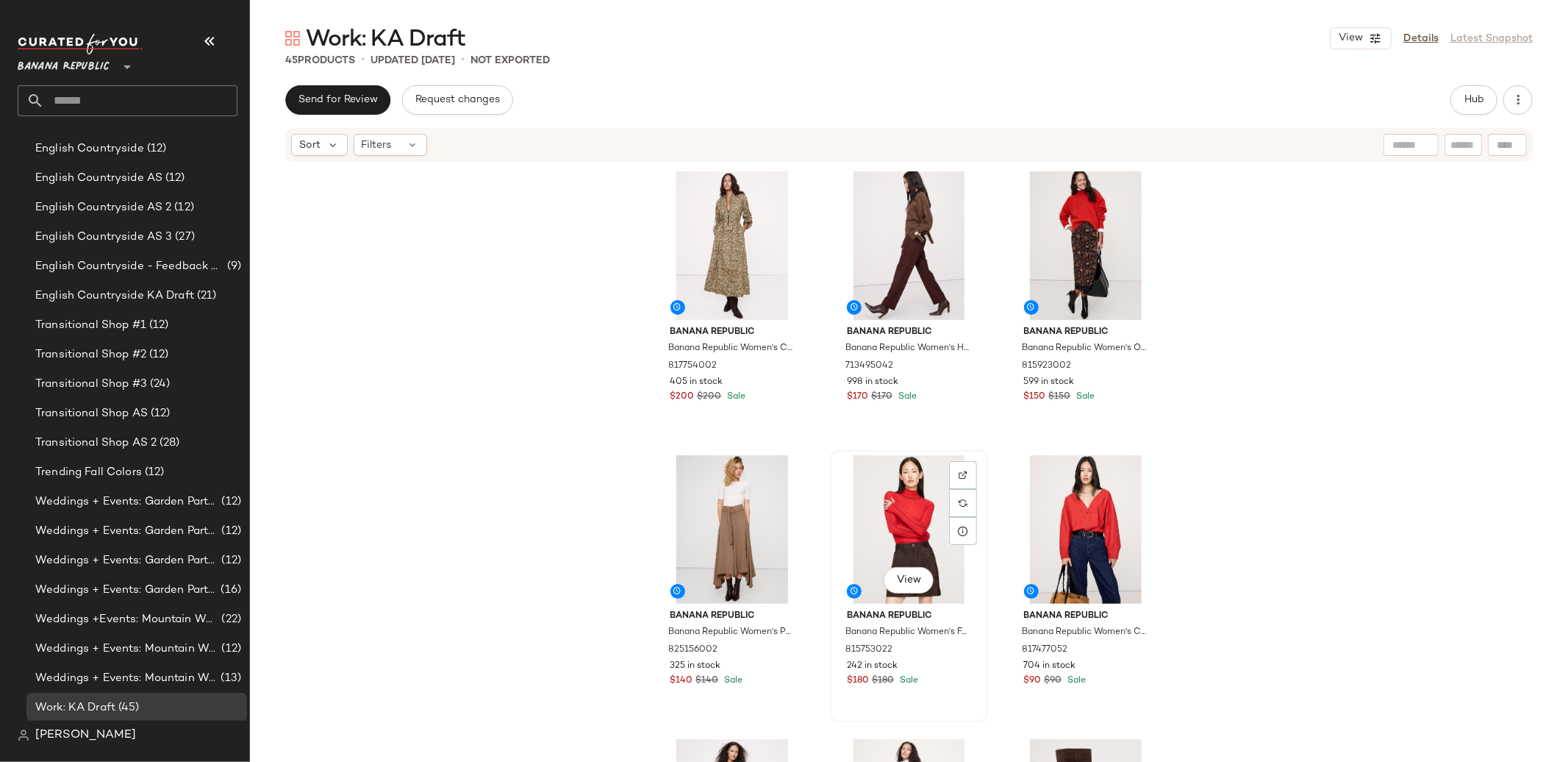
drag, startPoint x: 898, startPoint y: 477, endPoint x: 898, endPoint y: 460, distance: 17.0
click at [898, 460] on div "Banana Republic Banana Republic Women's Cotton Utility Zip Long Midi Dress Gree…" at bounding box center [909, 486] width 512 height 640
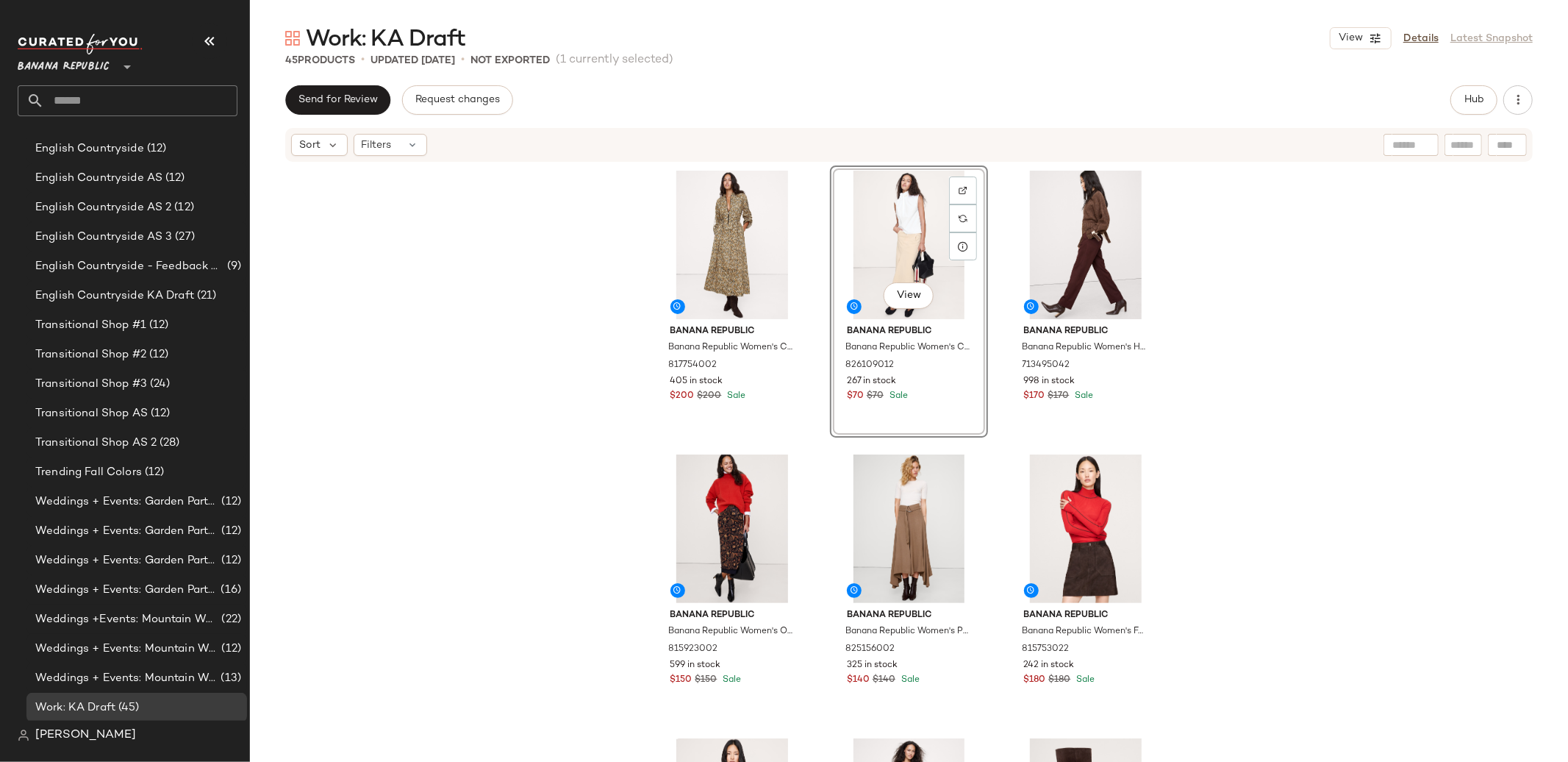
drag, startPoint x: 893, startPoint y: 529, endPoint x: 1364, endPoint y: 23, distance: 691.3
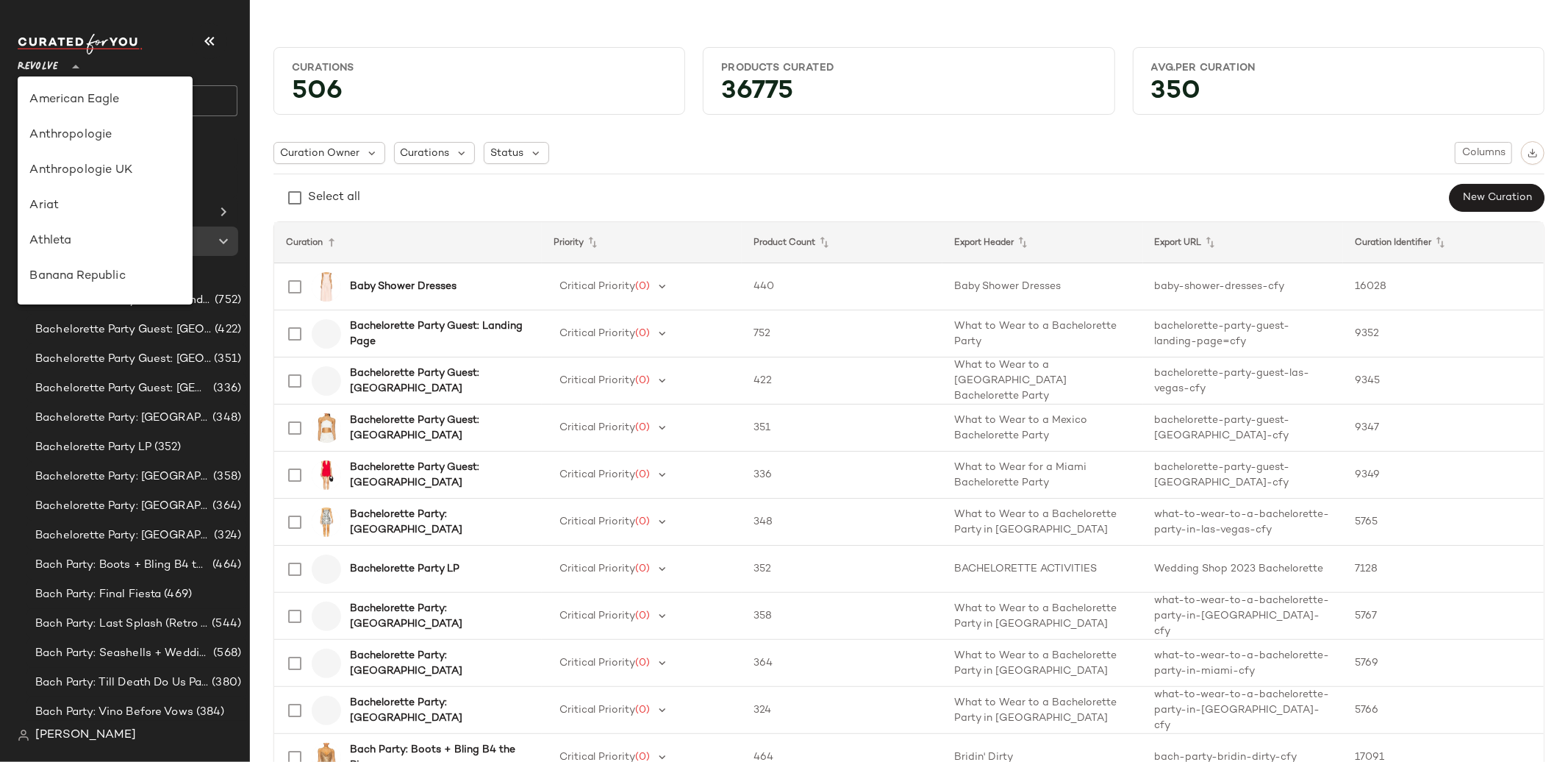
scroll to position [706, 0]
click at [54, 67] on span "Revolve" at bounding box center [38, 63] width 40 height 27
click at [288, 55] on div "Curations" at bounding box center [480, 68] width 398 height 29
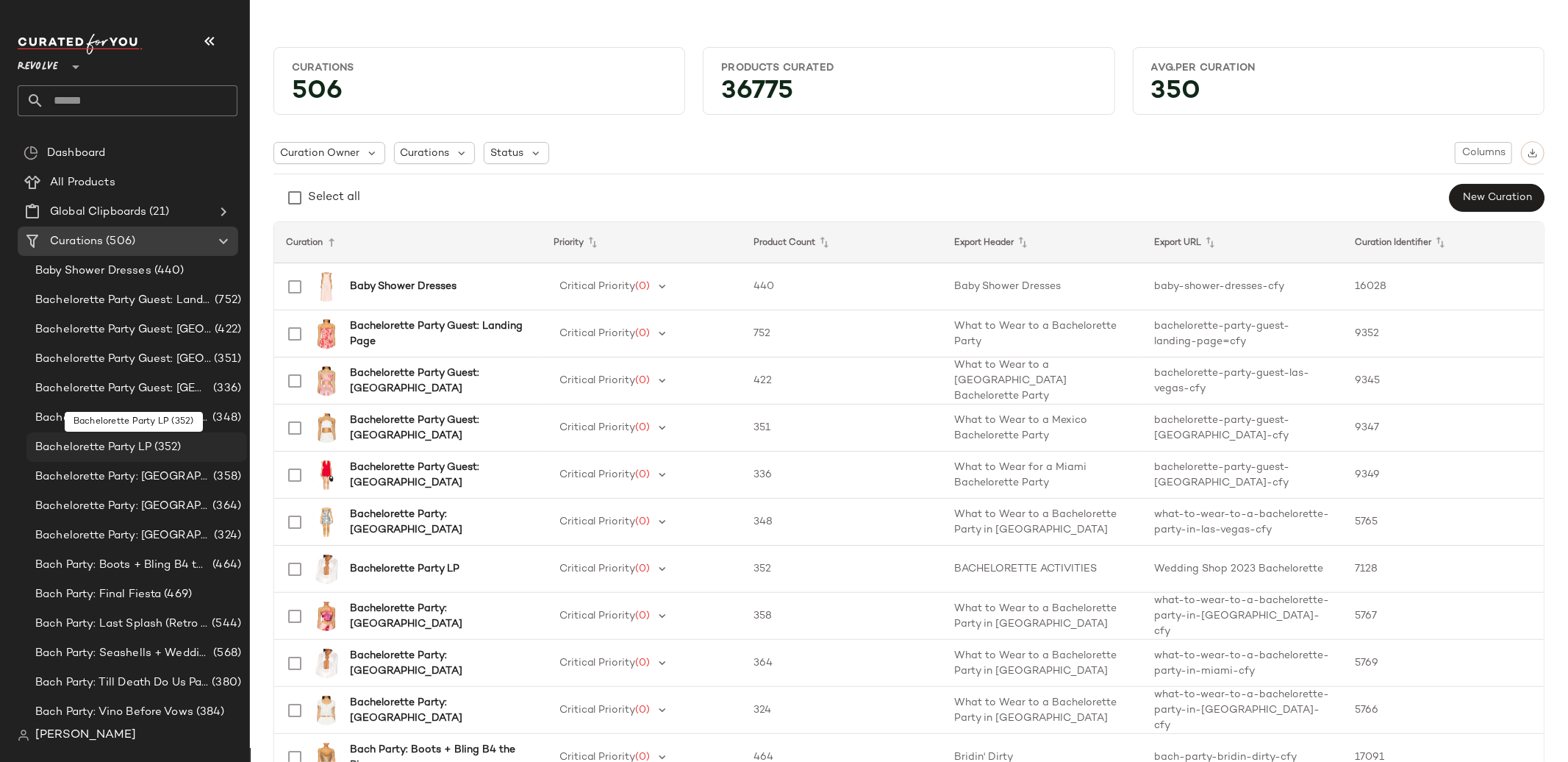
click at [46, 456] on div "Bachelorette Party LP (352)" at bounding box center [137, 447] width 221 height 29
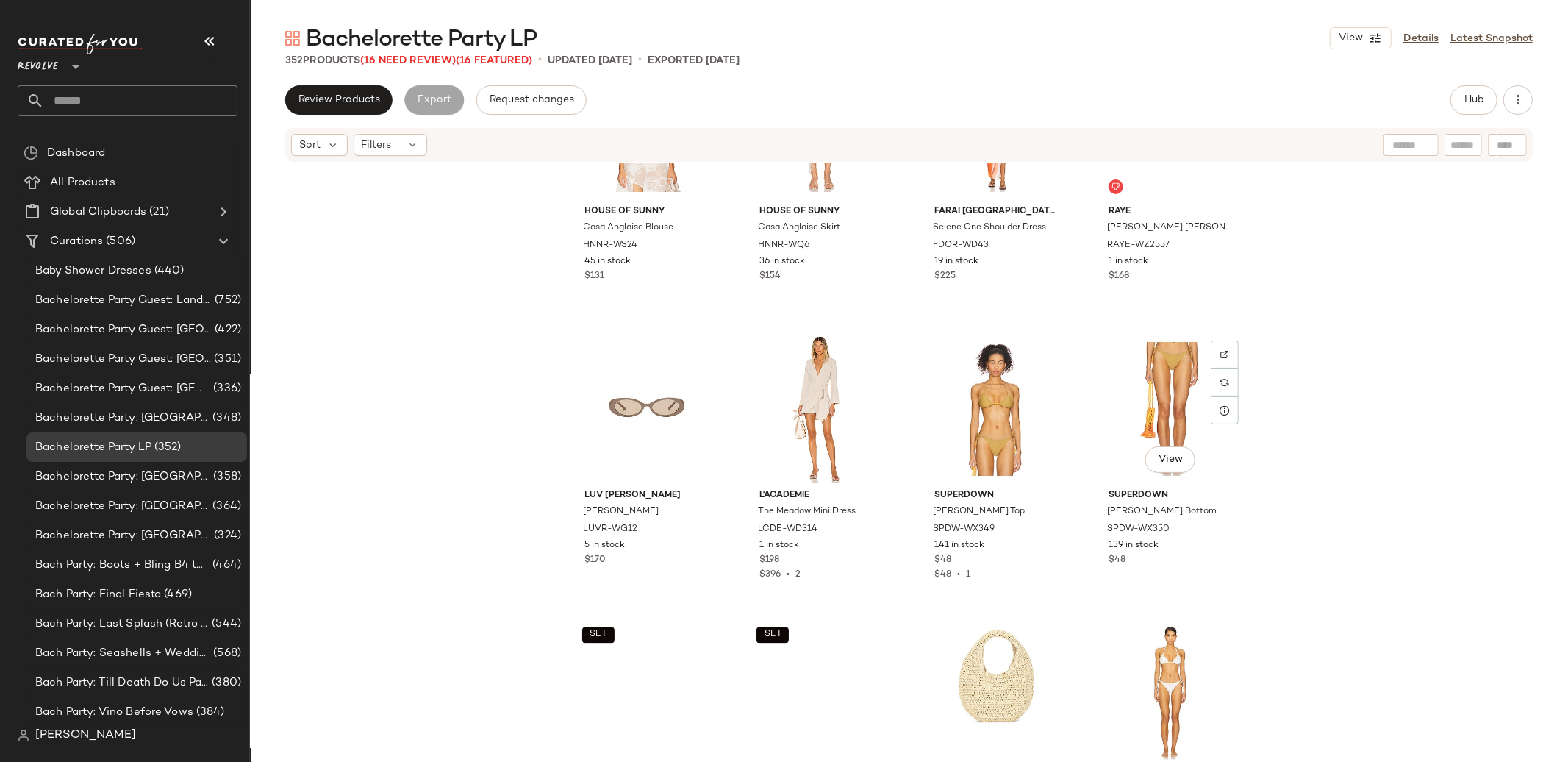
scroll to position [2557, 0]
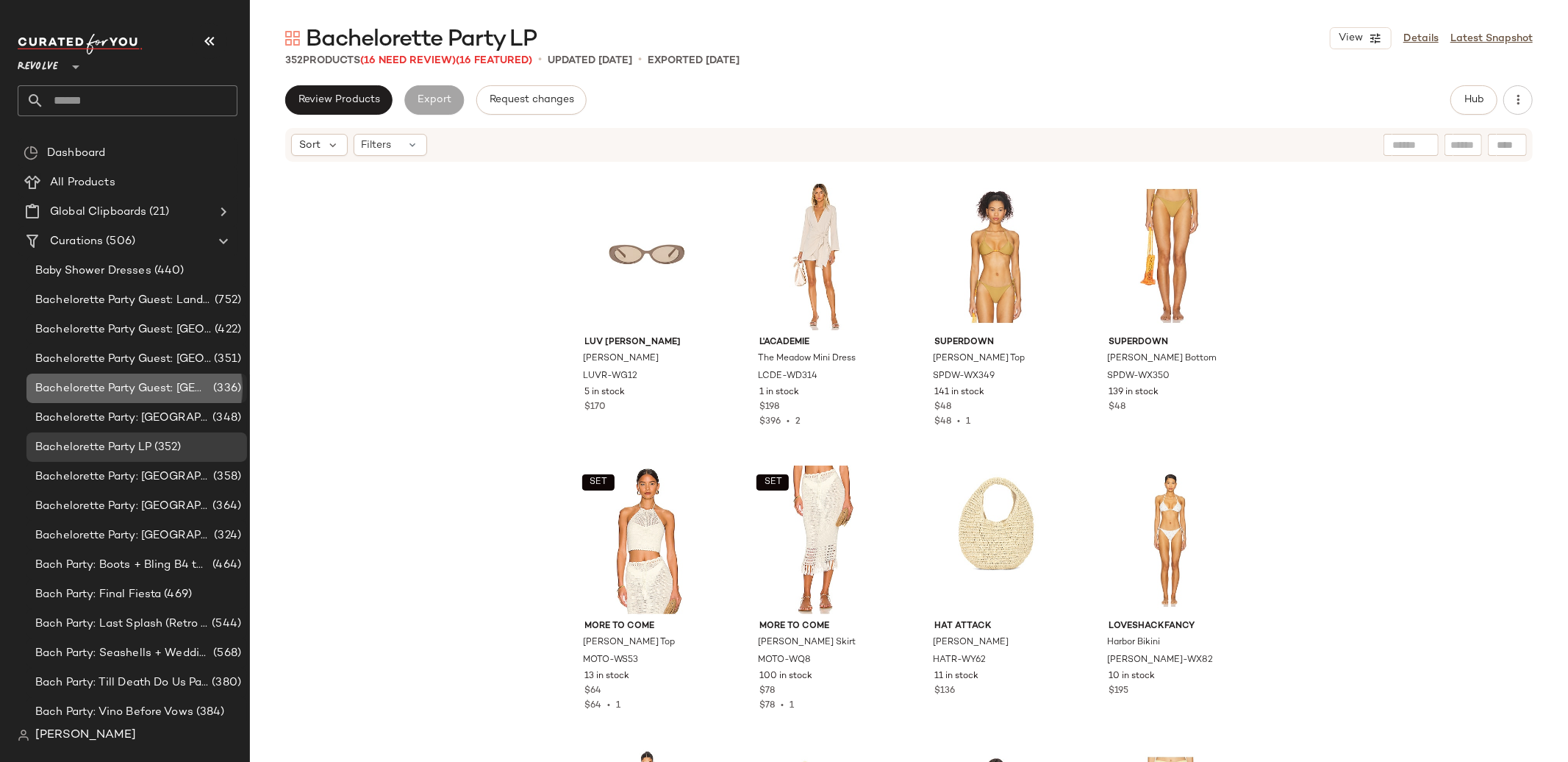
click at [144, 384] on span "Bachelorette Party Guest: Miami" at bounding box center [123, 389] width 175 height 17
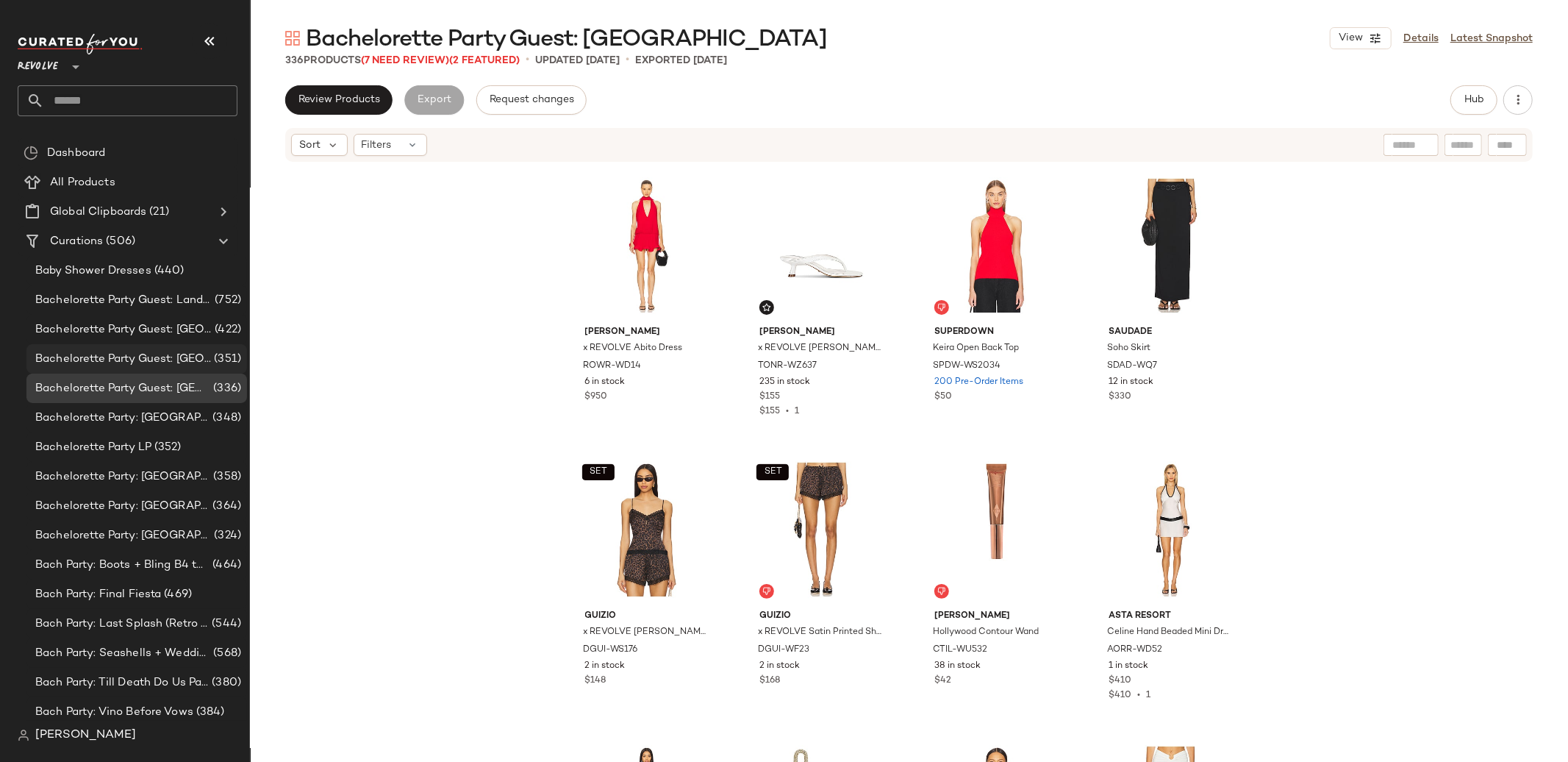
click at [149, 354] on span "Bachelorette Party Guest: Mexico" at bounding box center [123, 359] width 176 height 17
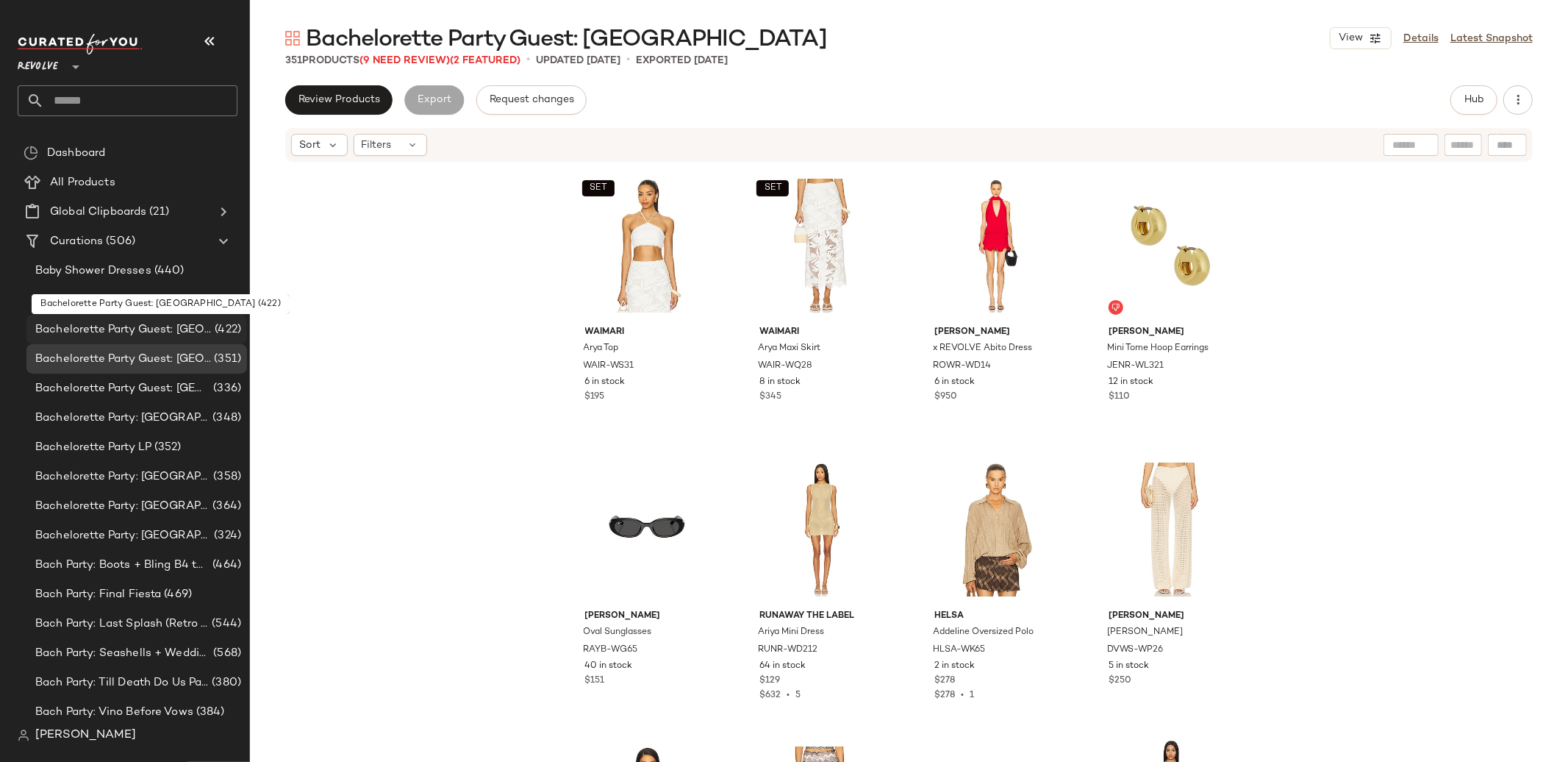
click at [147, 334] on span "Bachelorette Party Guest: Las Vegas" at bounding box center [124, 330] width 177 height 17
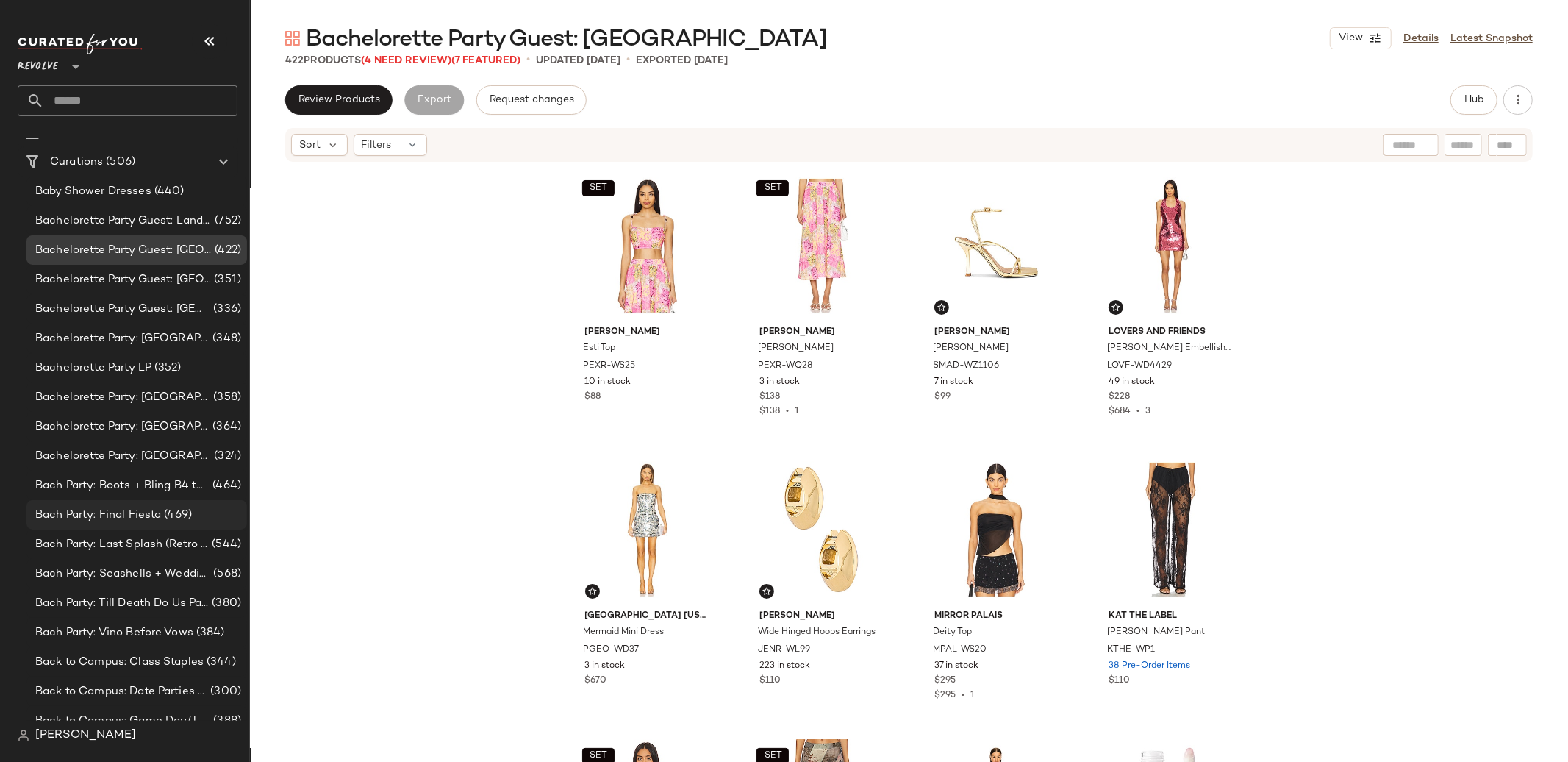
scroll to position [78, 0]
click at [144, 508] on span "Bach Party: Final Fiesta" at bounding box center [98, 516] width 126 height 17
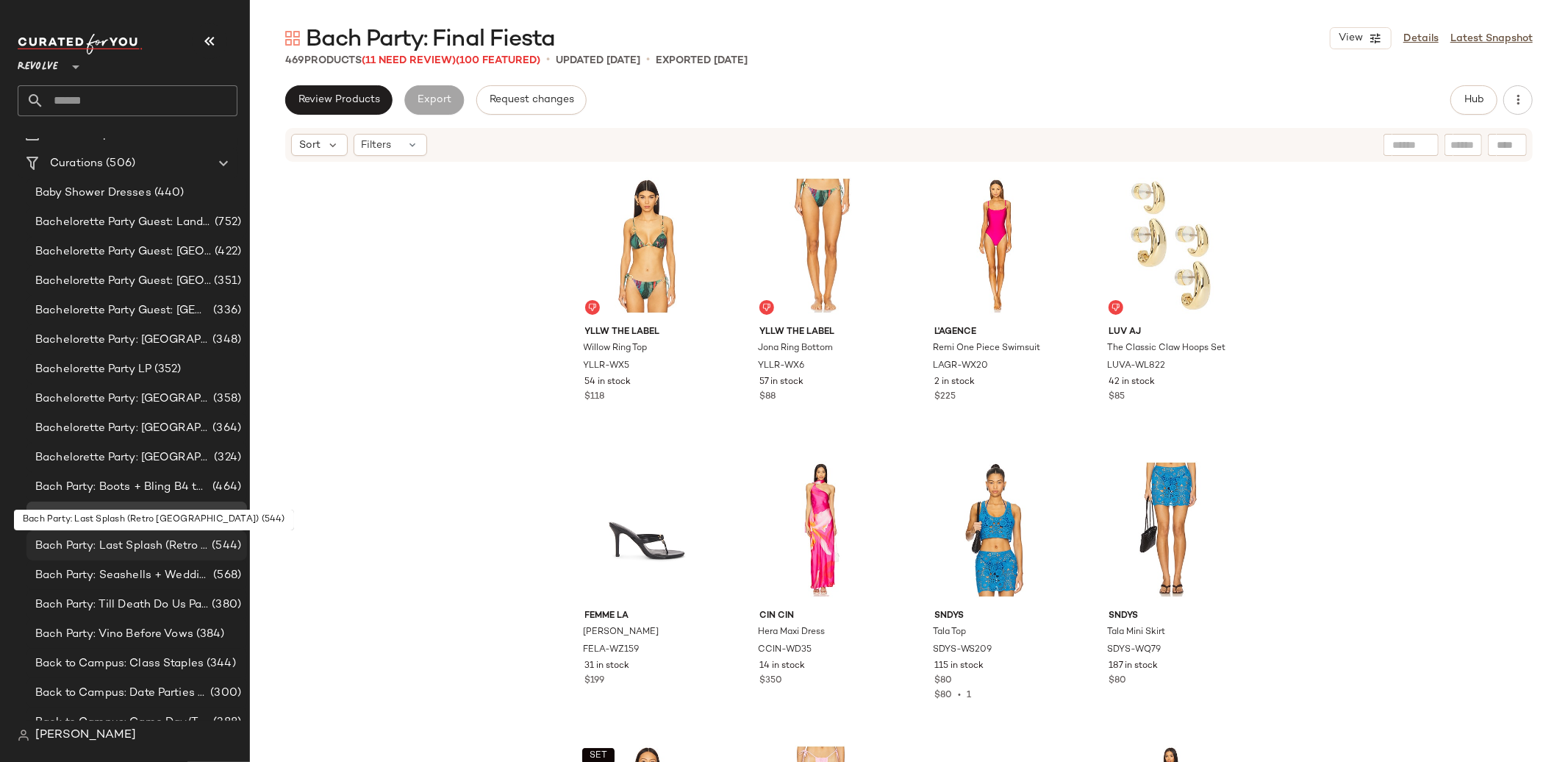
click at [146, 539] on span "Bach Party: Last Splash (Retro Palm Springs)" at bounding box center [122, 546] width 173 height 17
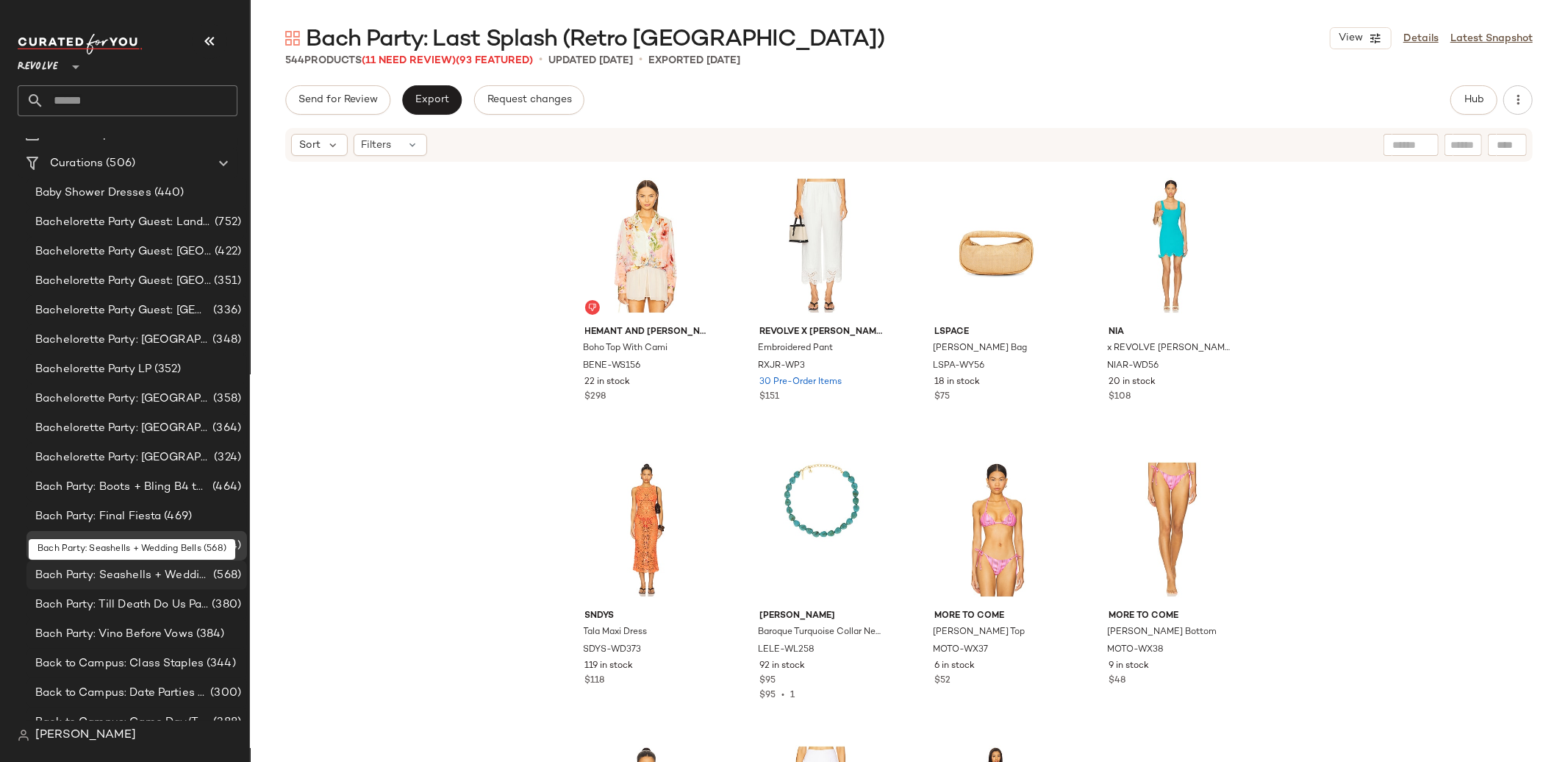
click at [152, 574] on span "Bach Party: Seashells + Wedding Bells" at bounding box center [123, 575] width 175 height 17
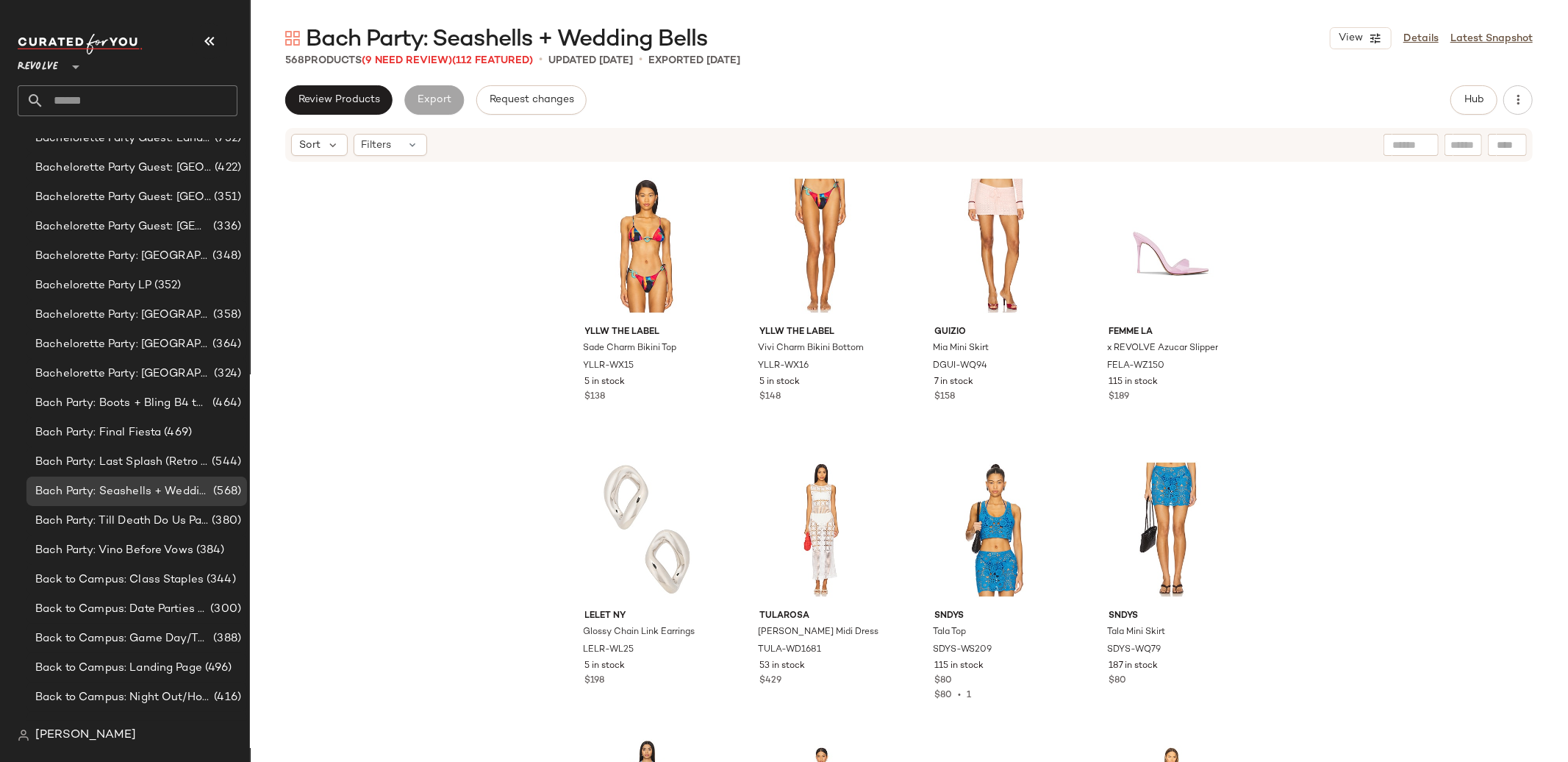
scroll to position [158, 0]
click at [96, 289] on span "Bachelorette Party LP" at bounding box center [94, 289] width 116 height 17
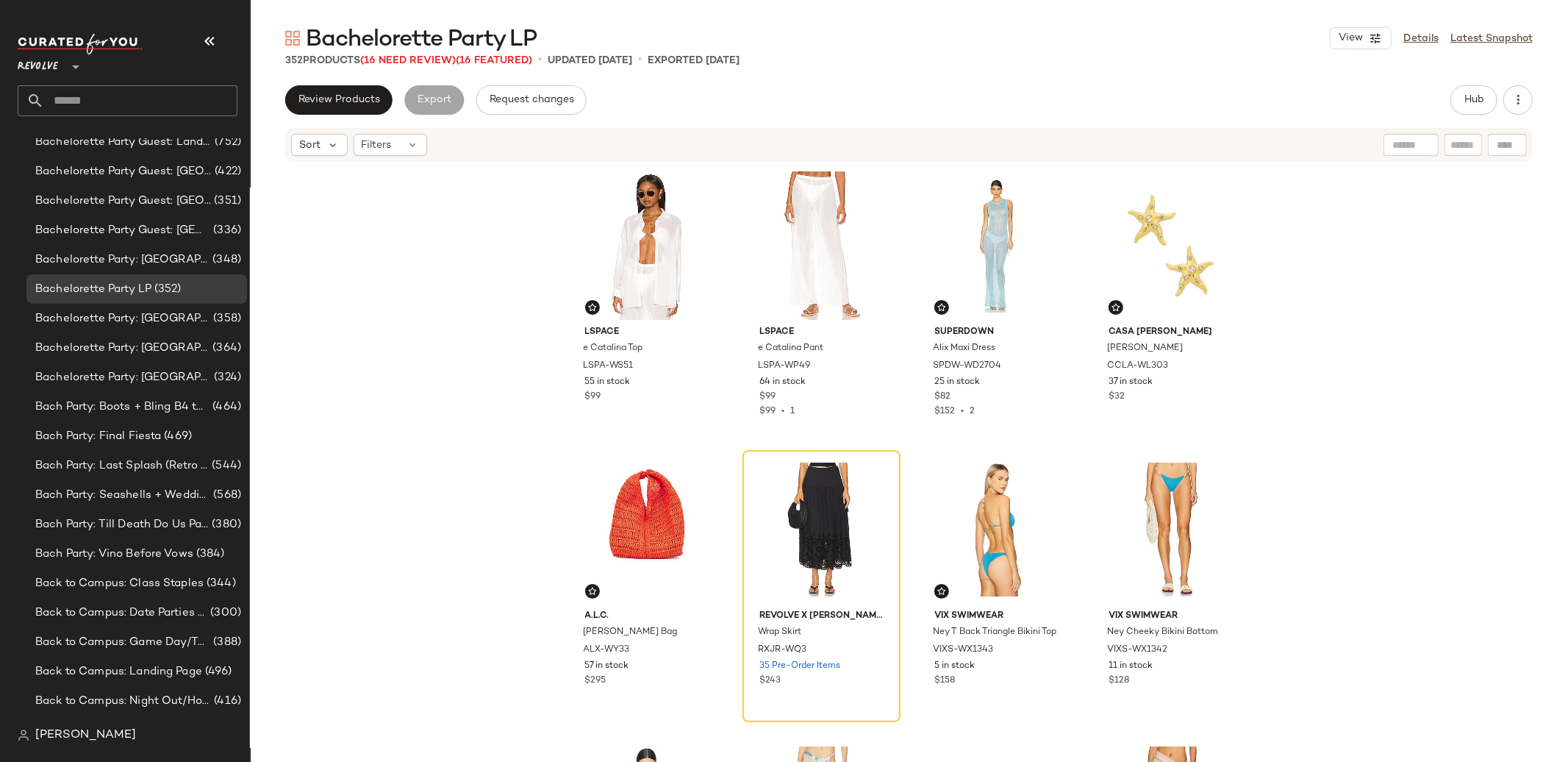
drag, startPoint x: 1425, startPoint y: 37, endPoint x: 1421, endPoint y: 207, distance: 170.0
click at [1425, 37] on link "Details" at bounding box center [1422, 38] width 36 height 15
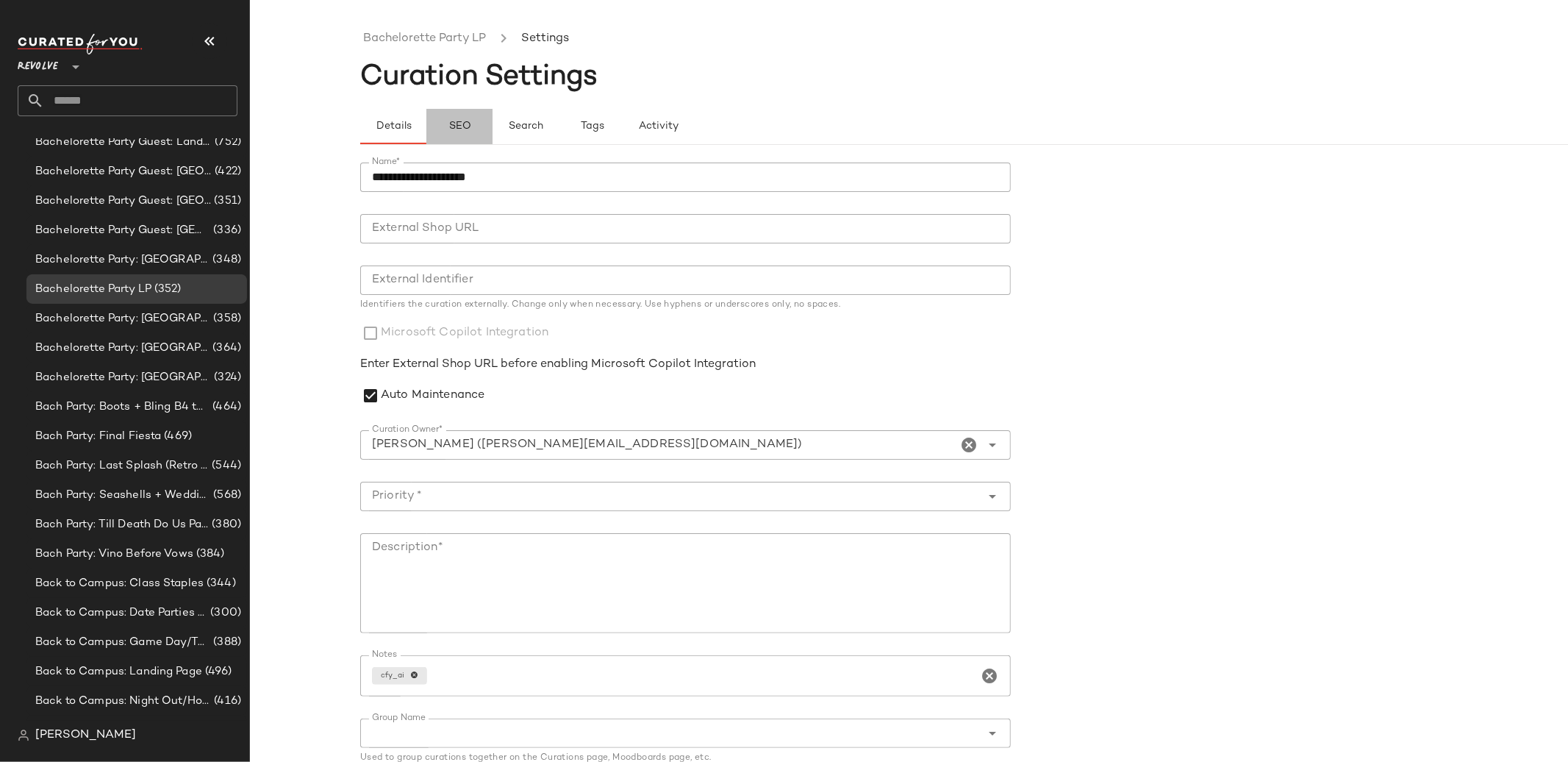
click at [464, 130] on span "SEO" at bounding box center [459, 126] width 23 height 12
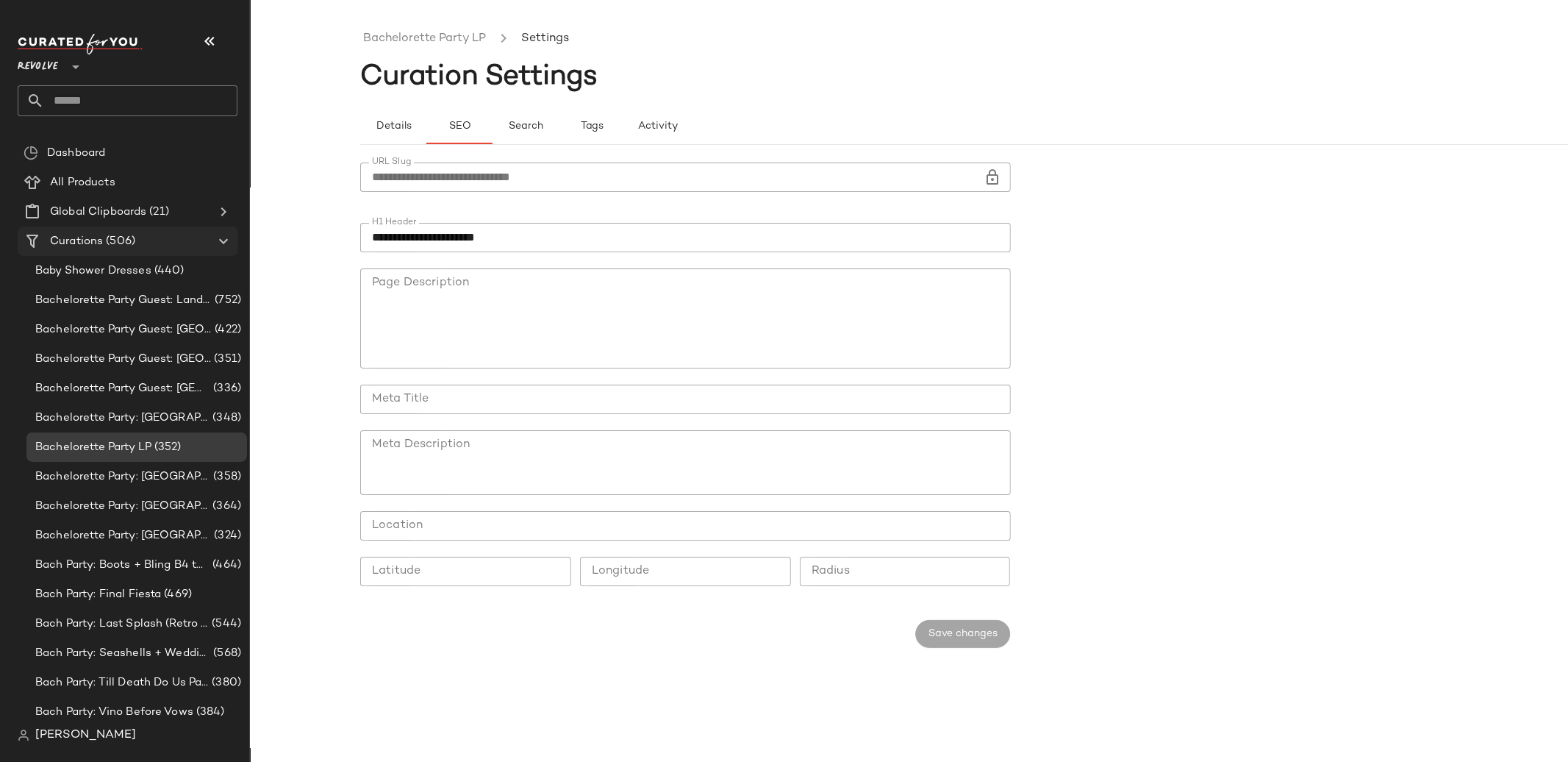
click at [98, 243] on span "Curations" at bounding box center [76, 241] width 53 height 17
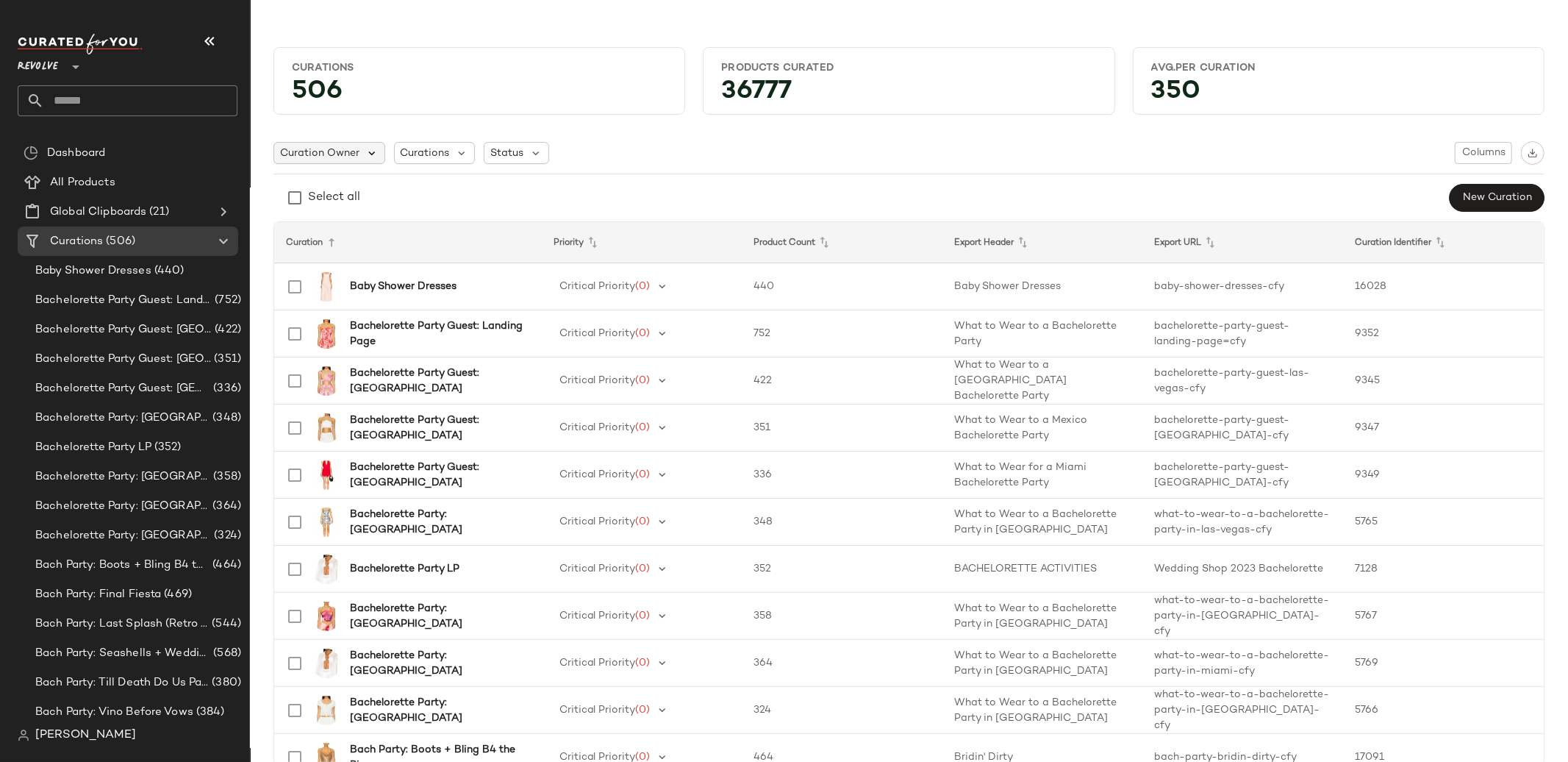
click at [372, 157] on icon at bounding box center [371, 153] width 13 height 13
click at [426, 149] on span "Curations" at bounding box center [425, 153] width 49 height 15
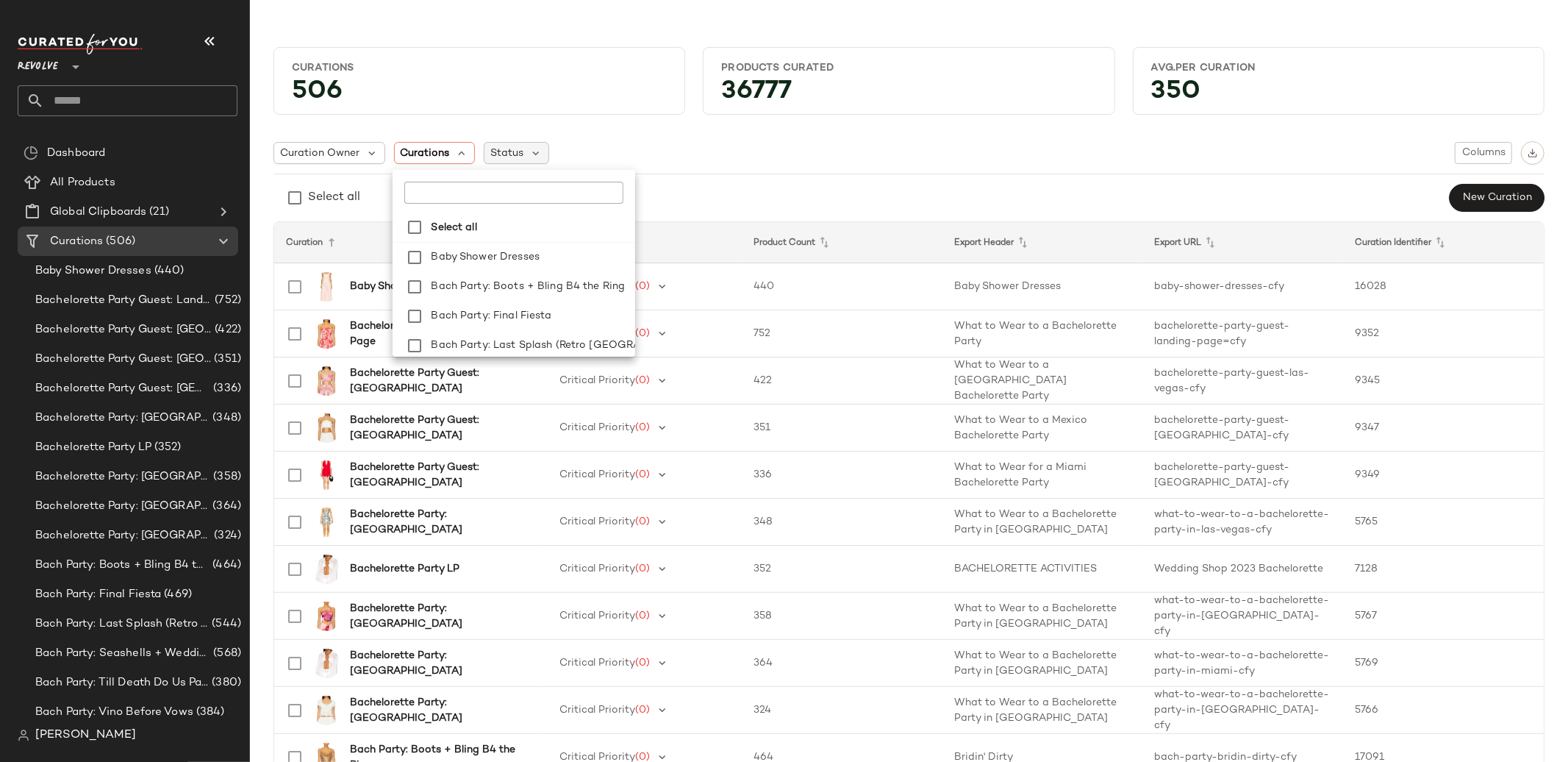
click at [521, 143] on div "Status" at bounding box center [516, 153] width 65 height 22
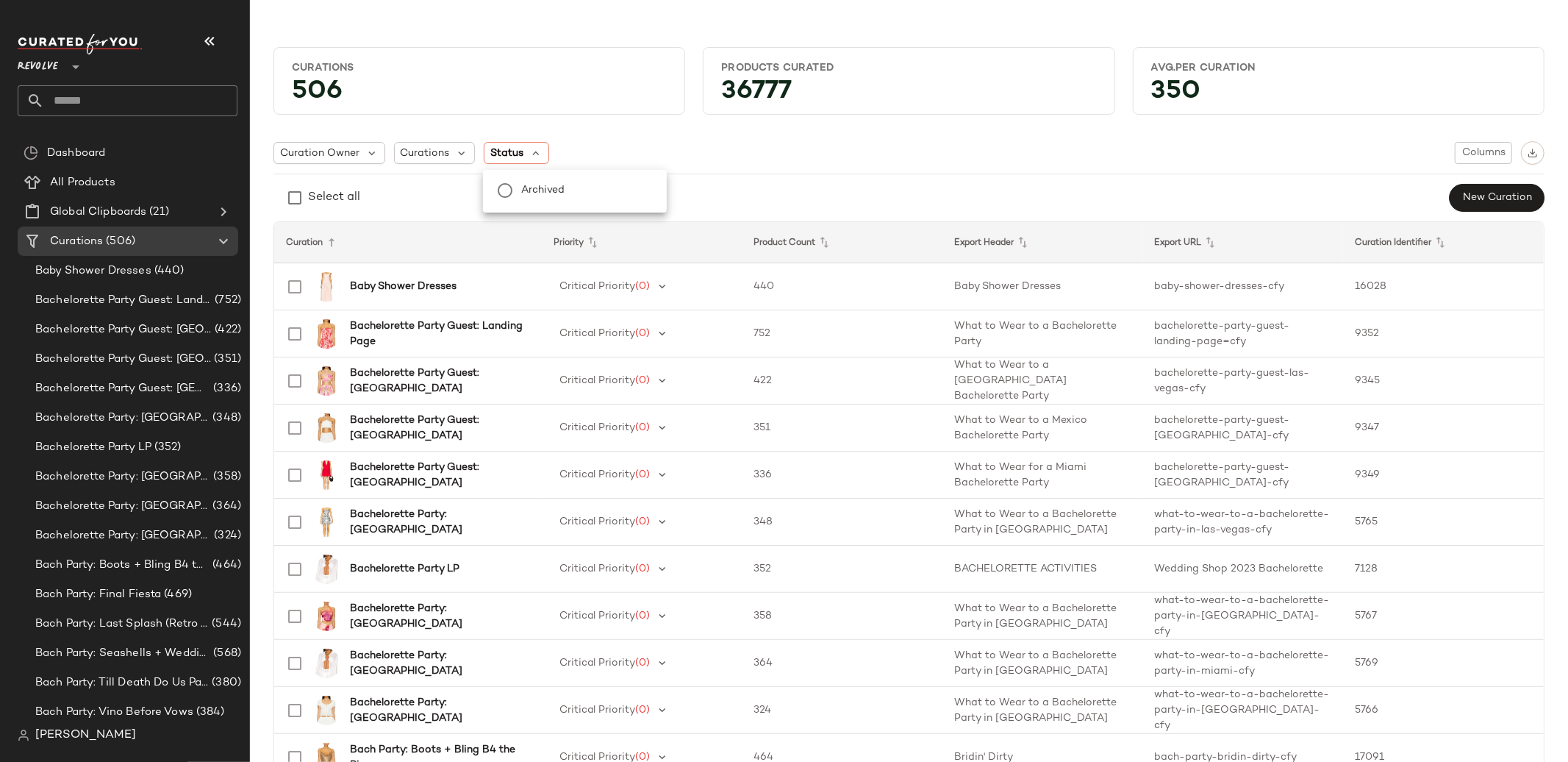
click at [523, 185] on span "Archived" at bounding box center [543, 190] width 44 height 29
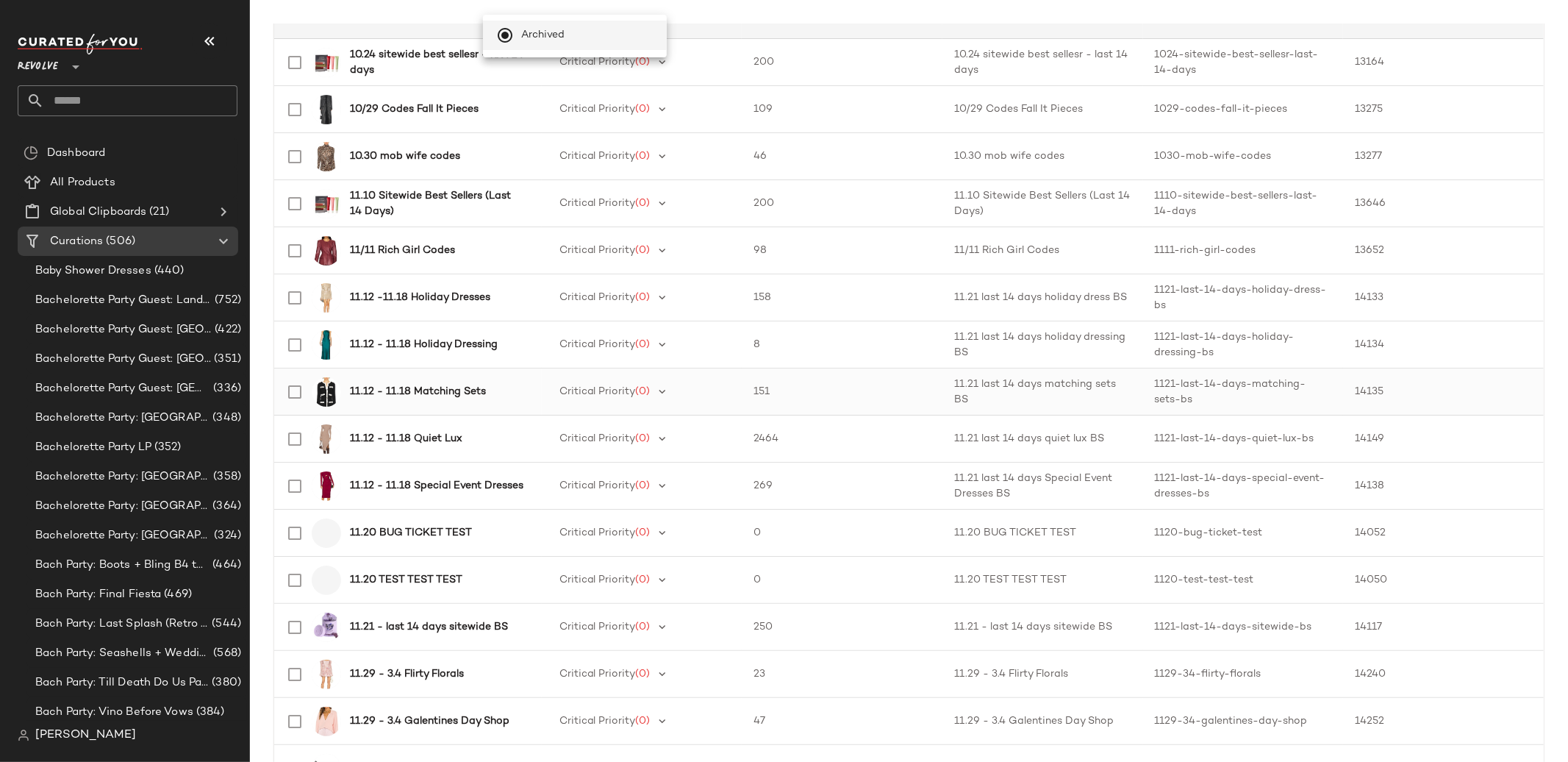
scroll to position [121, 0]
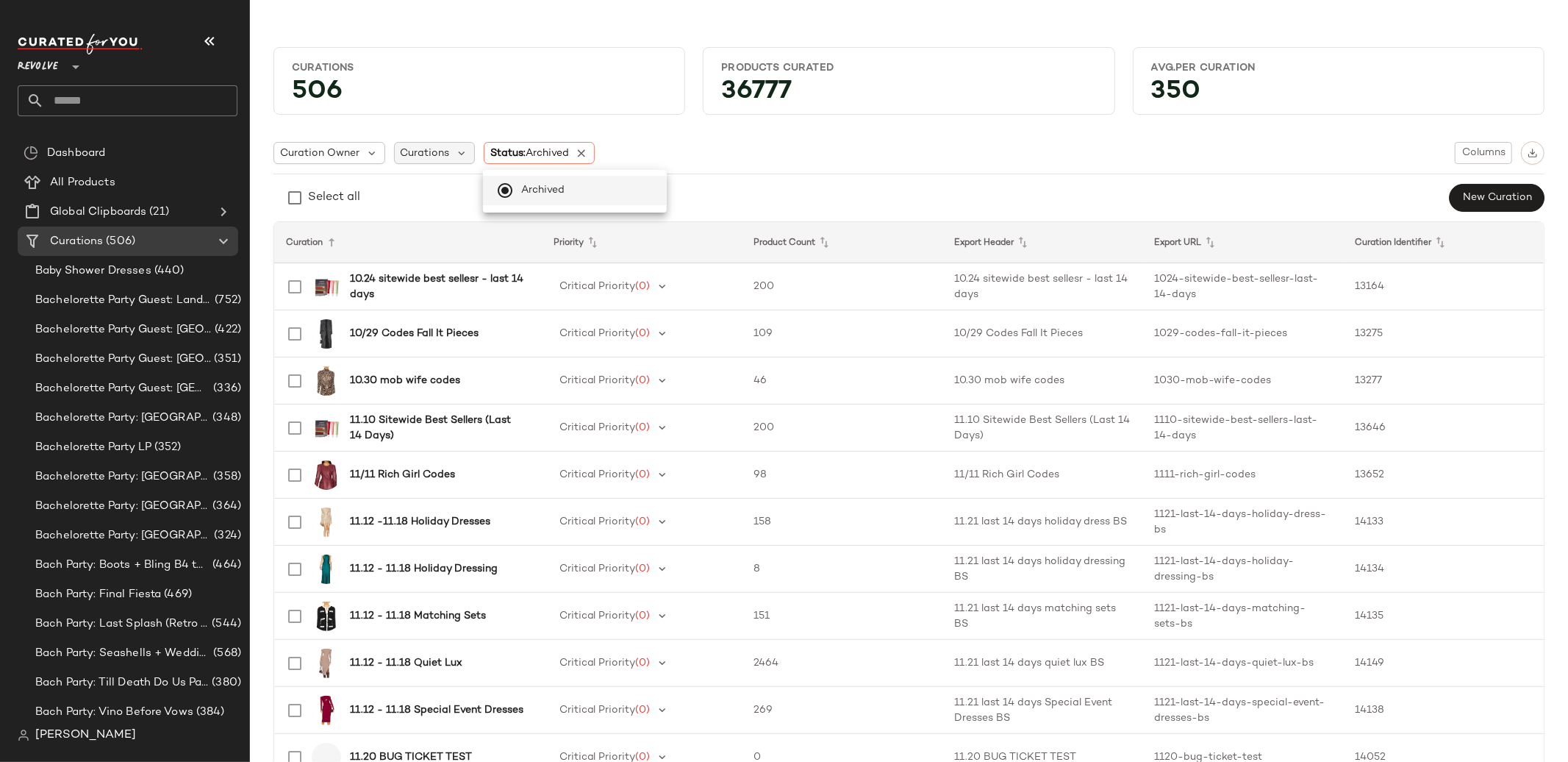
click at [435, 158] on span "Curations" at bounding box center [425, 153] width 49 height 15
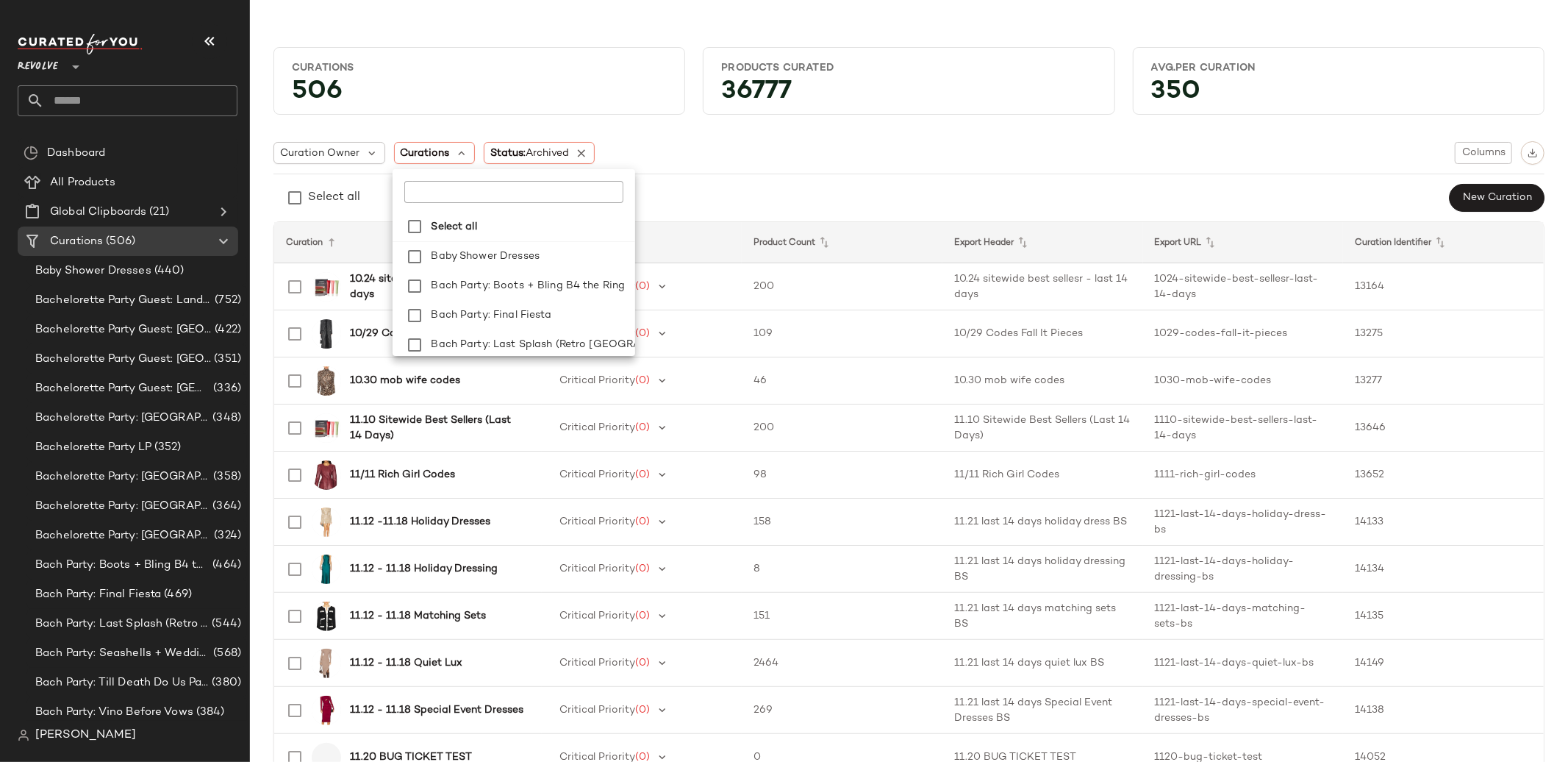
click at [439, 204] on div "Select all Baby Shower Dresses Bach Party: Boots + Bling B4 the Ring Bach Party…" at bounding box center [514, 262] width 243 height 187
click at [448, 194] on input "text" at bounding box center [496, 192] width 184 height 22
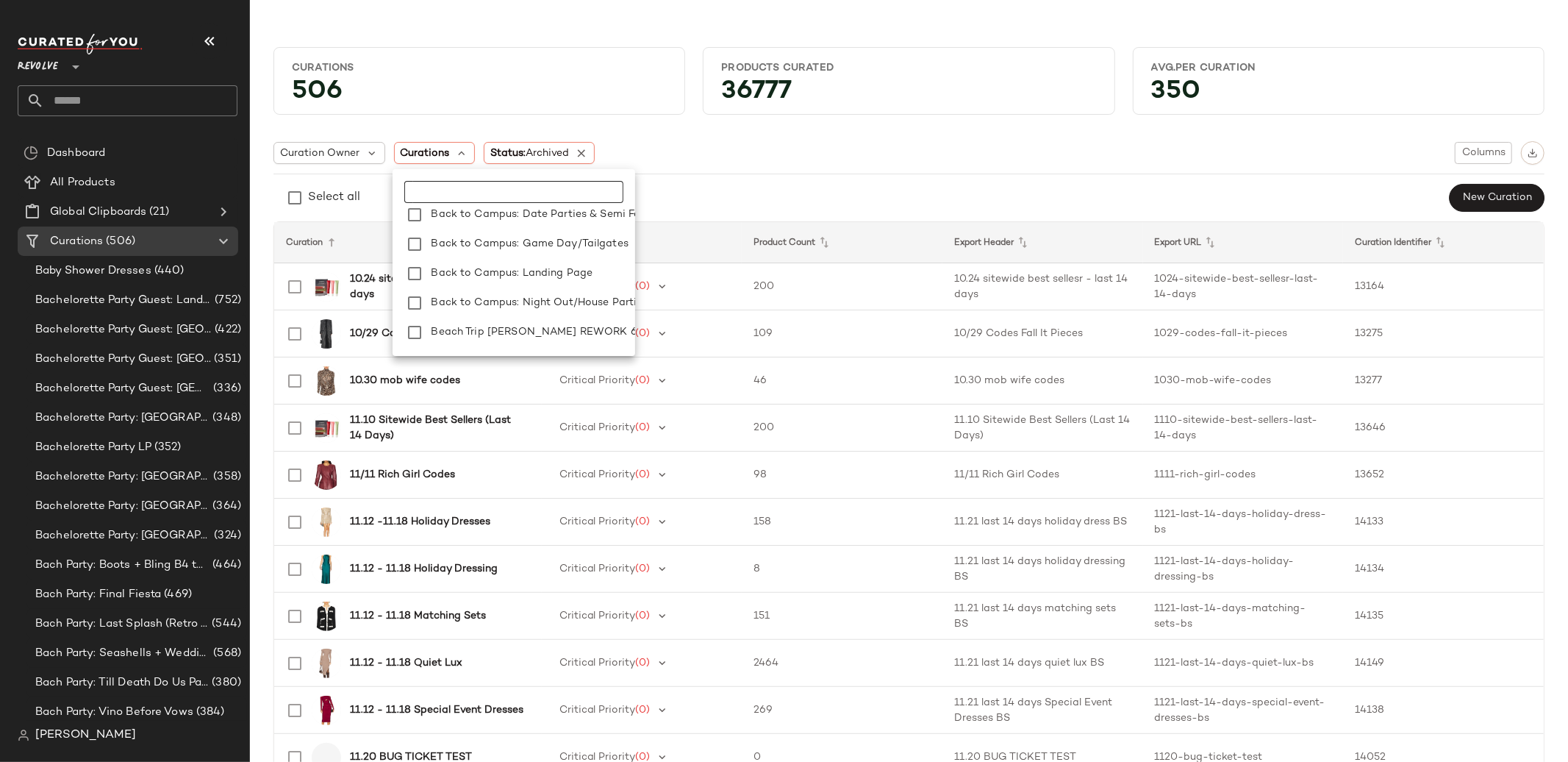
scroll to position [542, 0]
drag, startPoint x: 906, startPoint y: 185, endPoint x: 1080, endPoint y: 101, distance: 193.2
click at [906, 185] on div "Select all New Curation" at bounding box center [909, 197] width 1272 height 29
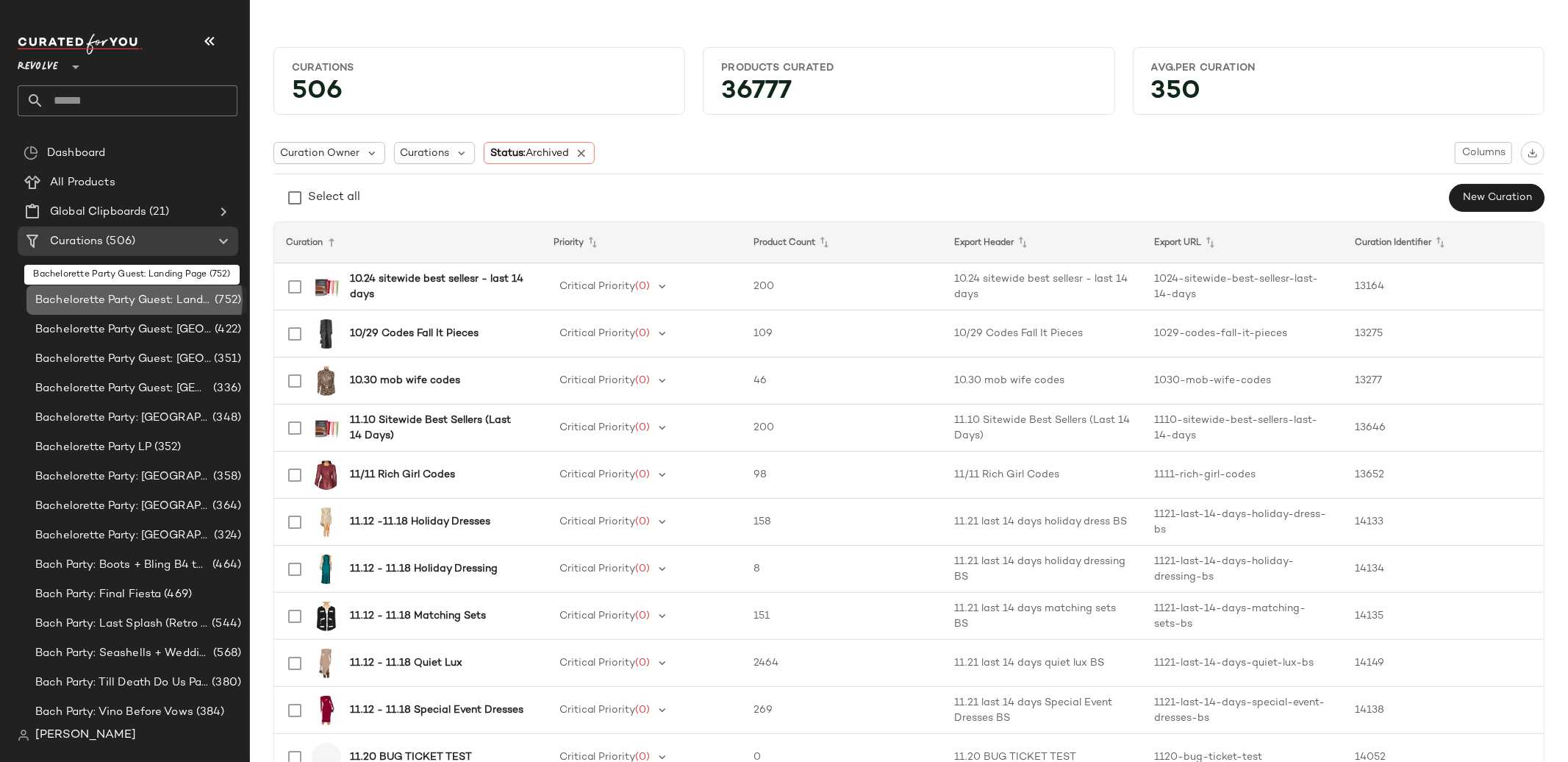
click at [150, 306] on span "Bachelorette Party Guest: Landing Page" at bounding box center [124, 300] width 177 height 17
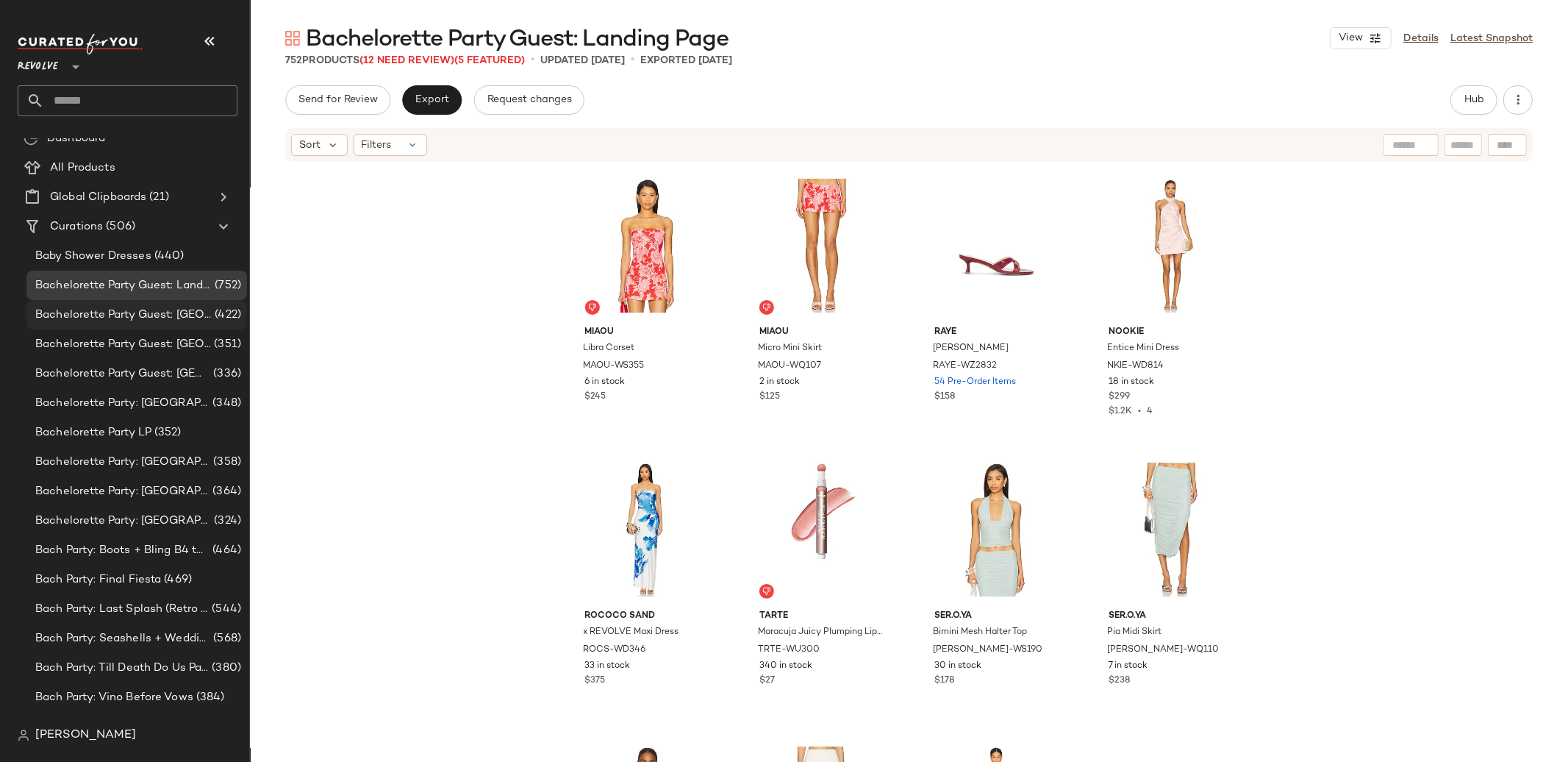
scroll to position [10, 0]
click at [1421, 34] on link "Details" at bounding box center [1422, 38] width 36 height 15
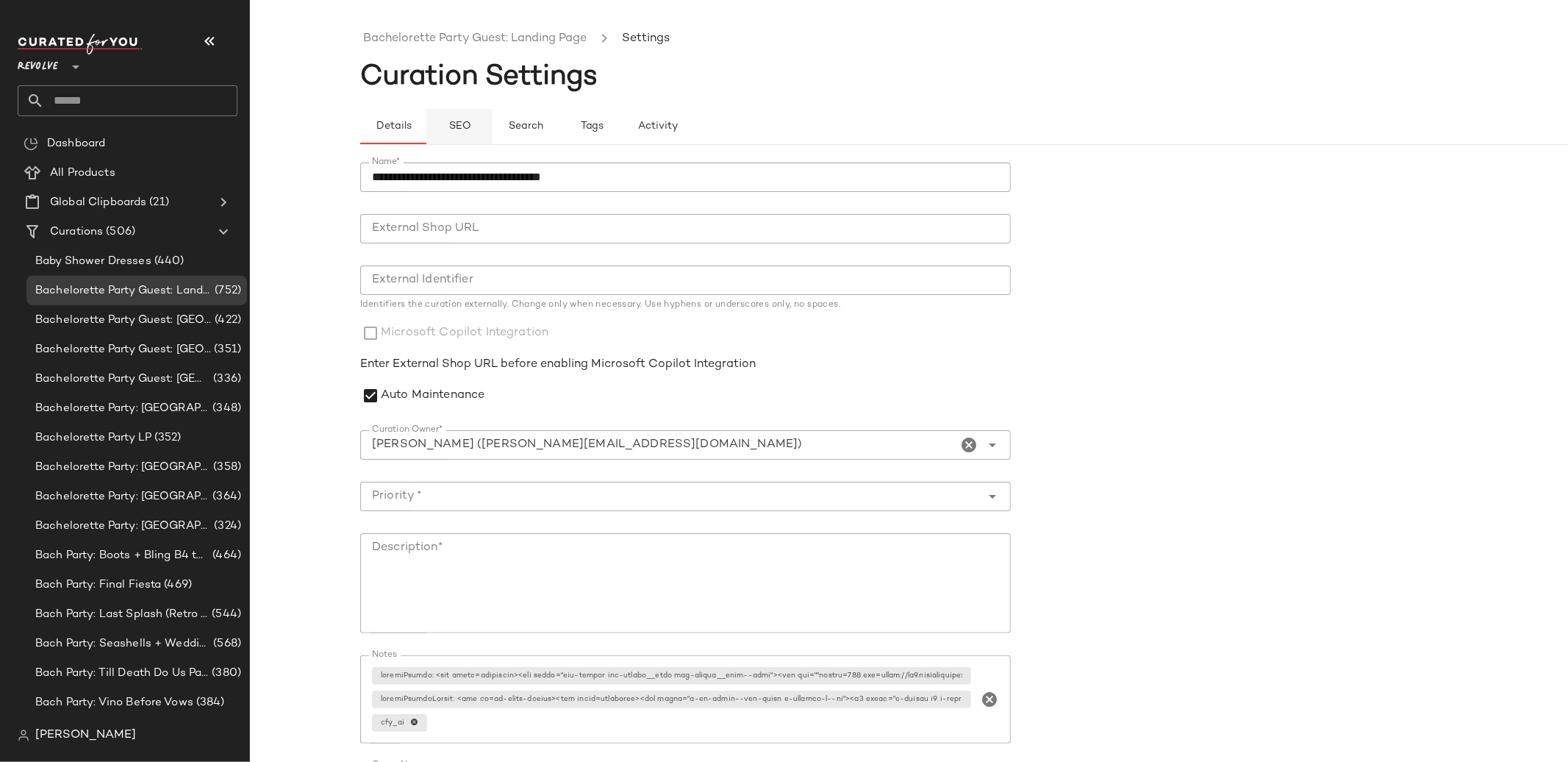
click at [470, 121] on span "SEO" at bounding box center [459, 126] width 23 height 12
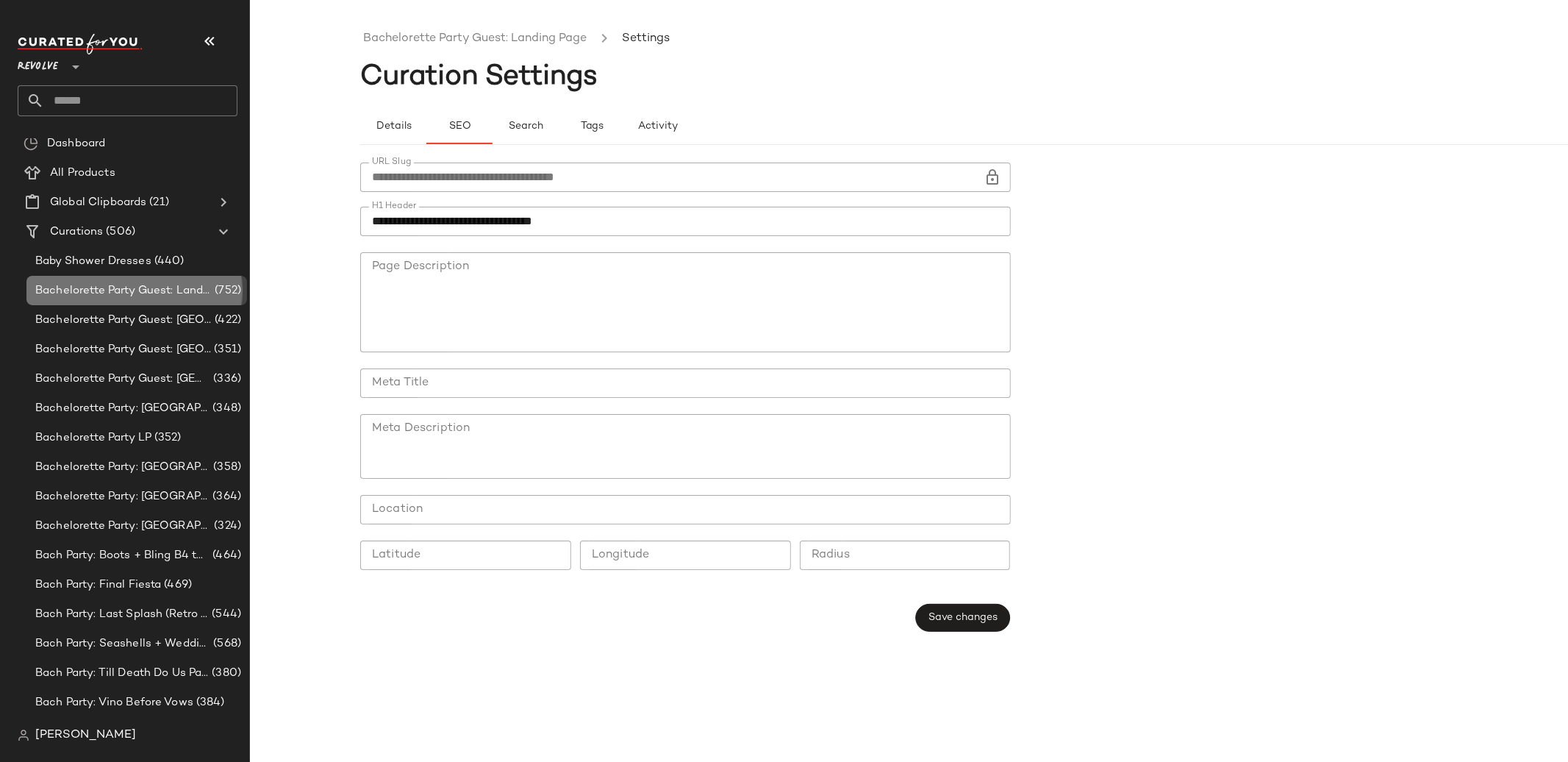
click at [140, 288] on span "Bachelorette Party Guest: Landing Page" at bounding box center [124, 290] width 177 height 17
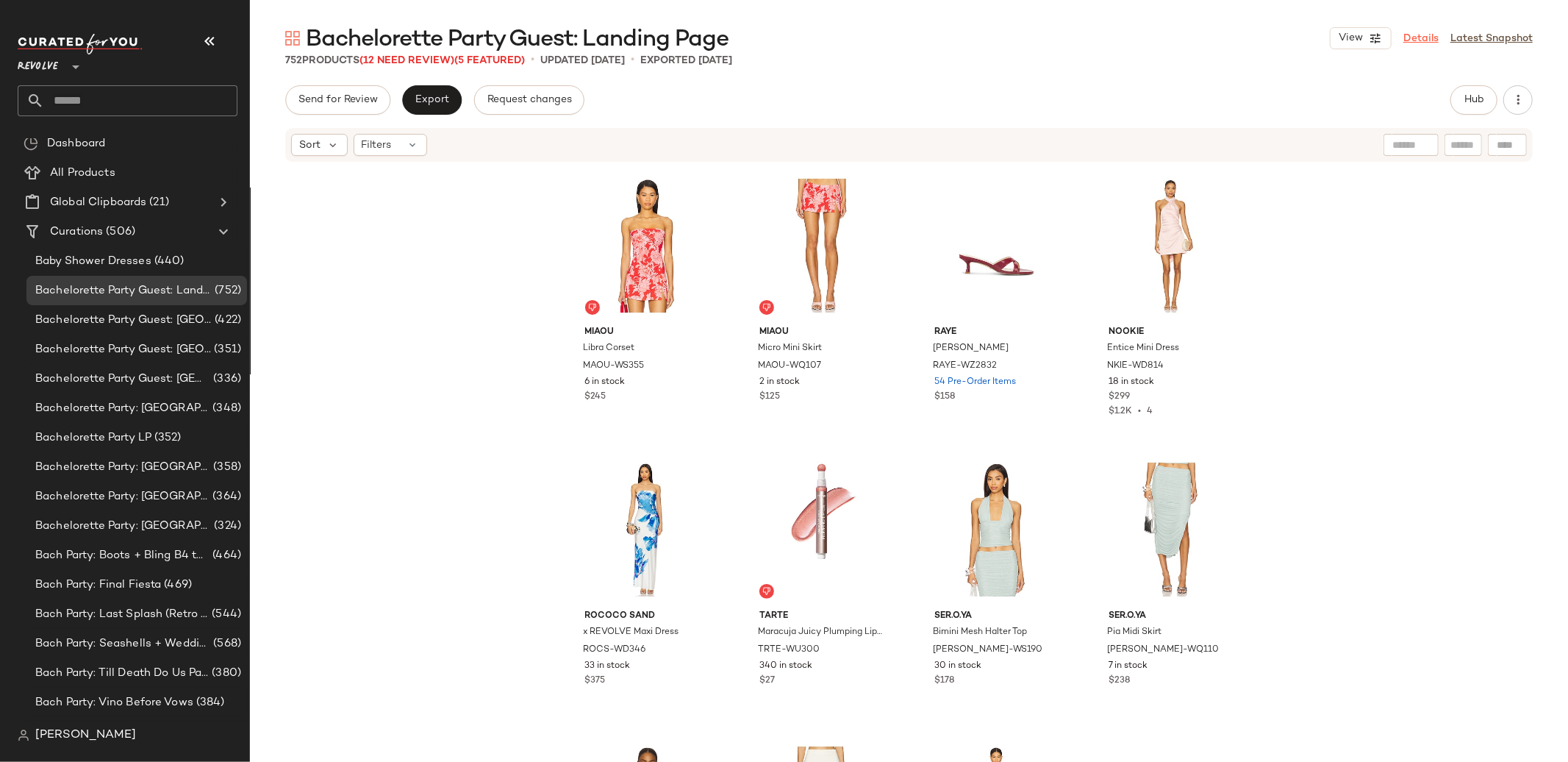
click at [1430, 38] on link "Details" at bounding box center [1422, 38] width 36 height 15
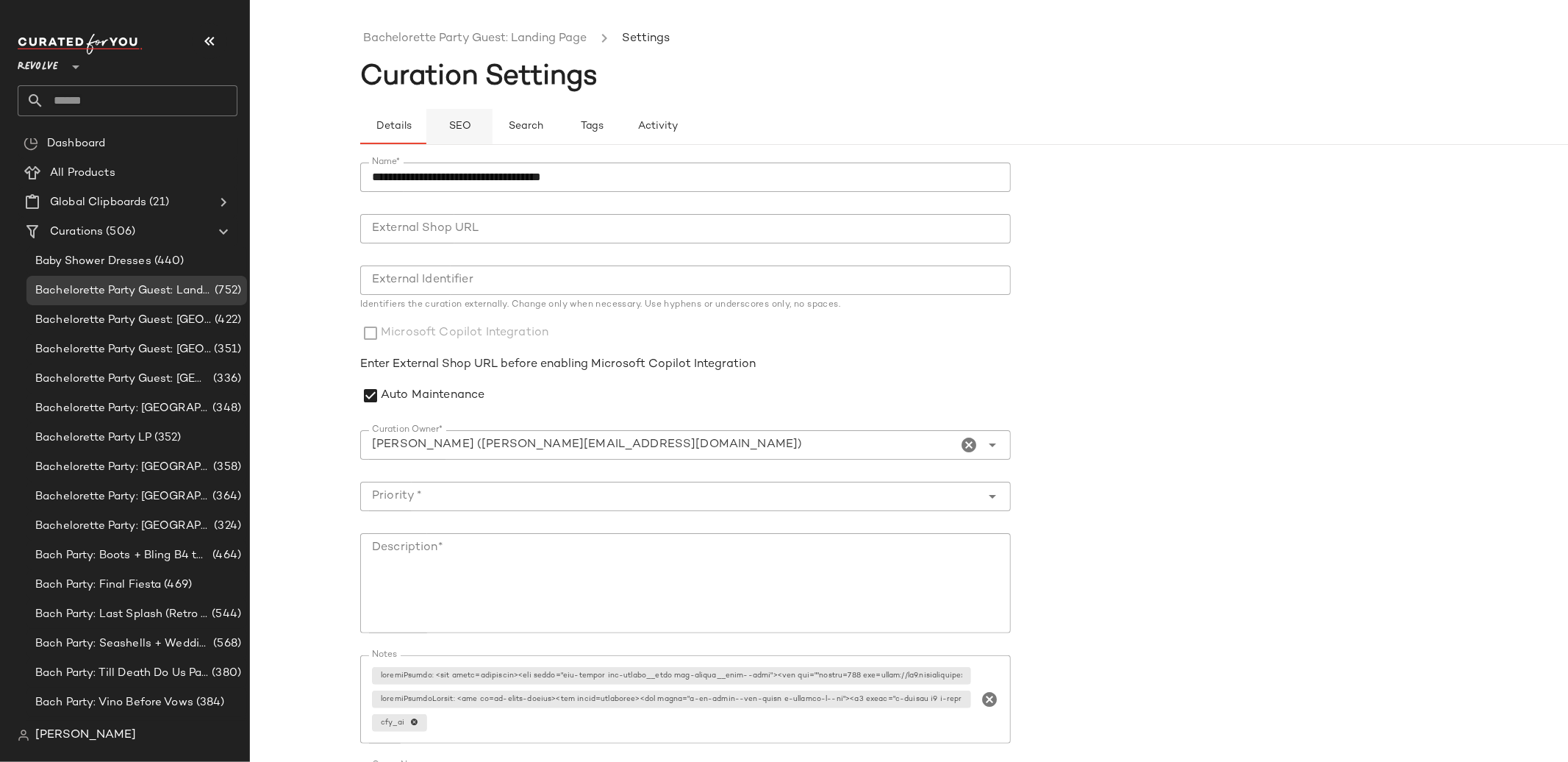
click at [461, 125] on span "SEO" at bounding box center [459, 126] width 23 height 12
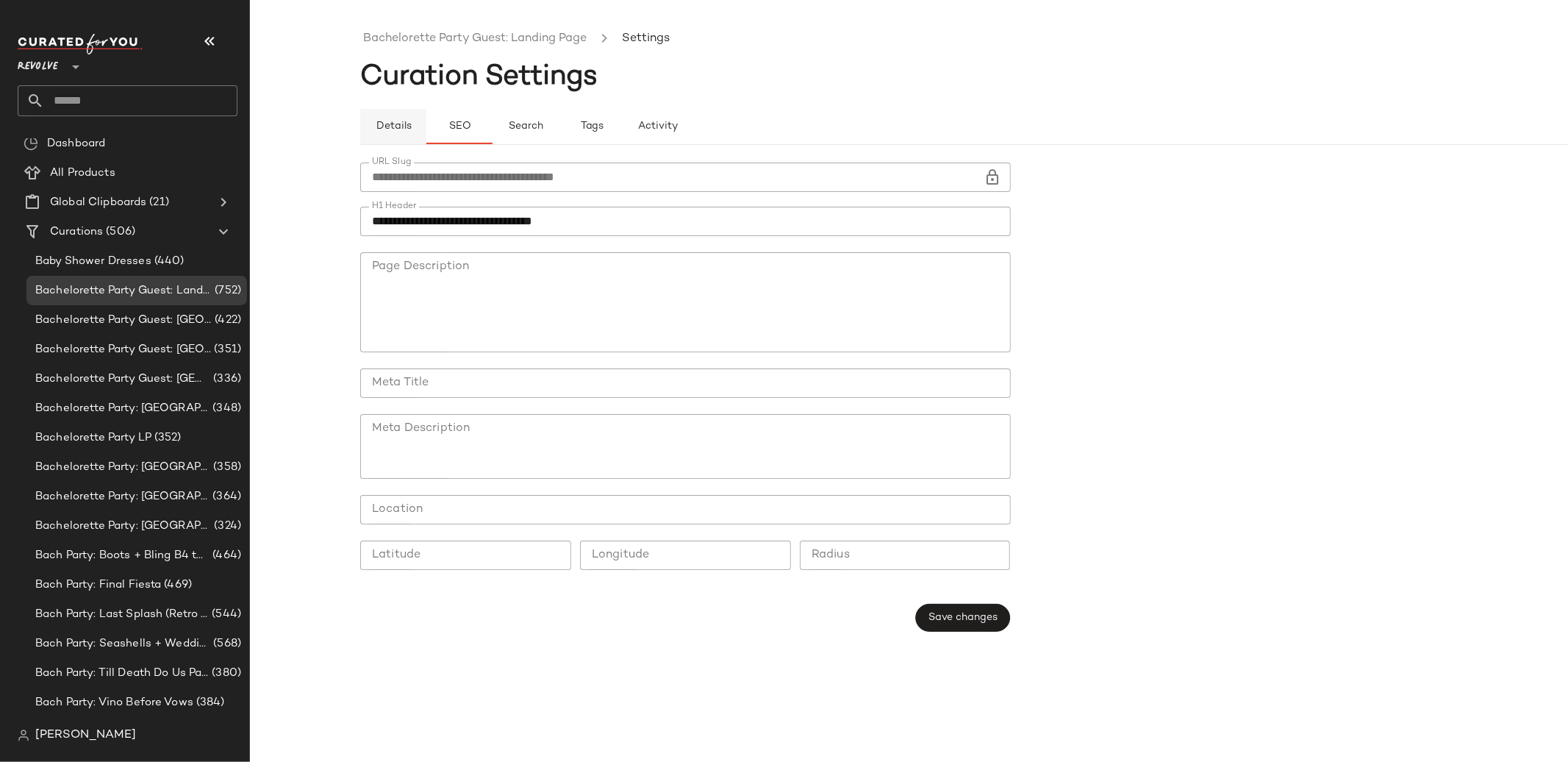
click at [391, 114] on button "Details" at bounding box center [393, 127] width 66 height 36
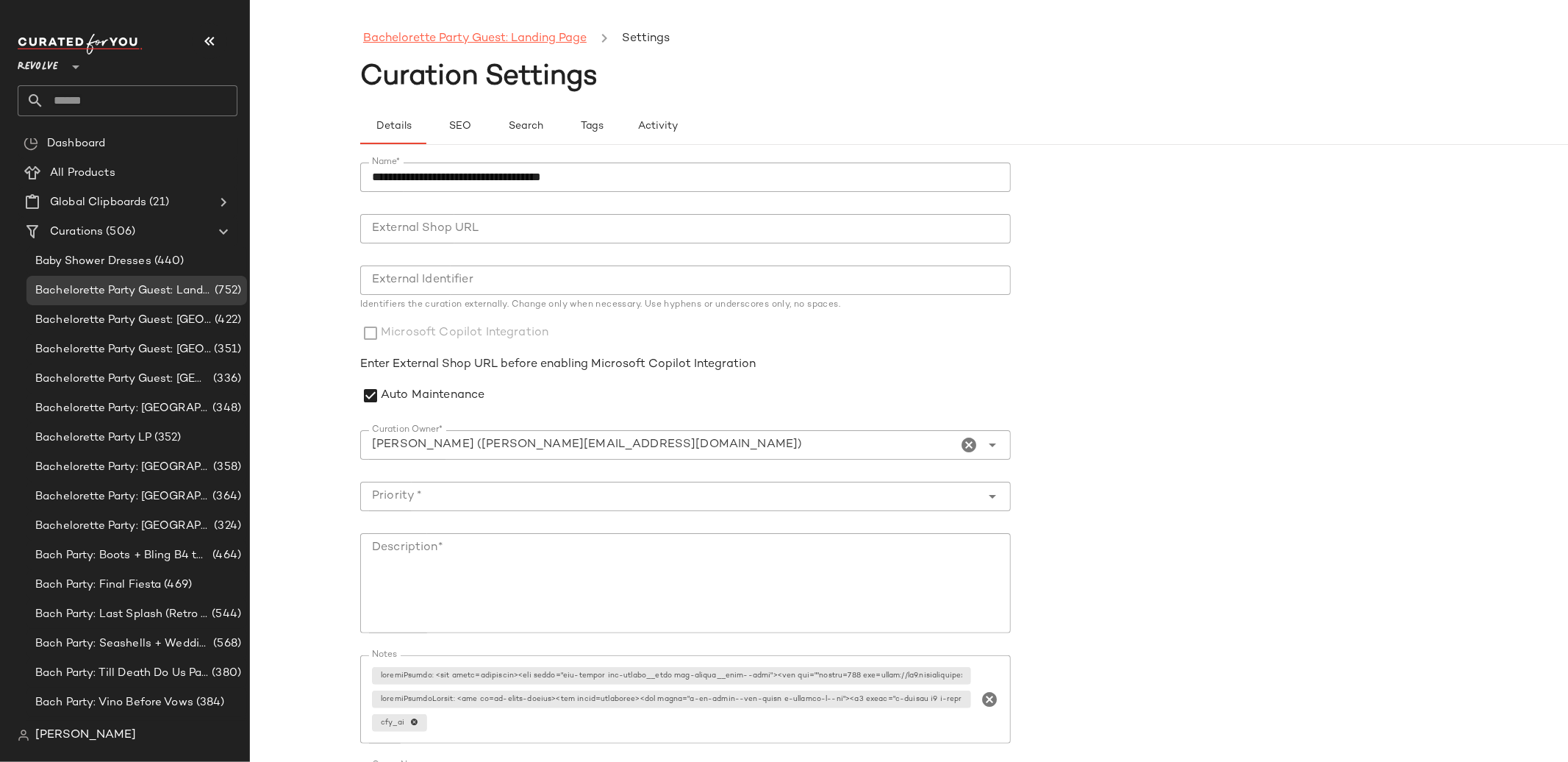
click at [442, 40] on link "Bachelorette Party Guest: Landing Page" at bounding box center [475, 38] width 223 height 19
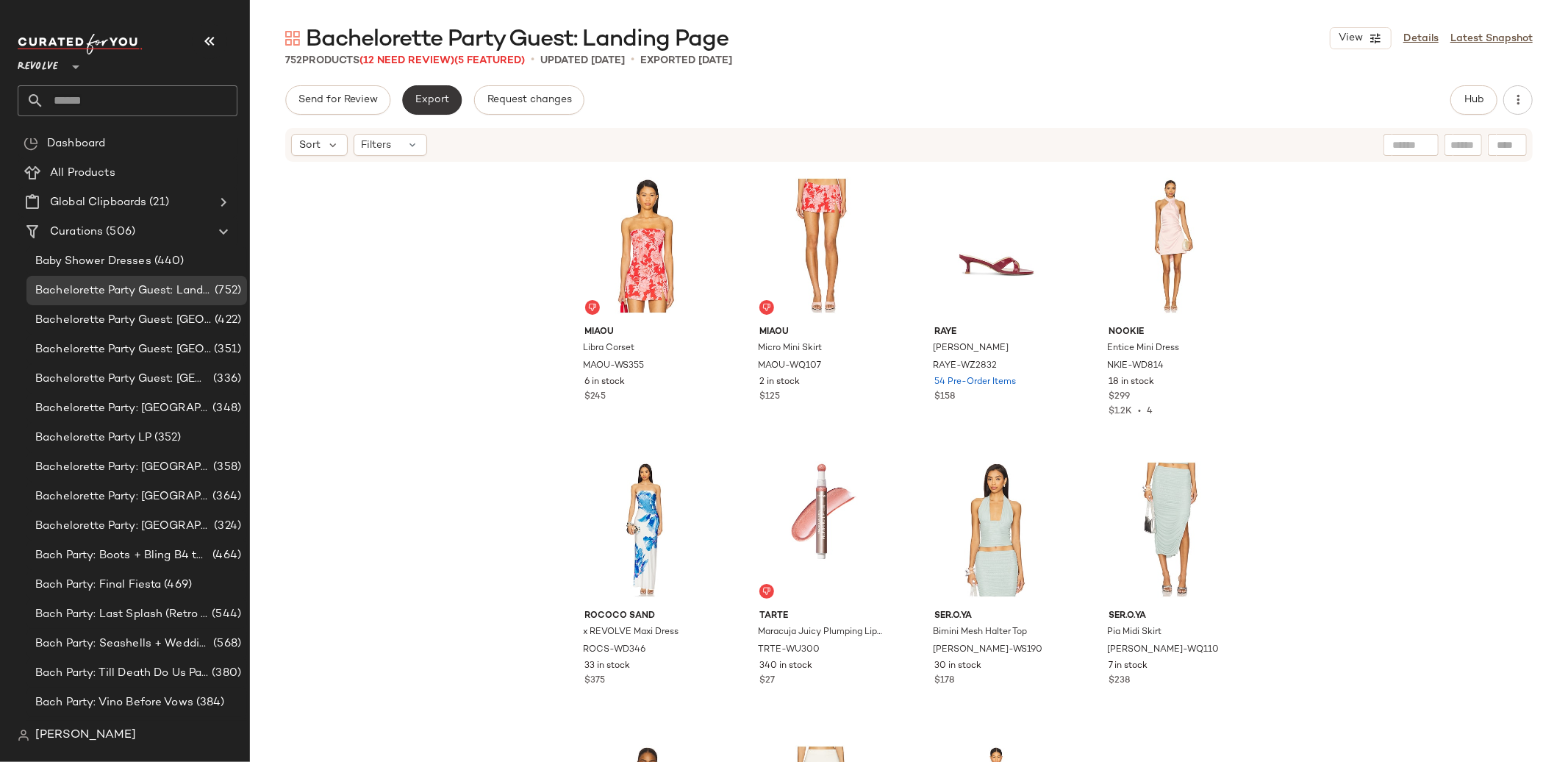
click at [421, 97] on span "Export" at bounding box center [431, 99] width 35 height 12
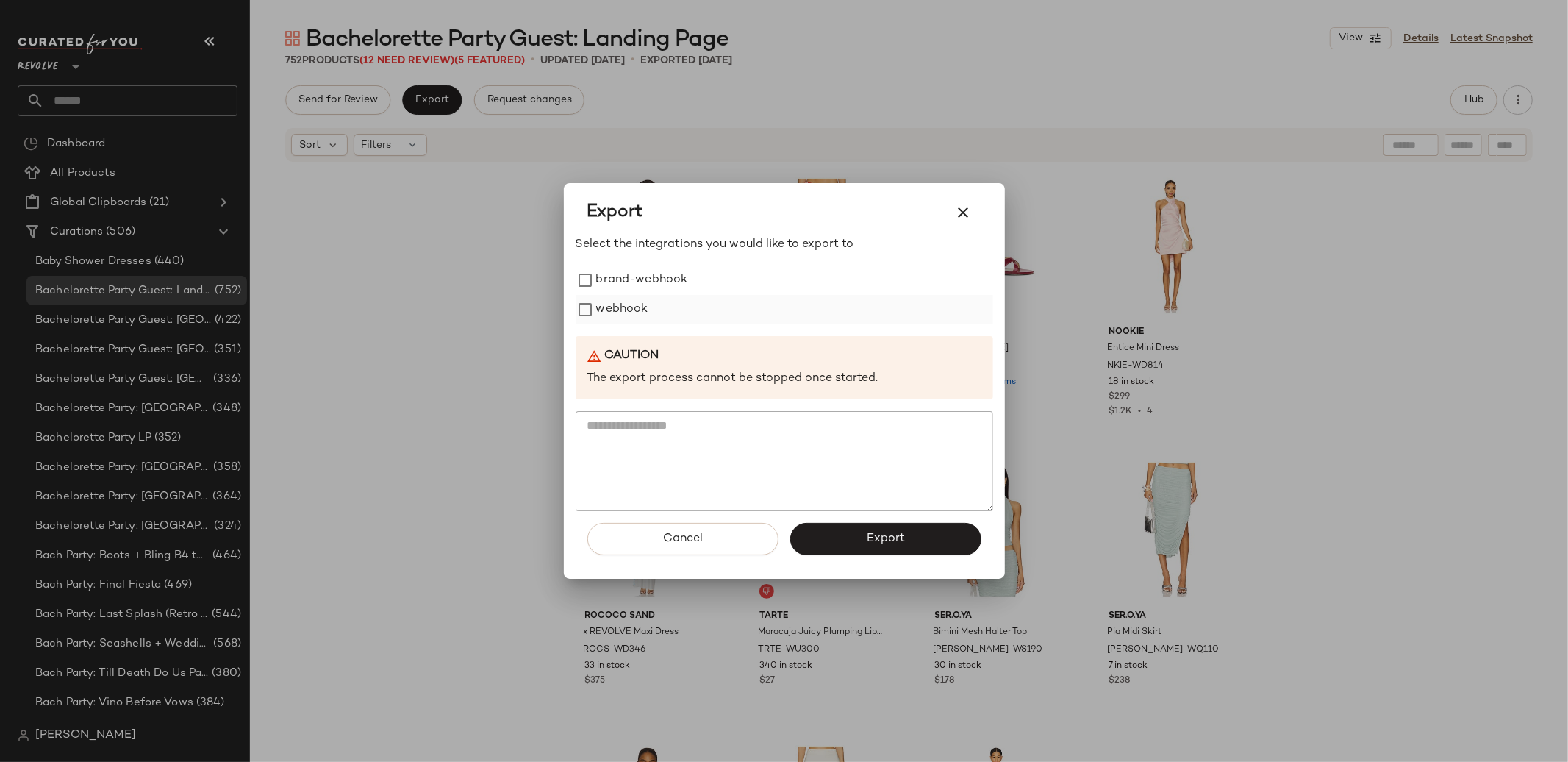
click at [586, 297] on div "webhook" at bounding box center [785, 309] width 418 height 29
click at [869, 544] on span "Export" at bounding box center [886, 539] width 39 height 14
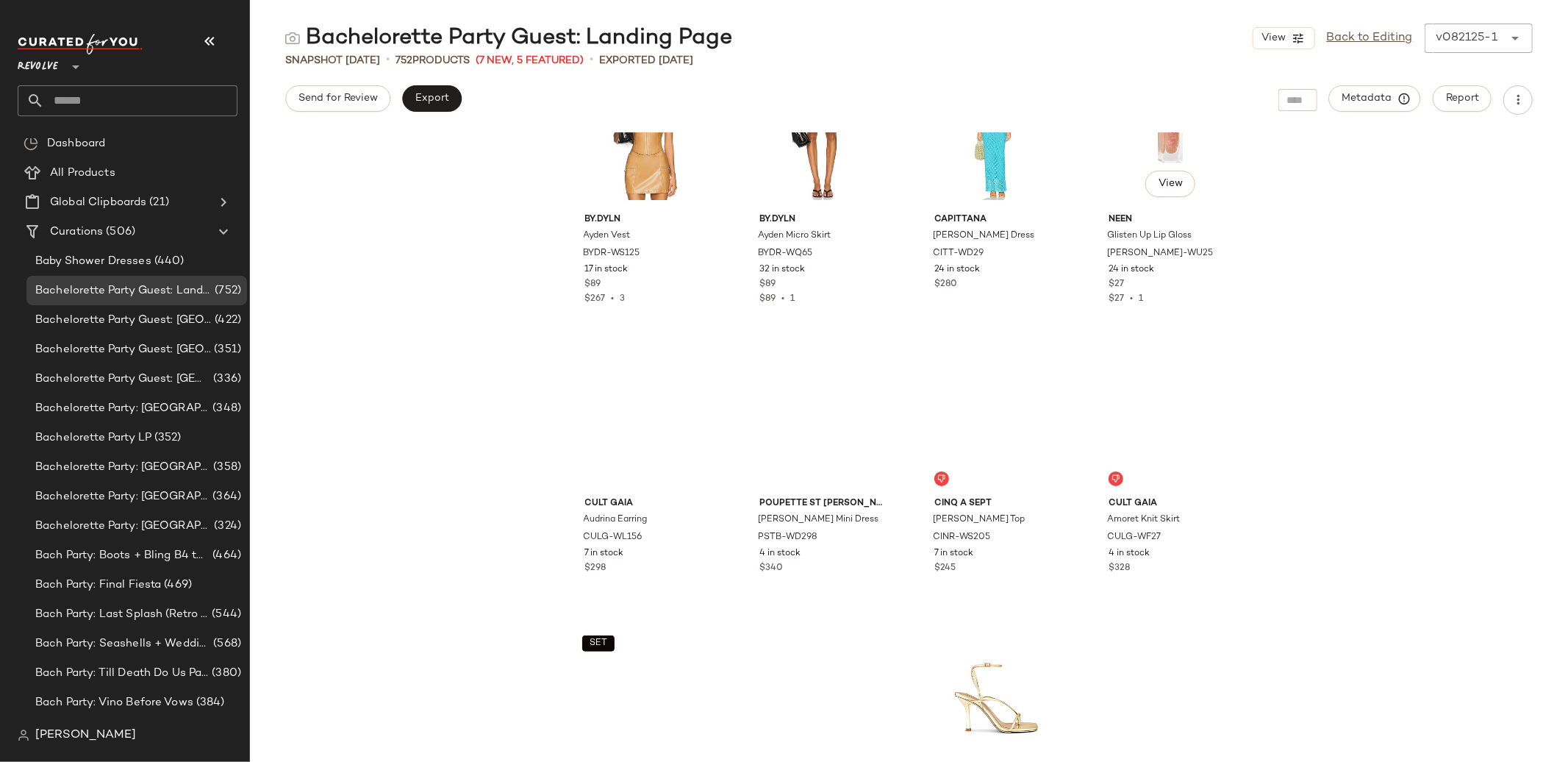
scroll to position [5323, 0]
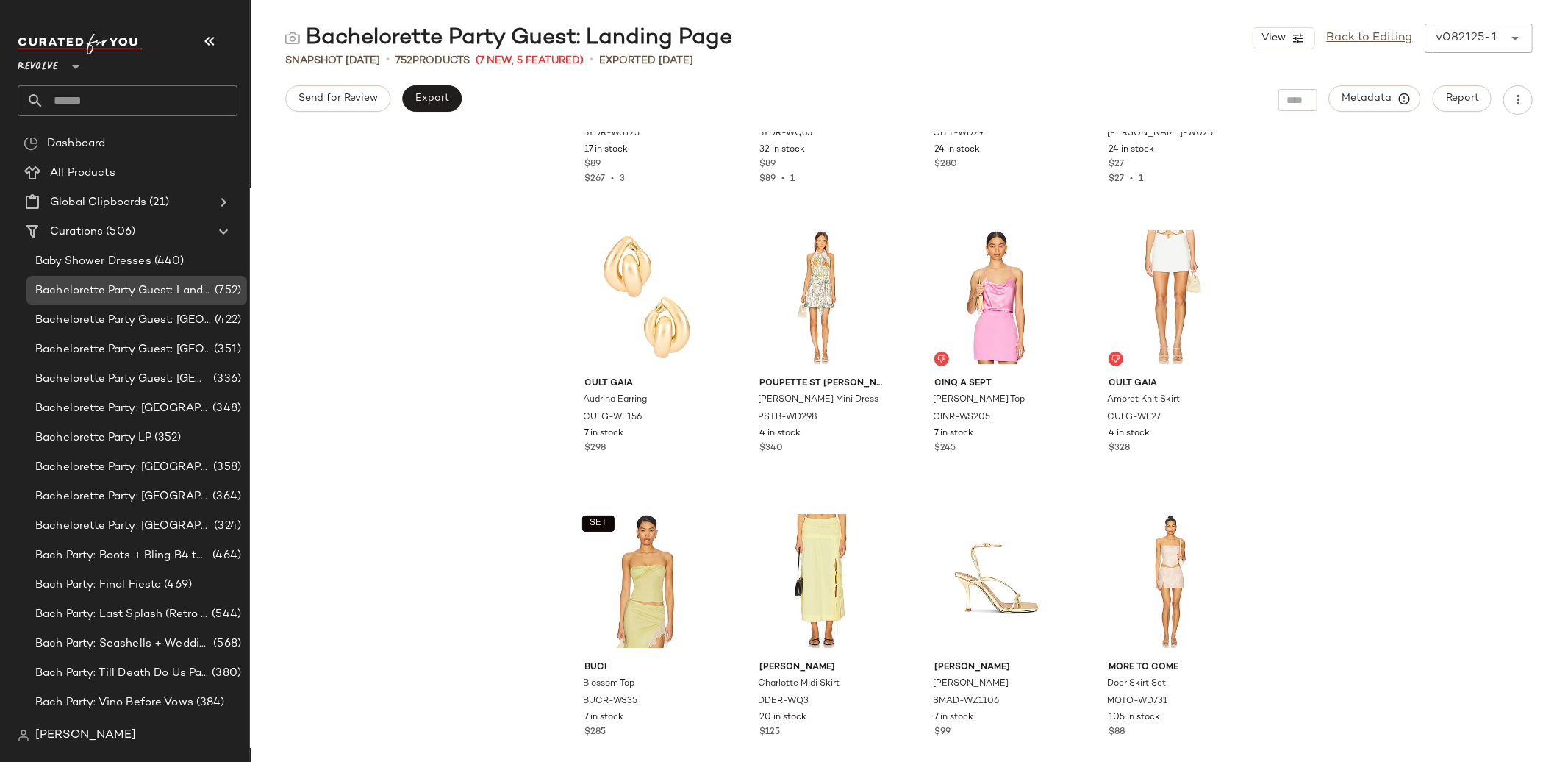
click at [175, 287] on span "Bachelorette Party Guest: Landing Page" at bounding box center [124, 290] width 177 height 17
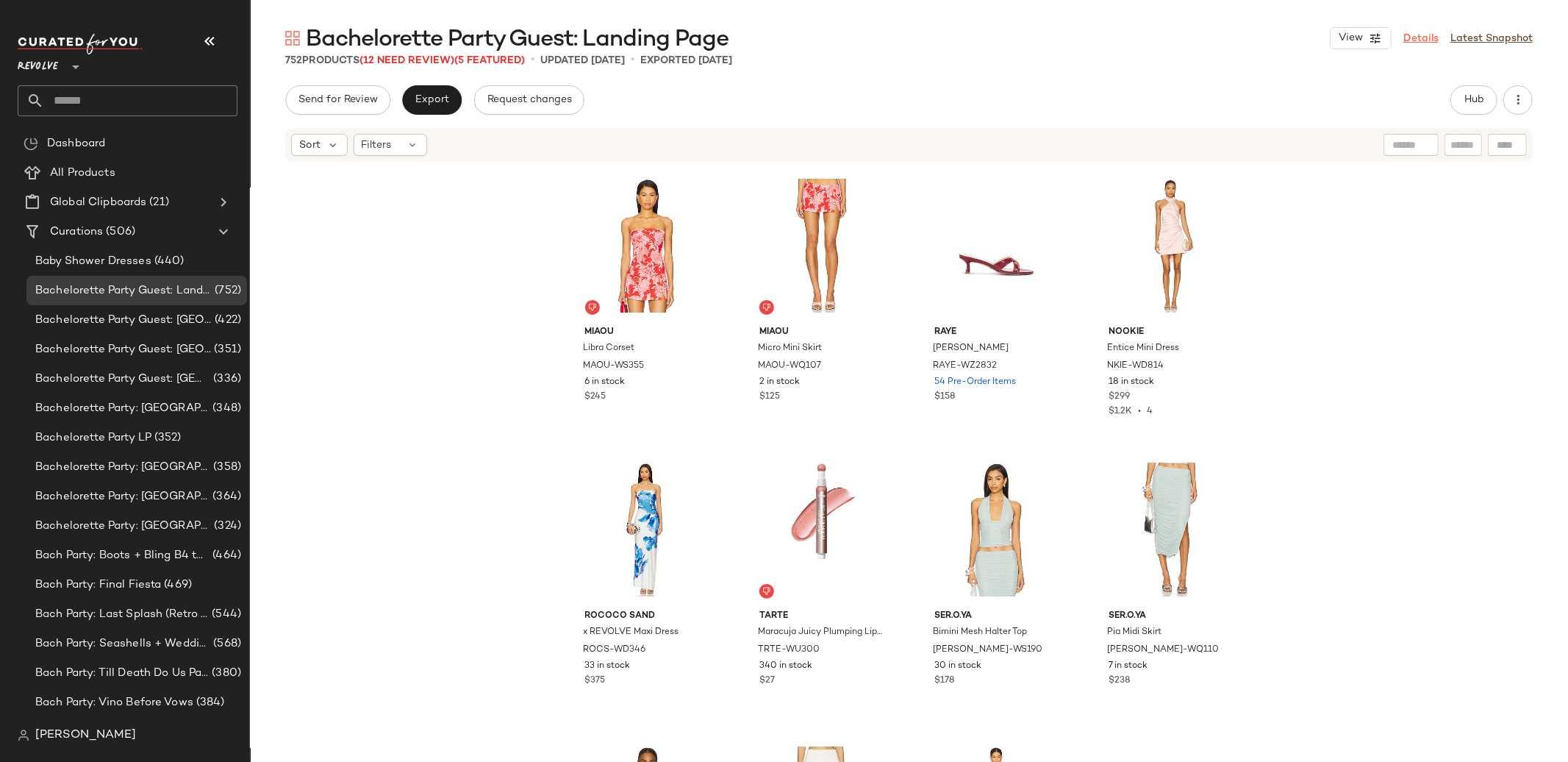
click at [1421, 38] on link "Details" at bounding box center [1422, 38] width 36 height 15
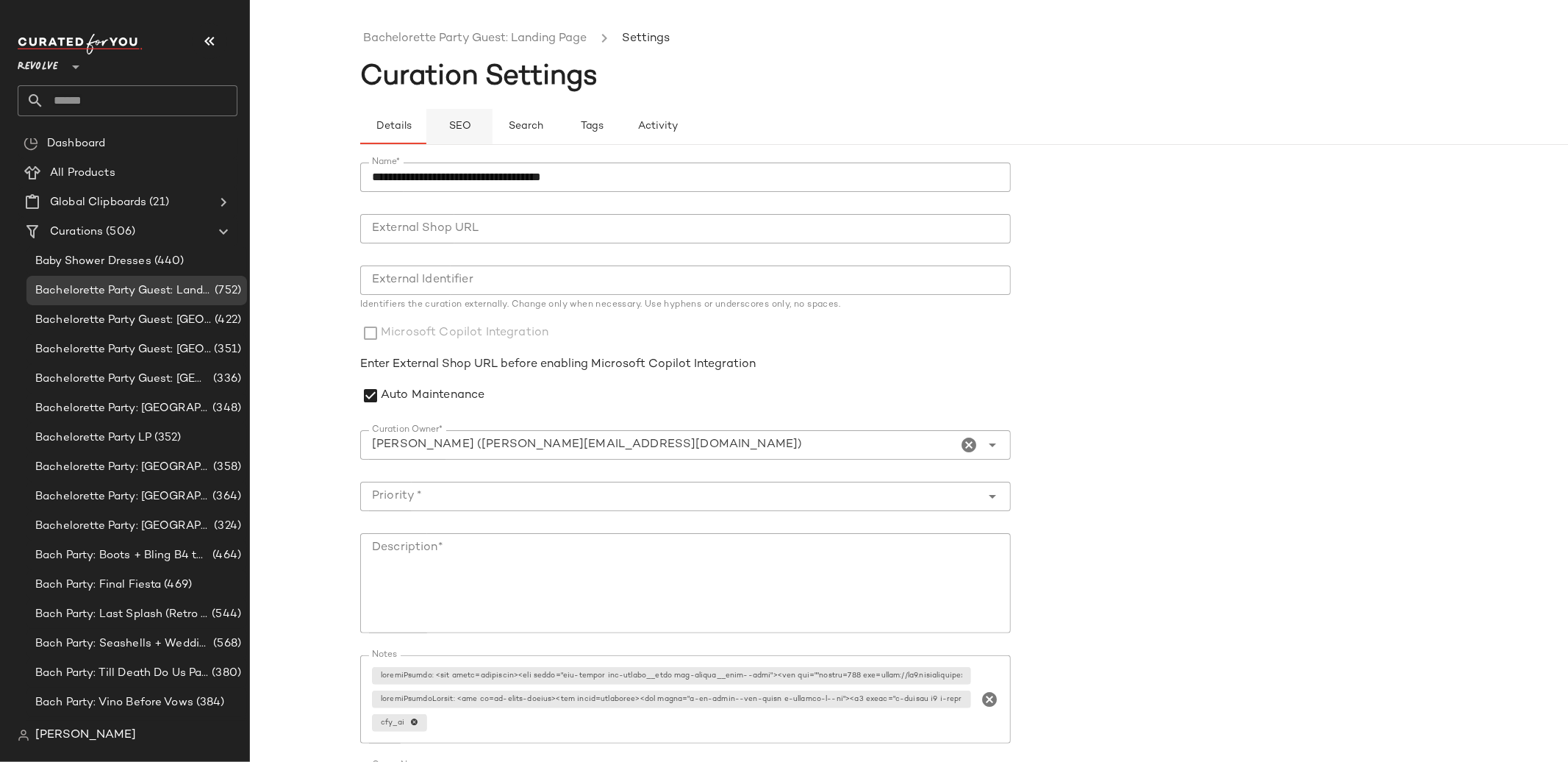
click at [464, 123] on span "SEO" at bounding box center [459, 126] width 23 height 12
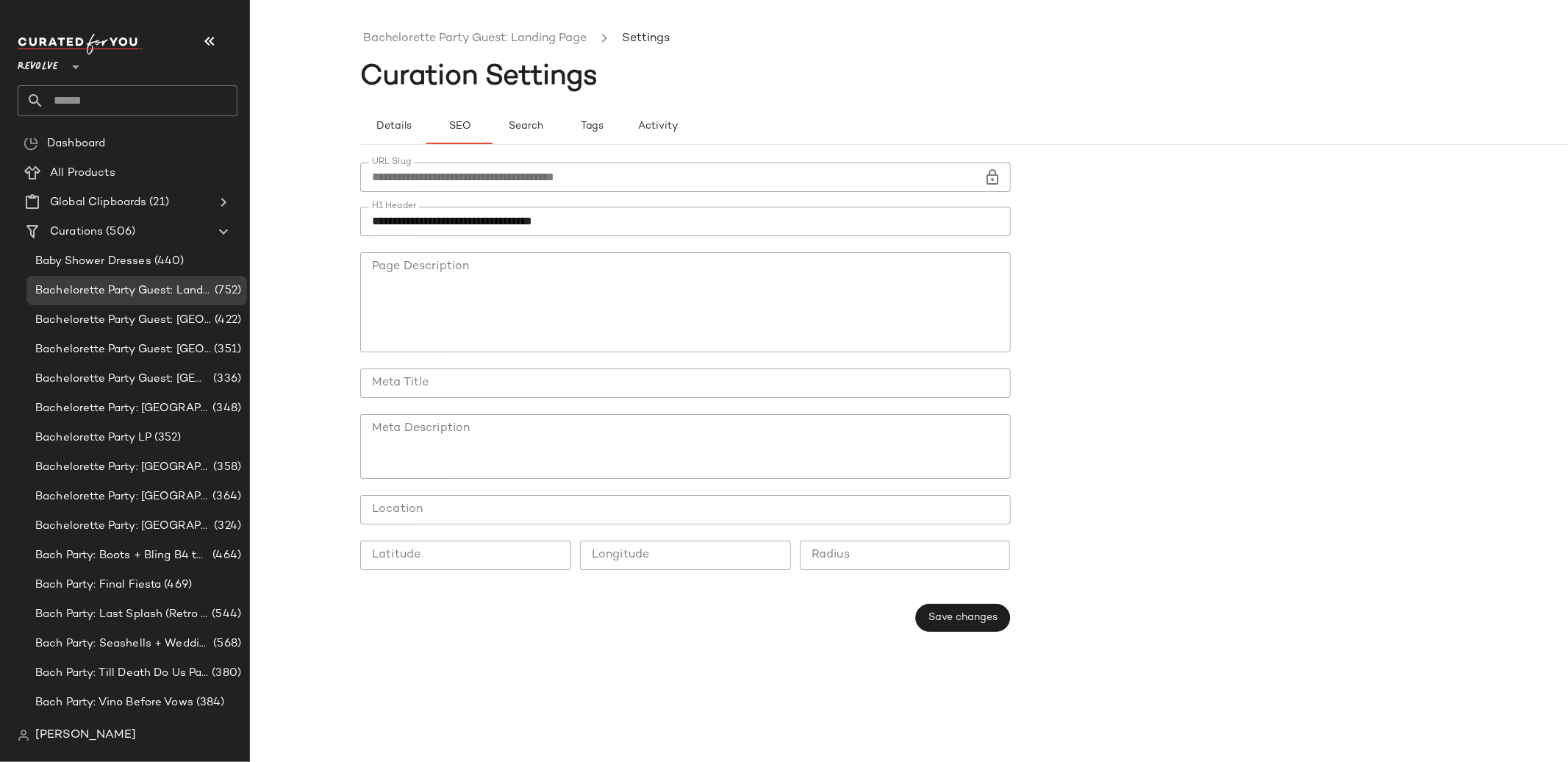
click at [622, 184] on input "**********" at bounding box center [671, 177] width 624 height 29
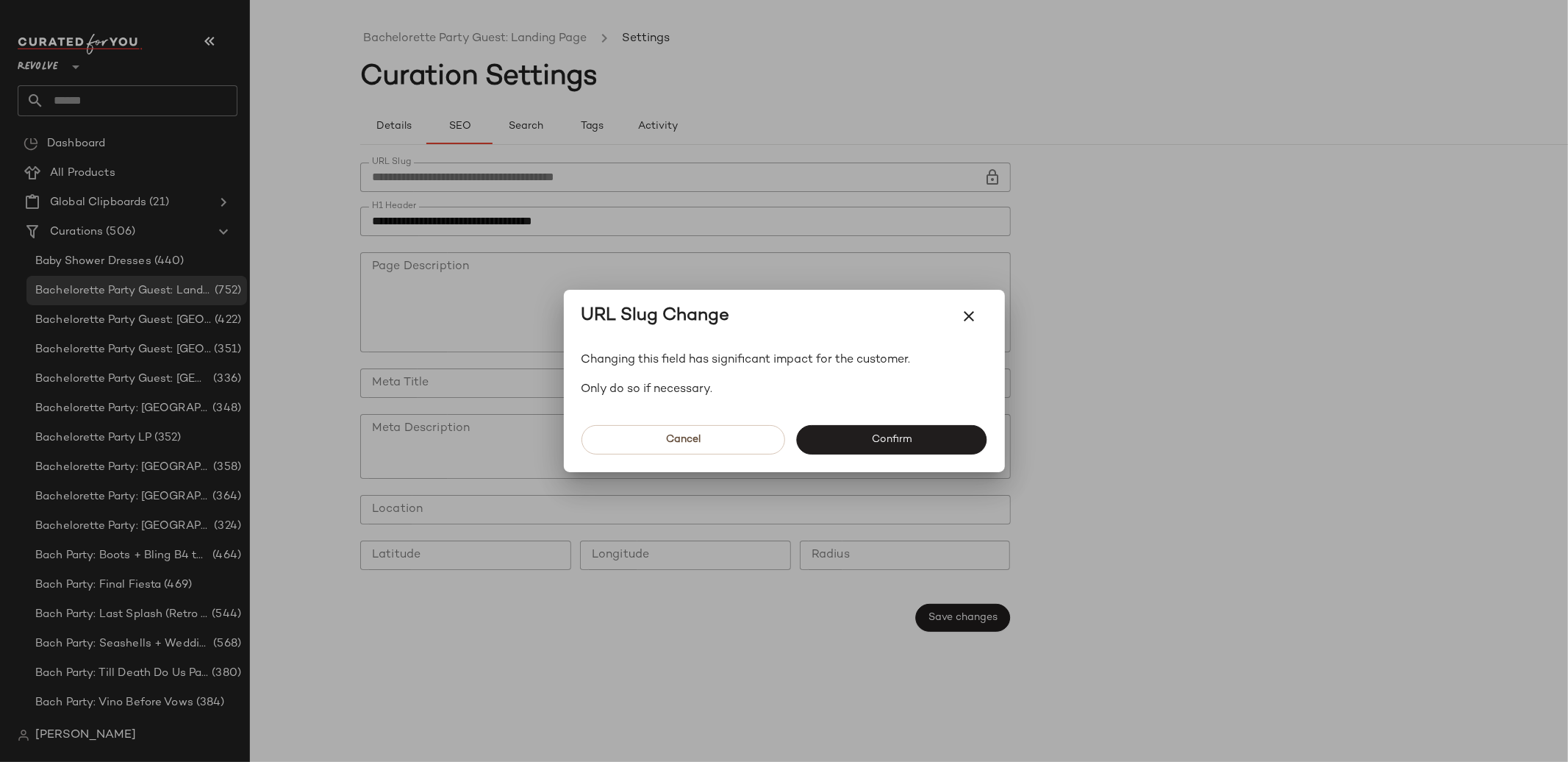
drag, startPoint x: 893, startPoint y: 430, endPoint x: 911, endPoint y: 442, distance: 21.6
click at [893, 430] on button "Confirm" at bounding box center [891, 440] width 190 height 29
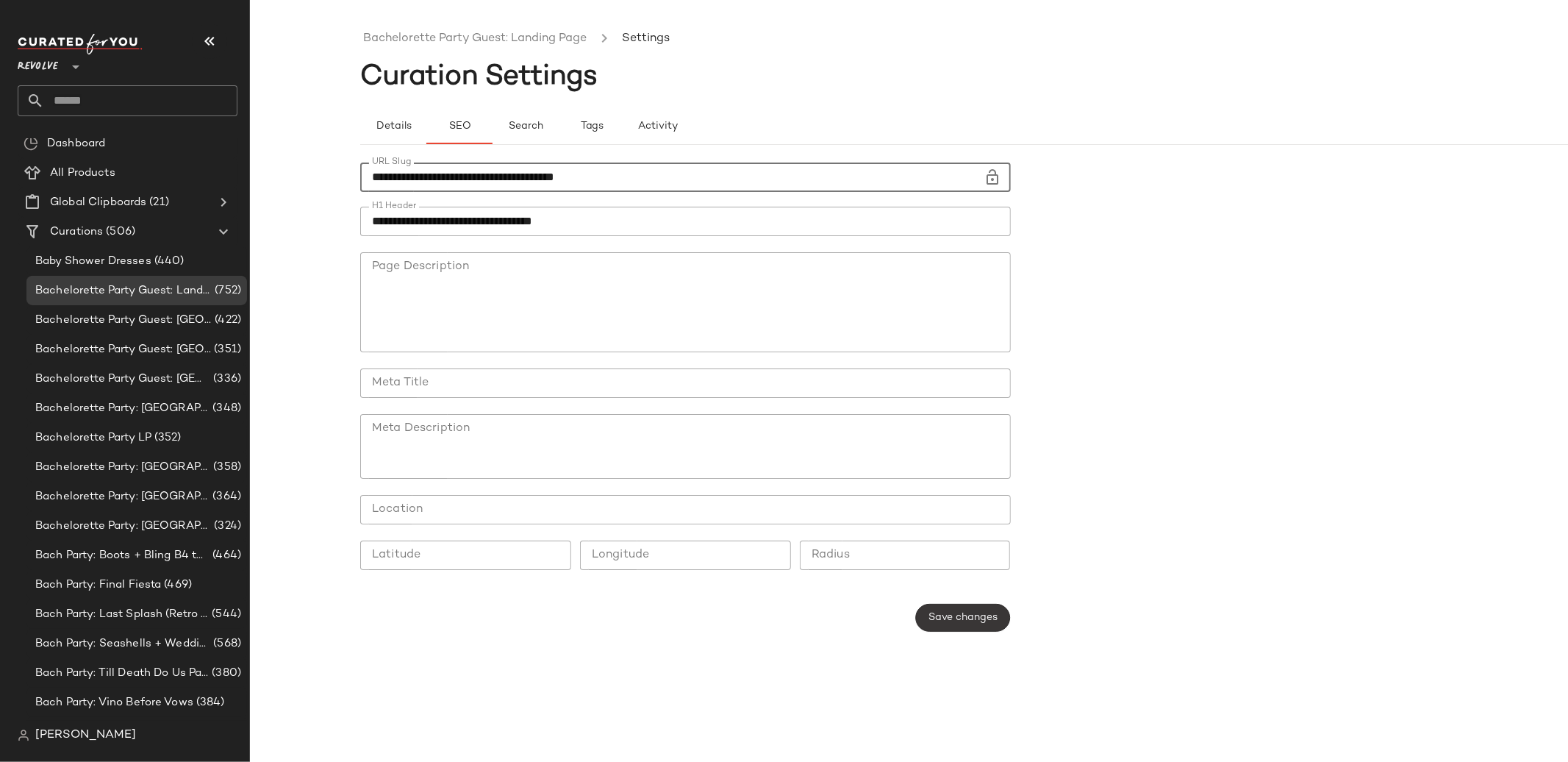
type input "**********"
click at [967, 614] on span "Save changes" at bounding box center [963, 617] width 70 height 12
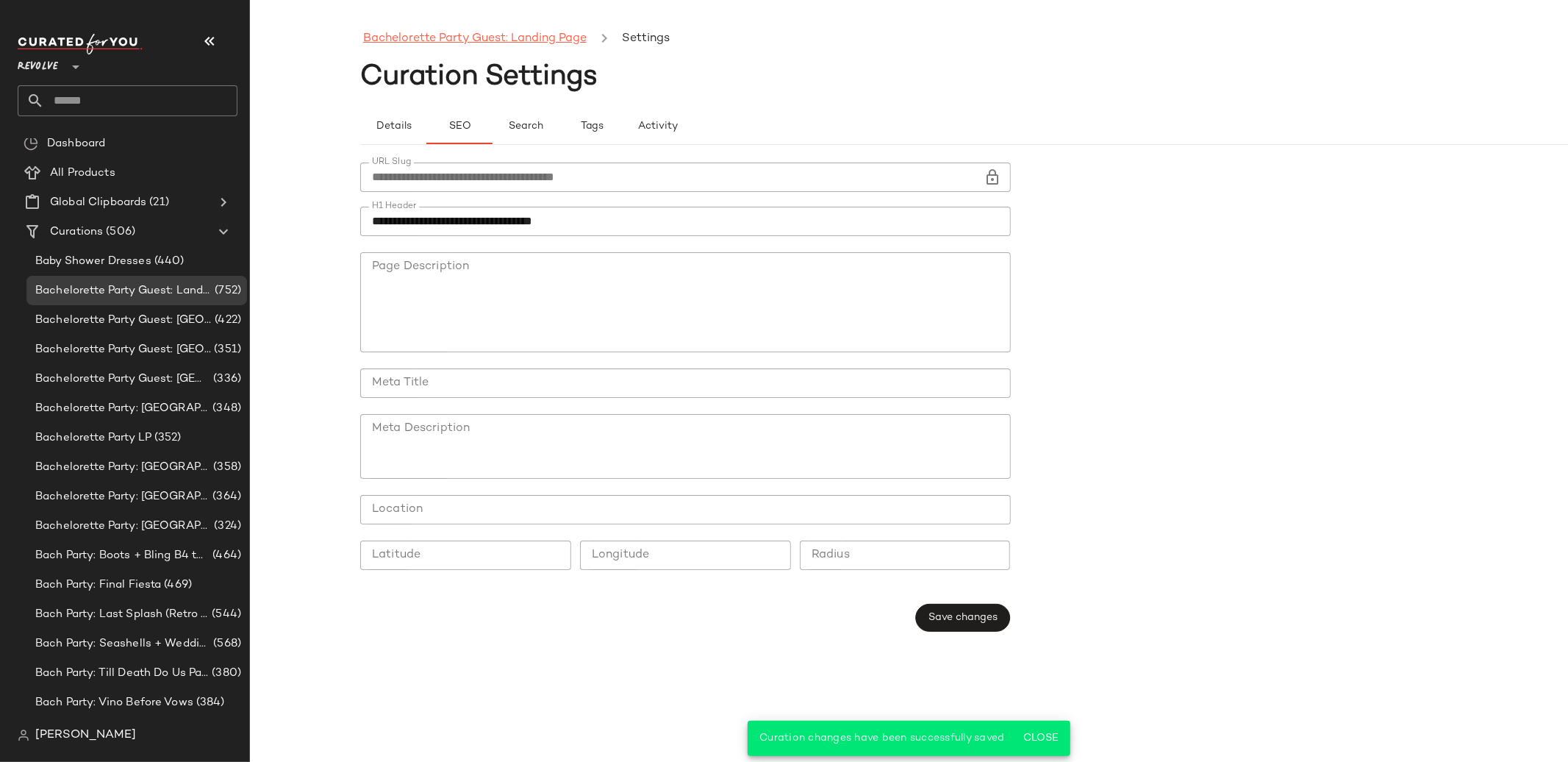
click at [547, 44] on link "Bachelorette Party Guest: Landing Page" at bounding box center [475, 38] width 223 height 19
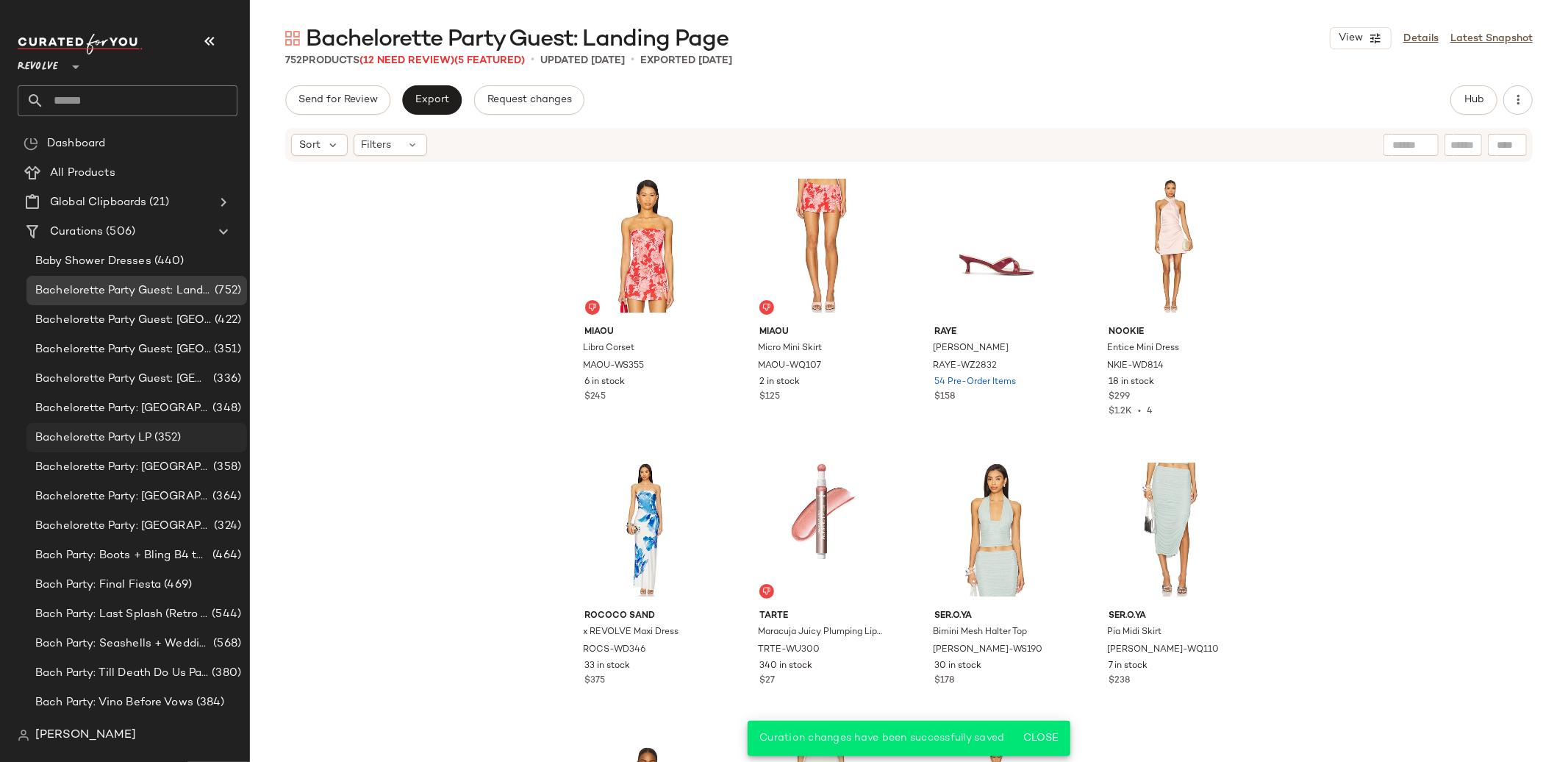
click at [150, 435] on span "Bachelorette Party LP" at bounding box center [94, 438] width 116 height 17
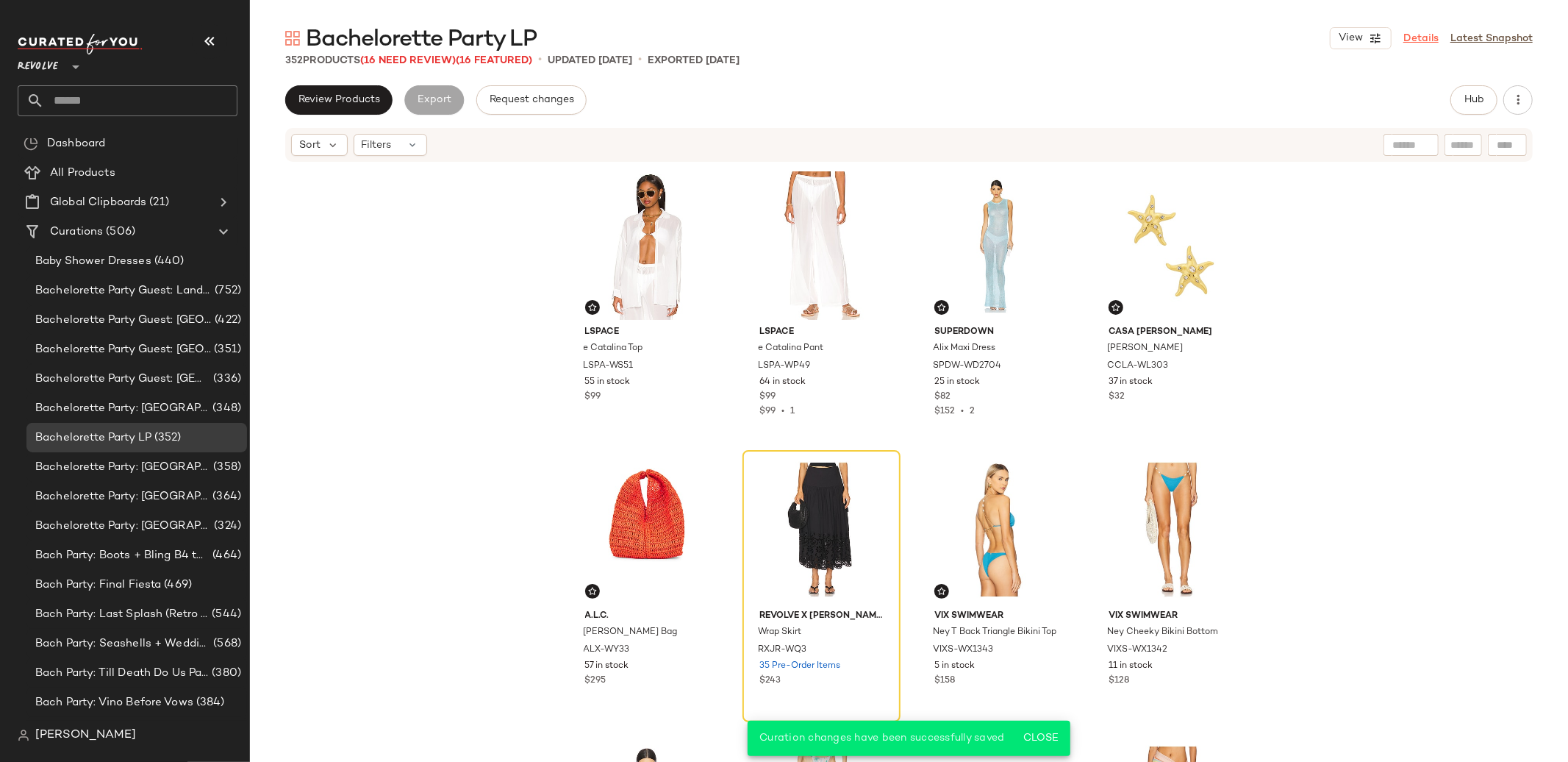
click at [1408, 33] on link "Details" at bounding box center [1422, 38] width 36 height 15
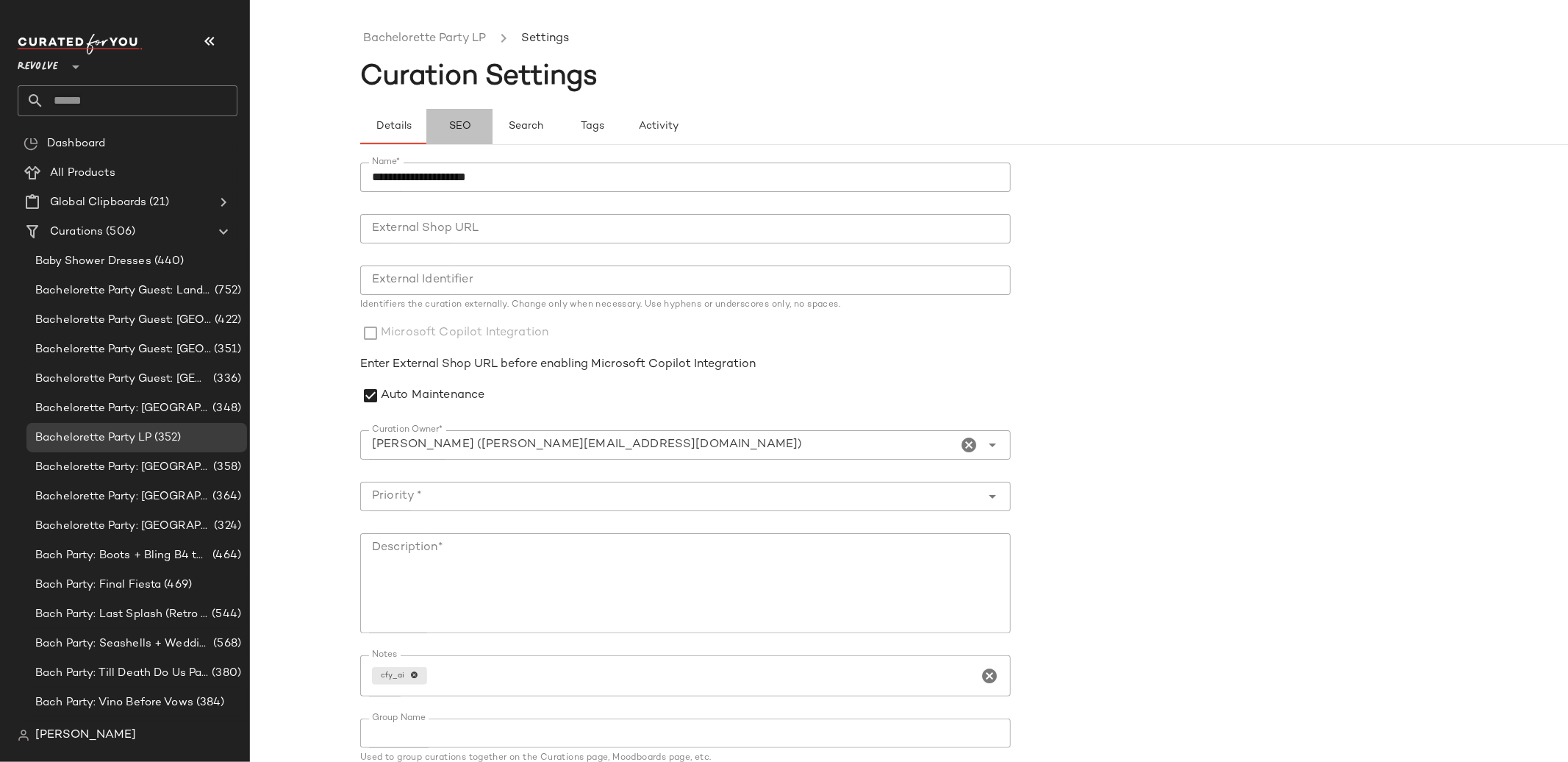
click at [449, 118] on button "SEO" at bounding box center [460, 127] width 66 height 36
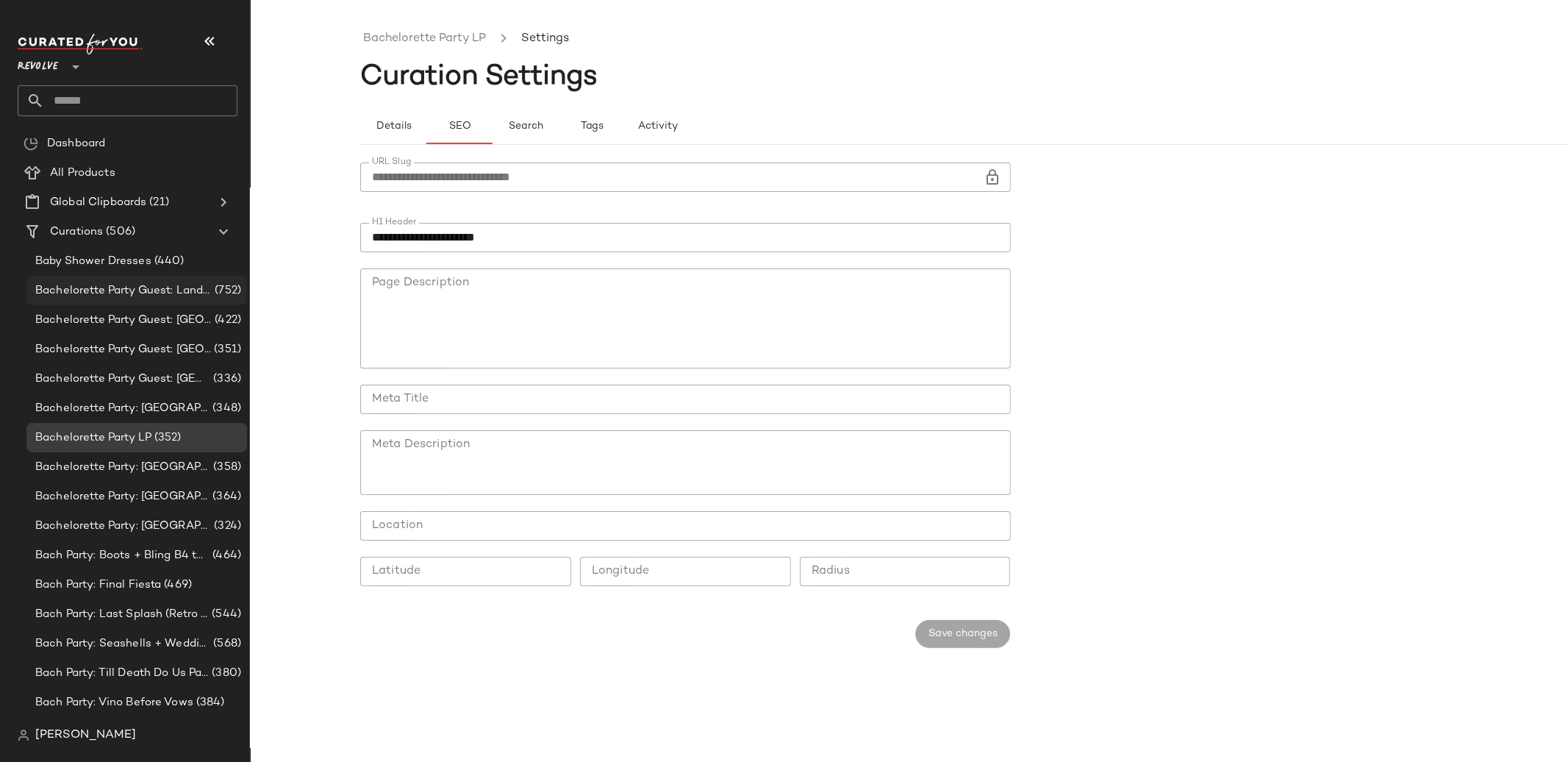
click at [127, 289] on span "Bachelorette Party Guest: Landing Page" at bounding box center [124, 290] width 177 height 17
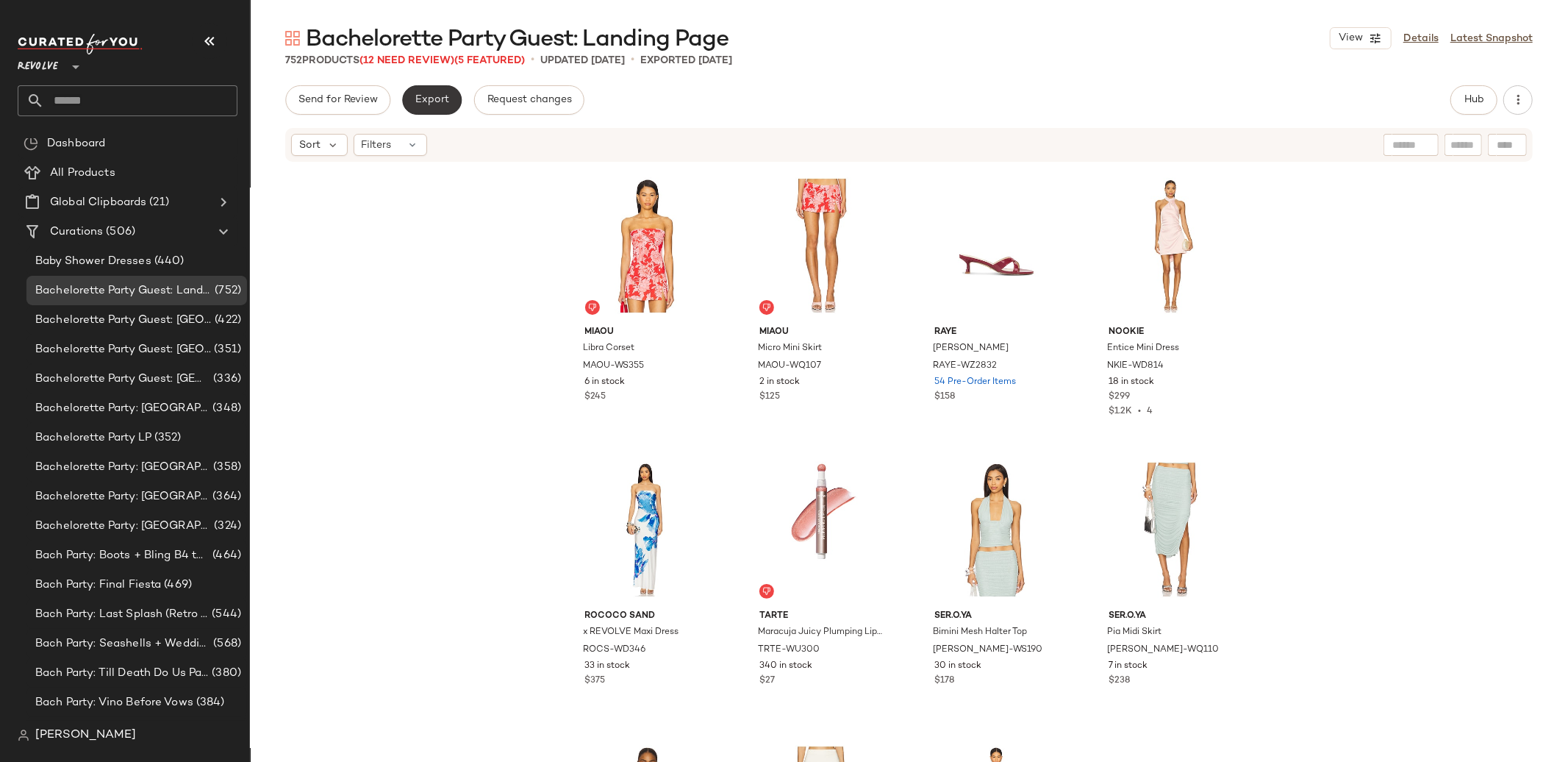
click at [430, 100] on span "Export" at bounding box center [431, 99] width 35 height 12
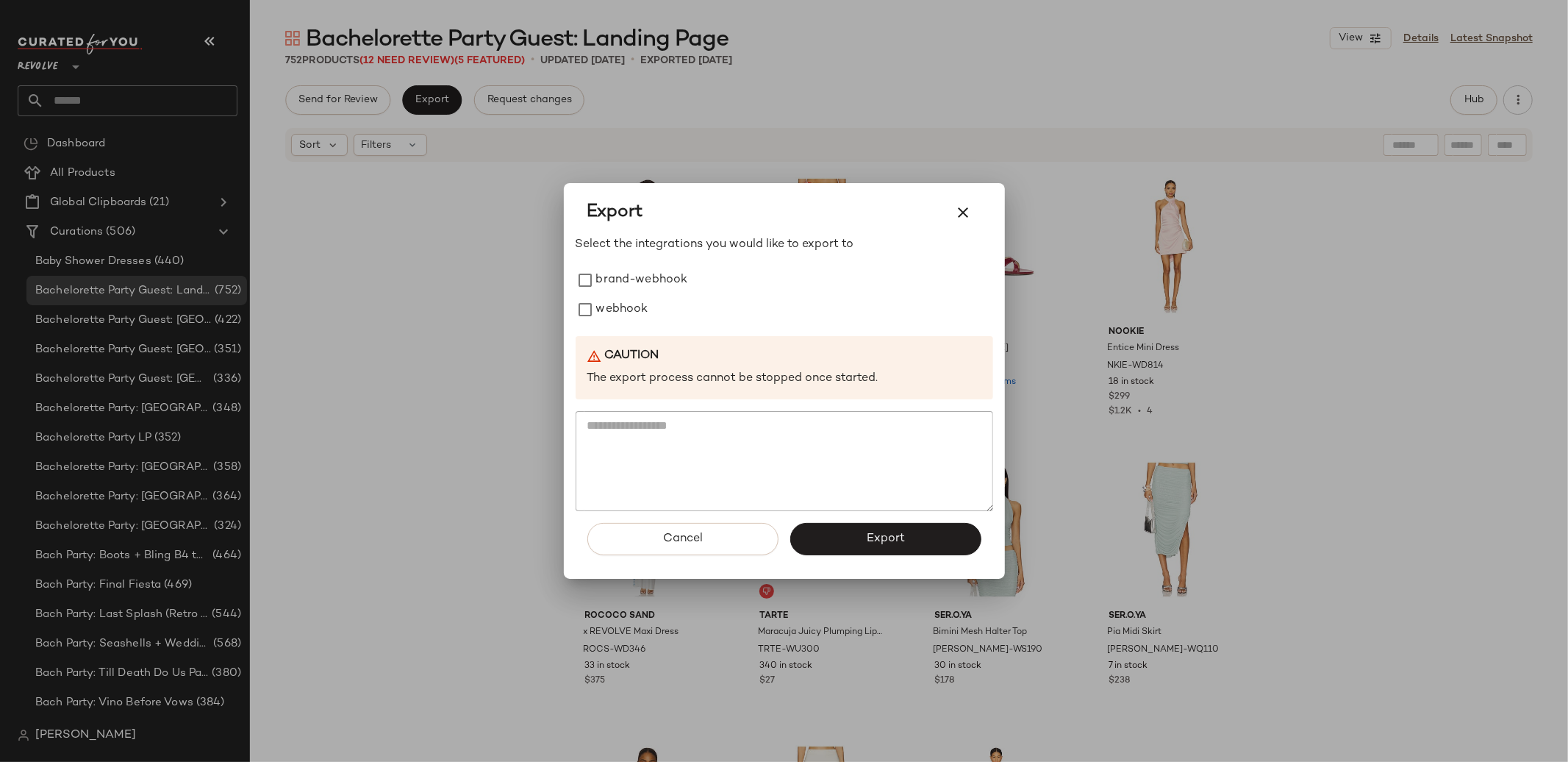
drag, startPoint x: 630, startPoint y: 301, endPoint x: 827, endPoint y: 440, distance: 241.1
click at [630, 302] on label "webhook" at bounding box center [622, 309] width 52 height 29
click at [951, 541] on button "Export" at bounding box center [886, 539] width 191 height 32
